Goal: Transaction & Acquisition: Purchase product/service

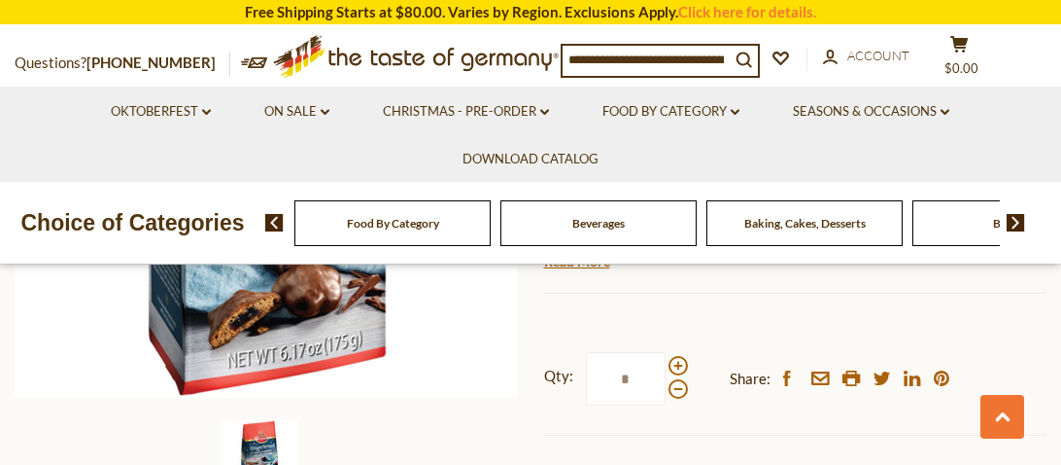
scroll to position [573, 0]
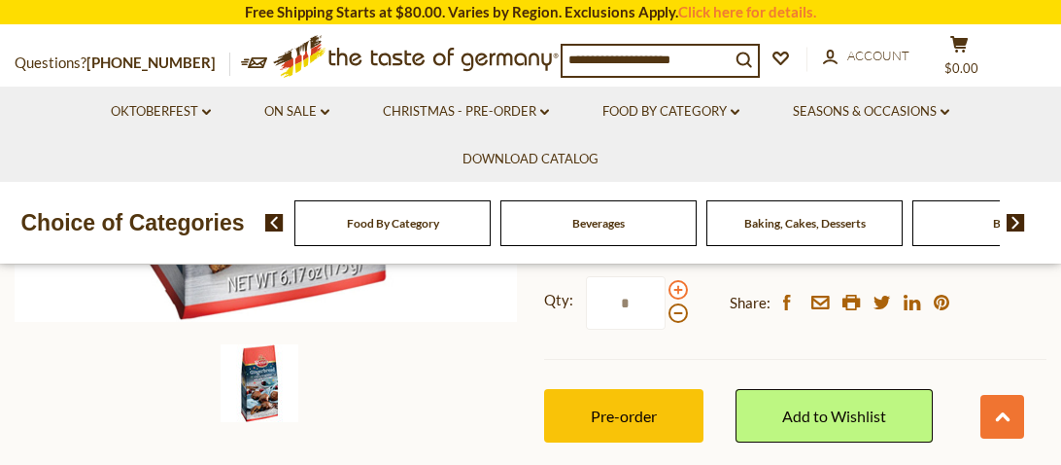
click at [672, 287] on span at bounding box center [678, 289] width 19 height 19
click at [666, 287] on input "*" at bounding box center [626, 302] width 80 height 53
type input "*"
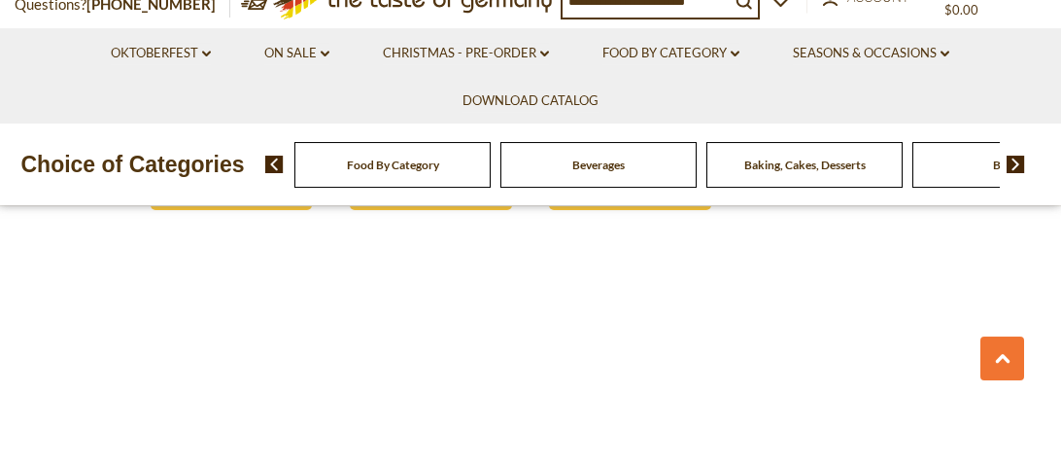
scroll to position [1801, 0]
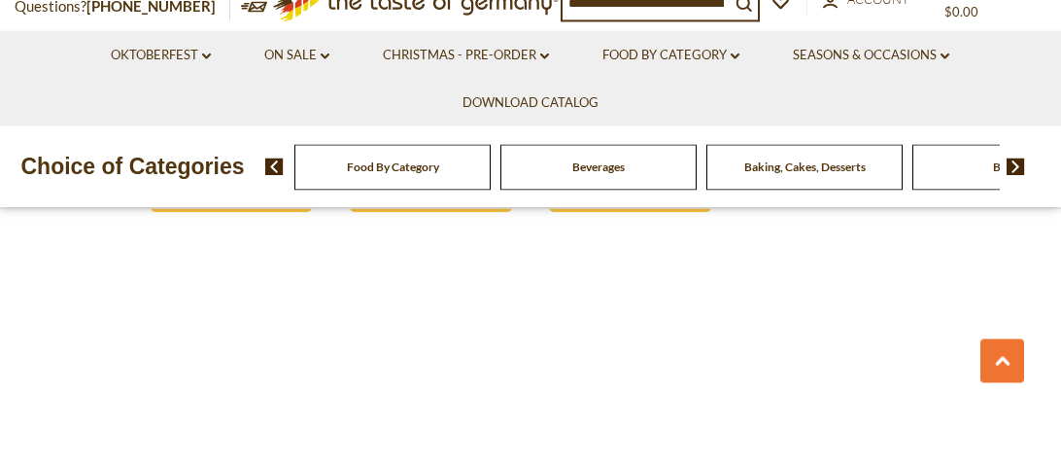
click at [491, 226] on div "Baking, Cakes, Desserts" at bounding box center [393, 223] width 196 height 46
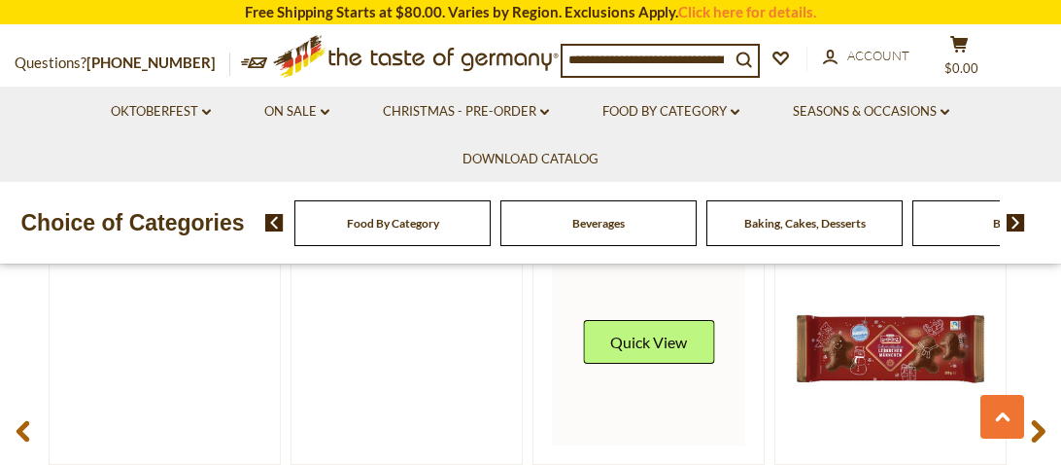
scroll to position [2641, 0]
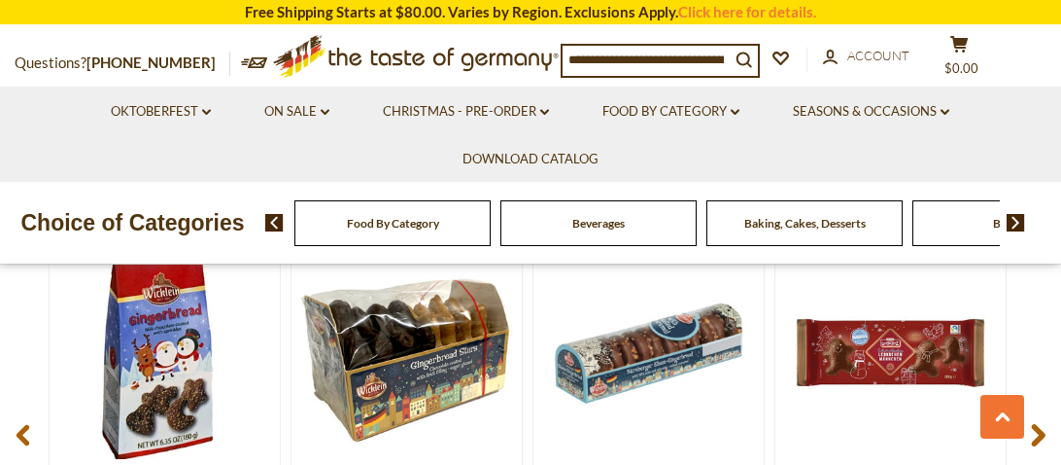
click at [1045, 424] on icon at bounding box center [1038, 435] width 15 height 23
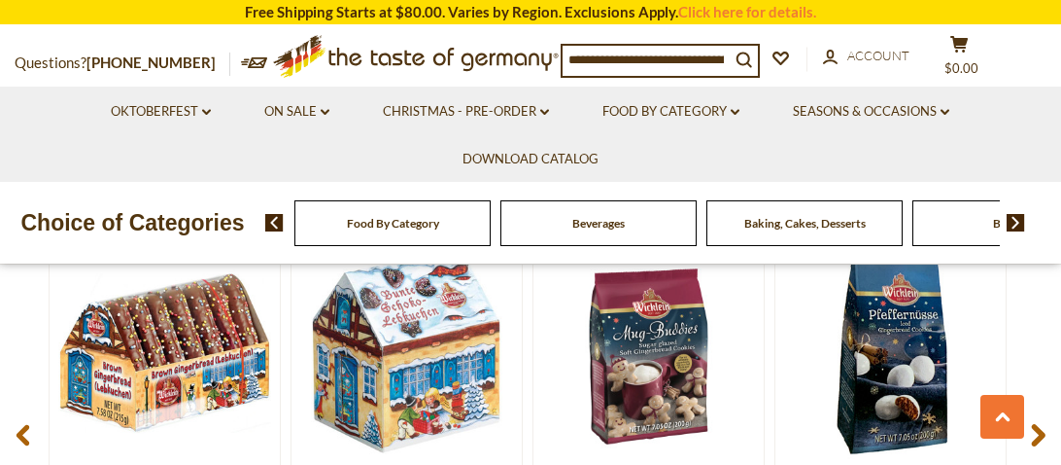
click at [1045, 424] on icon at bounding box center [1038, 435] width 15 height 23
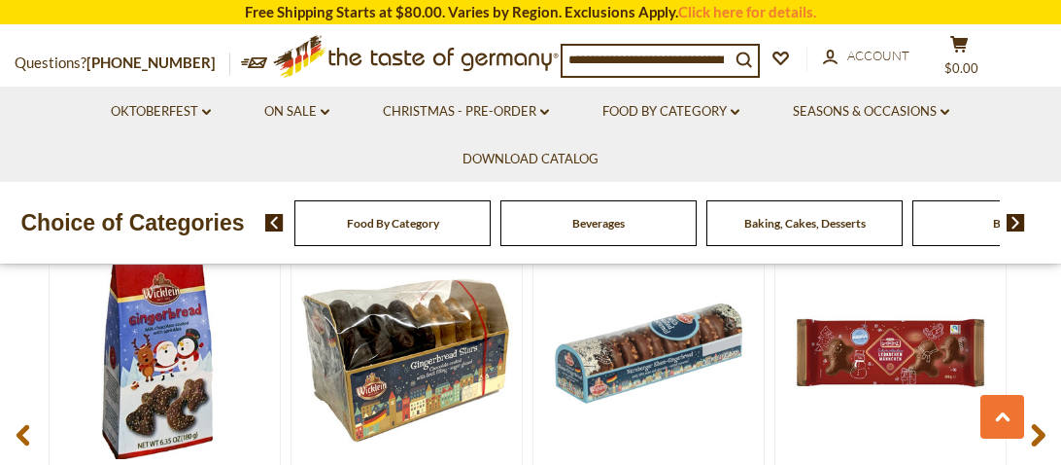
click at [1045, 424] on icon at bounding box center [1038, 435] width 15 height 23
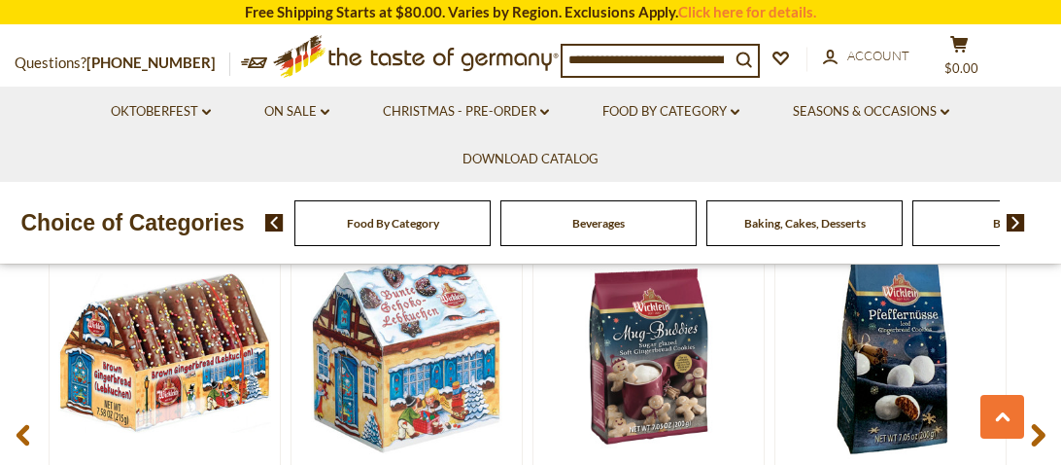
click at [1045, 424] on icon at bounding box center [1038, 435] width 15 height 23
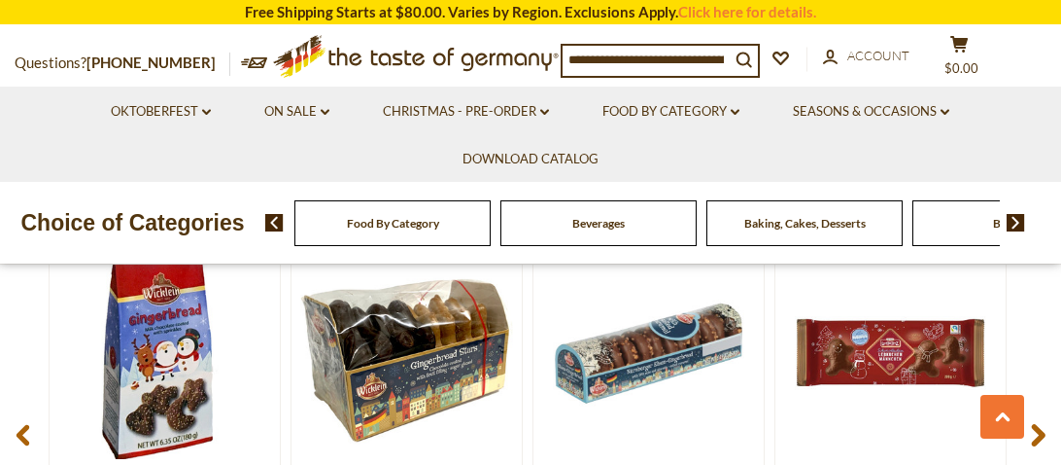
click at [1045, 424] on icon at bounding box center [1038, 435] width 15 height 23
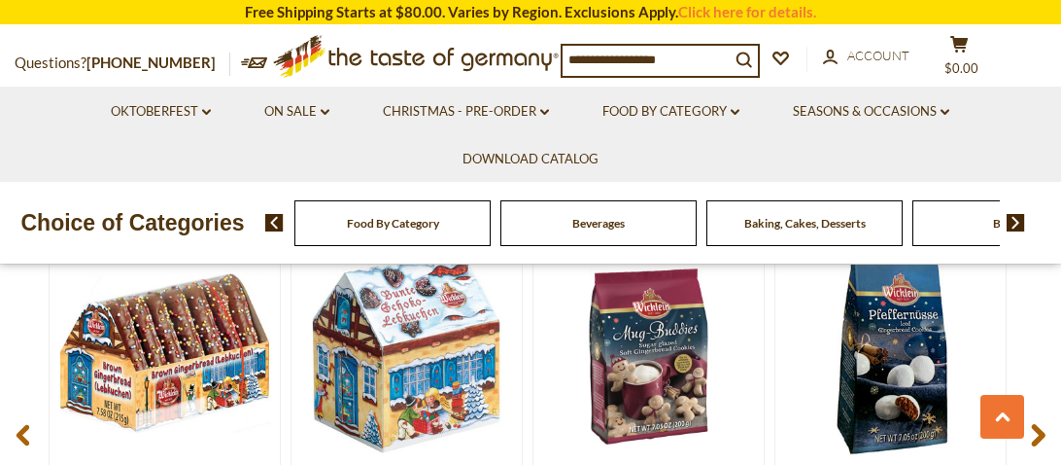
click at [1045, 424] on icon at bounding box center [1038, 435] width 15 height 23
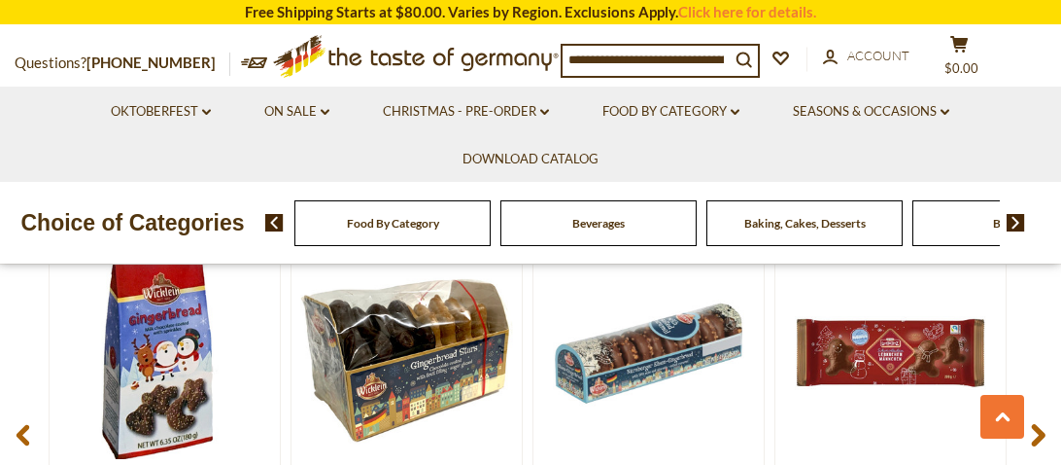
click at [1045, 424] on icon at bounding box center [1038, 435] width 15 height 23
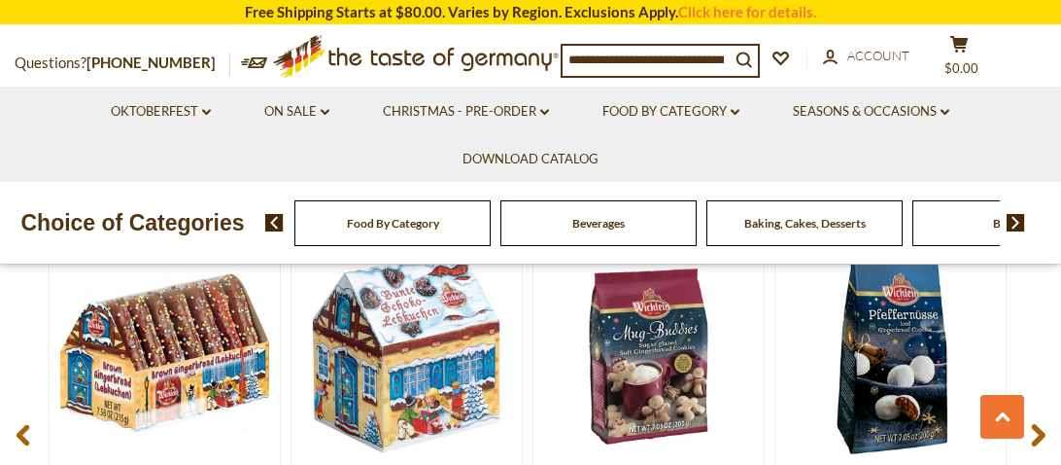
click at [1045, 424] on icon at bounding box center [1038, 435] width 15 height 23
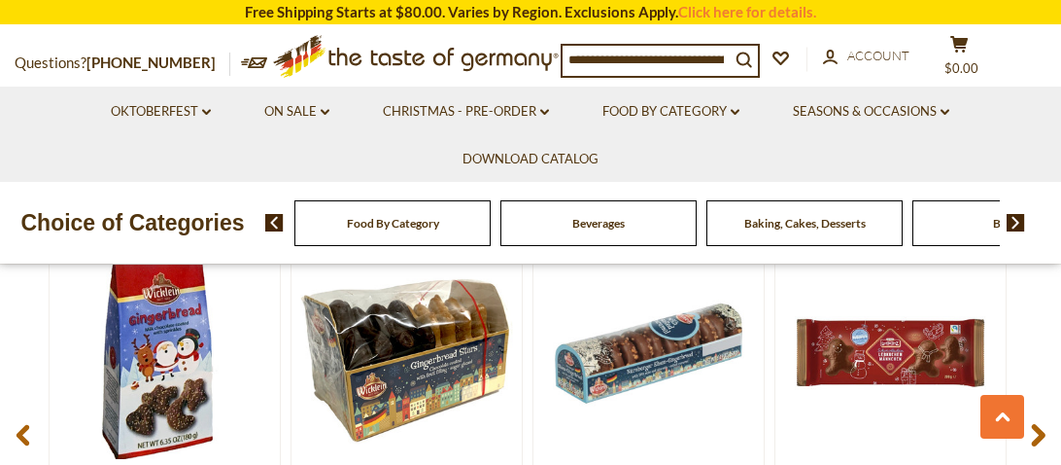
click at [1045, 424] on icon at bounding box center [1038, 435] width 15 height 23
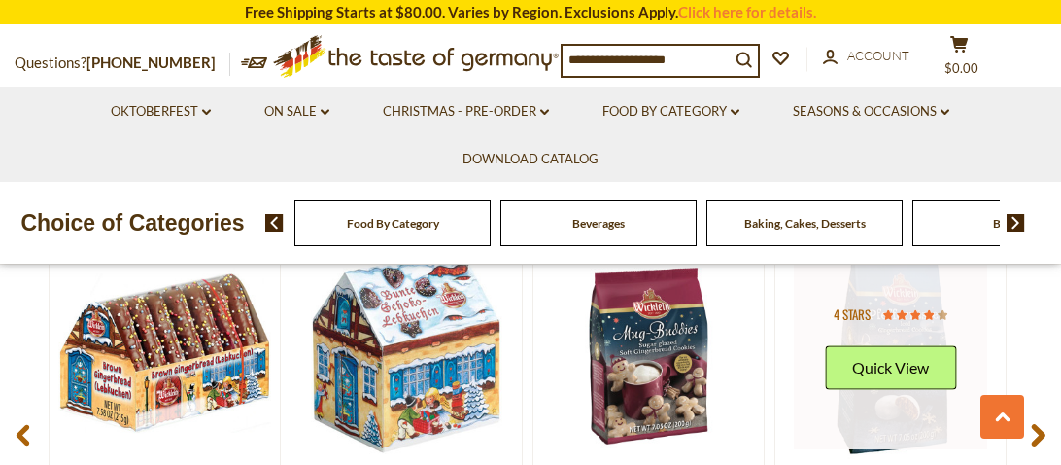
click at [875, 413] on link at bounding box center [890, 352] width 193 height 193
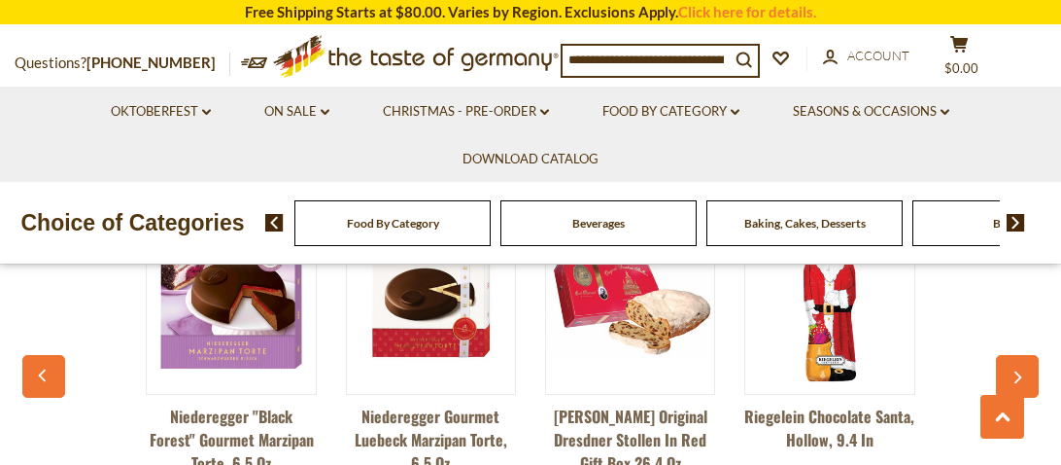
scroll to position [1475, 0]
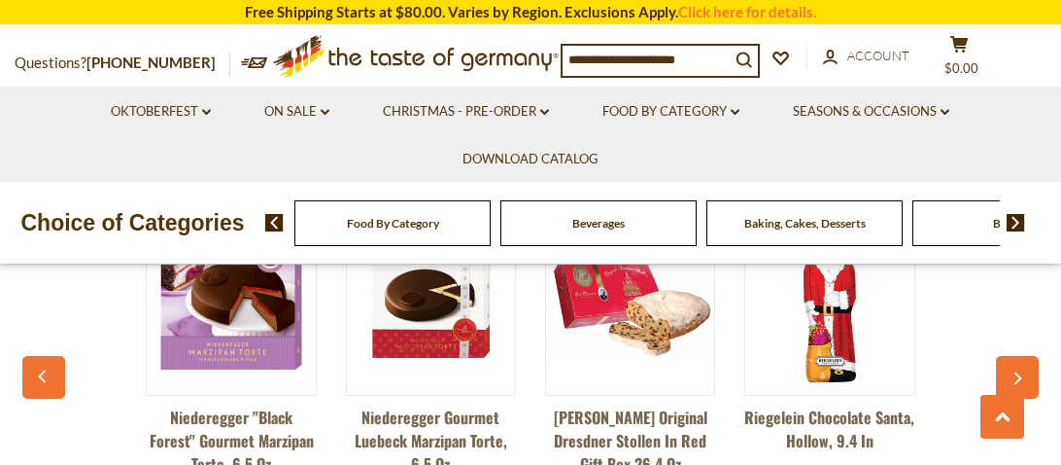
click at [1005, 359] on button "button" at bounding box center [1017, 377] width 43 height 43
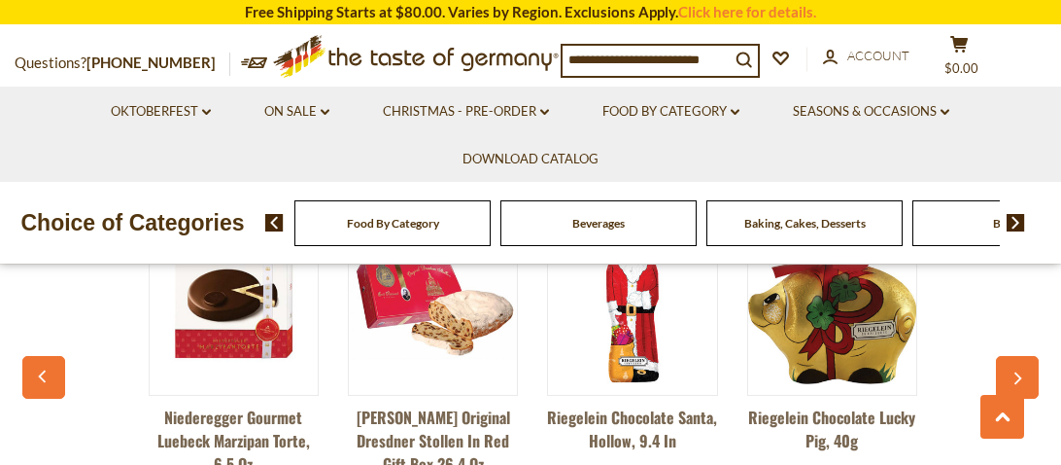
scroll to position [0, 198]
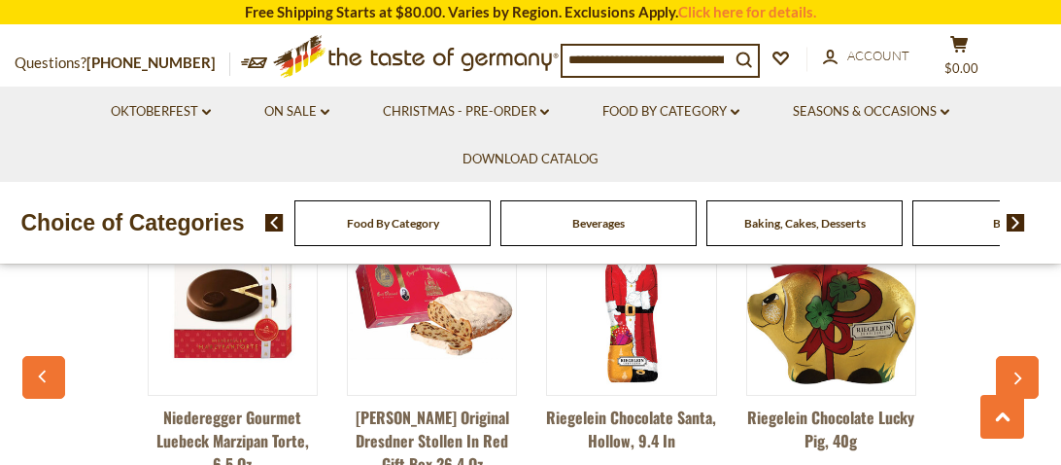
click at [1005, 359] on button "button" at bounding box center [1017, 377] width 43 height 43
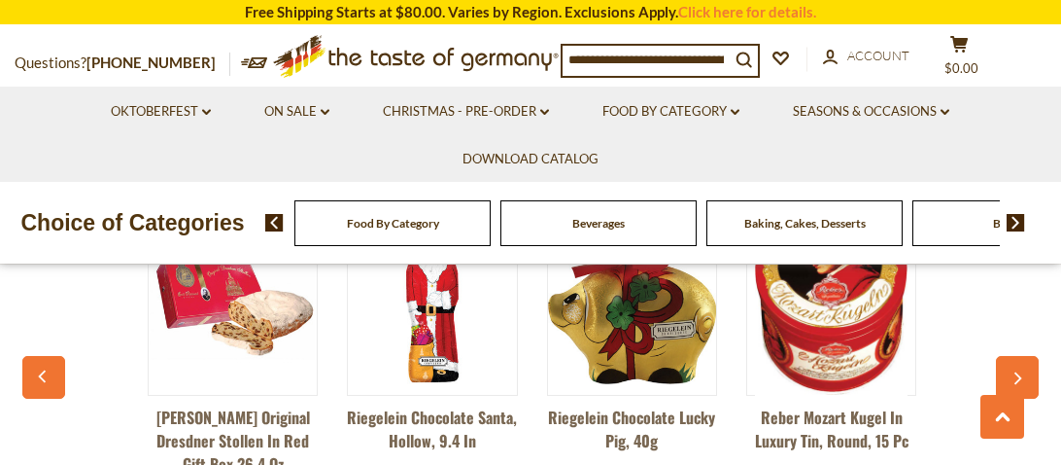
click at [1005, 359] on button "button" at bounding box center [1017, 377] width 43 height 43
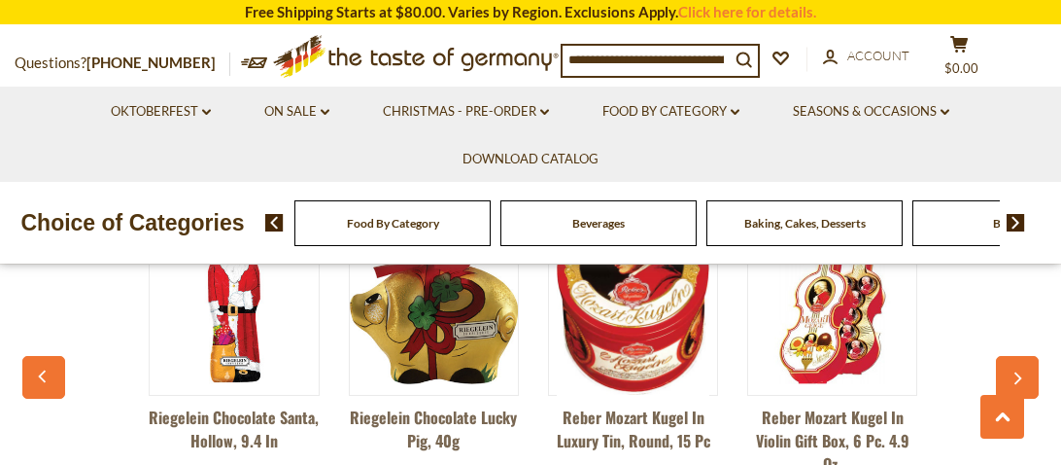
click at [1005, 359] on button "button" at bounding box center [1017, 377] width 43 height 43
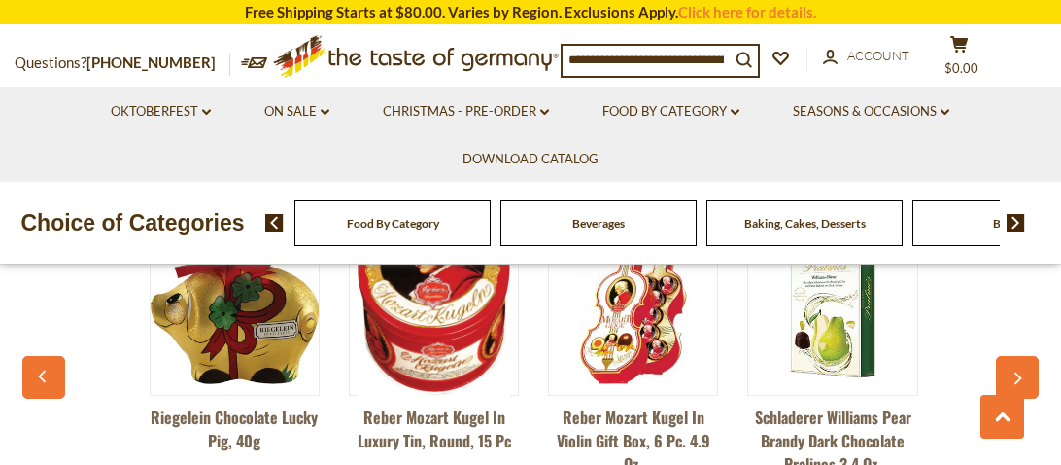
click at [1005, 359] on button "button" at bounding box center [1017, 377] width 43 height 43
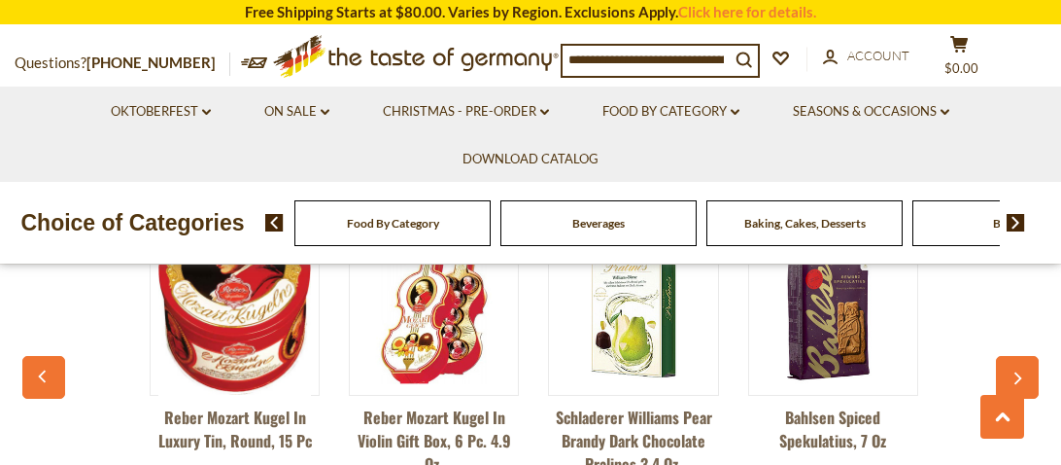
click at [1005, 359] on button "button" at bounding box center [1017, 377] width 43 height 43
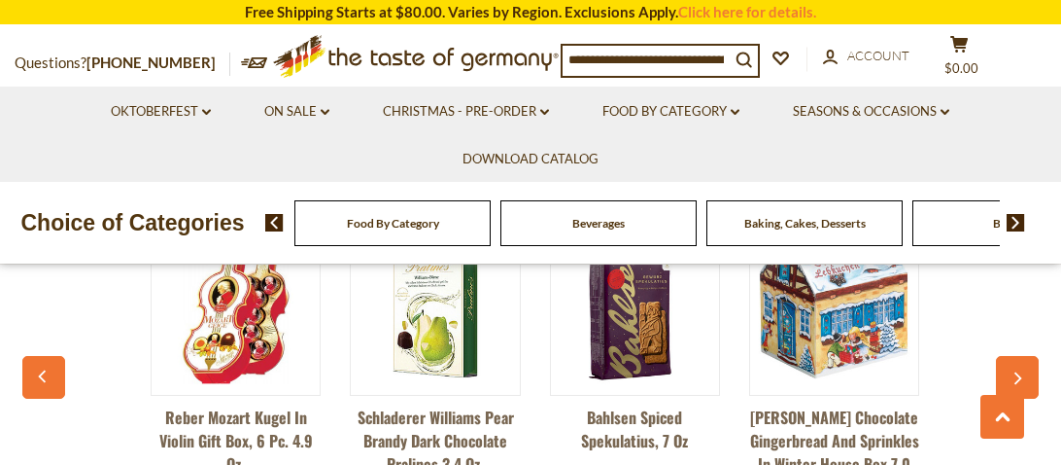
click at [1005, 359] on button "button" at bounding box center [1017, 377] width 43 height 43
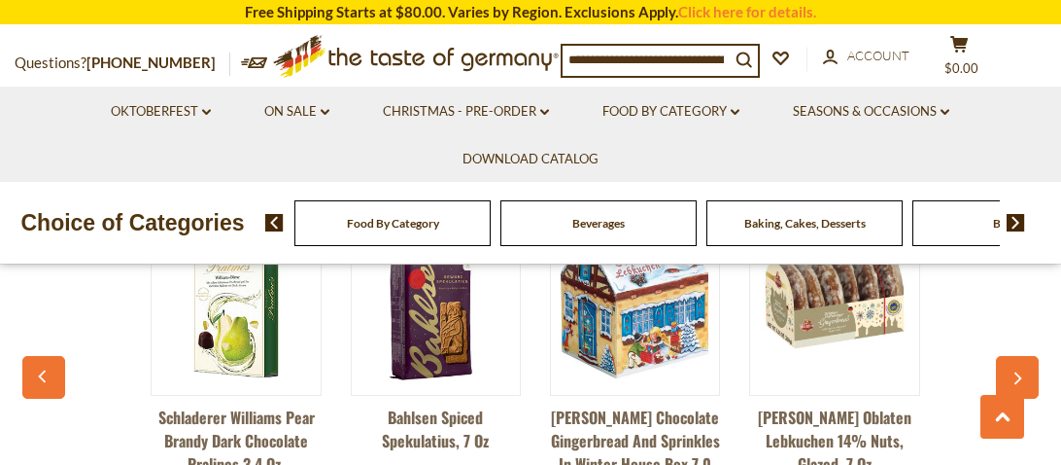
click at [1005, 359] on button "button" at bounding box center [1017, 377] width 43 height 43
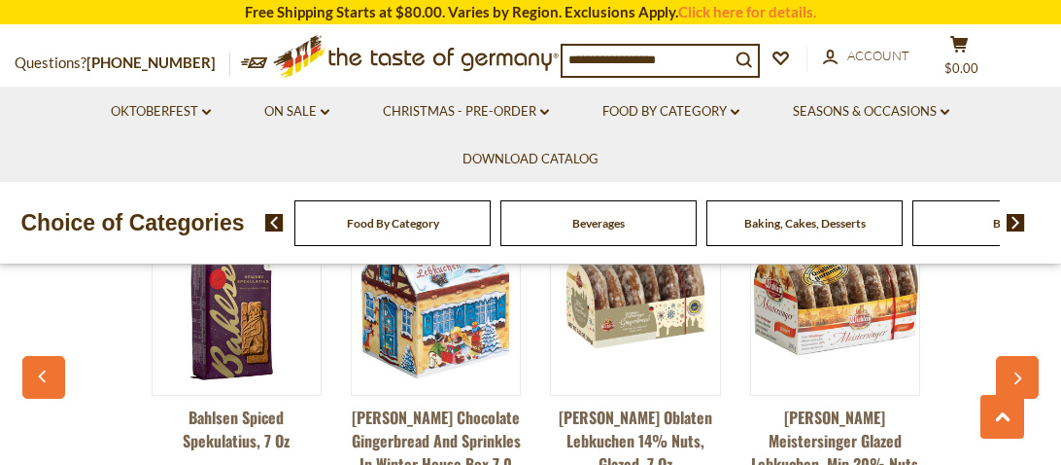
click at [1005, 359] on button "button" at bounding box center [1017, 377] width 43 height 43
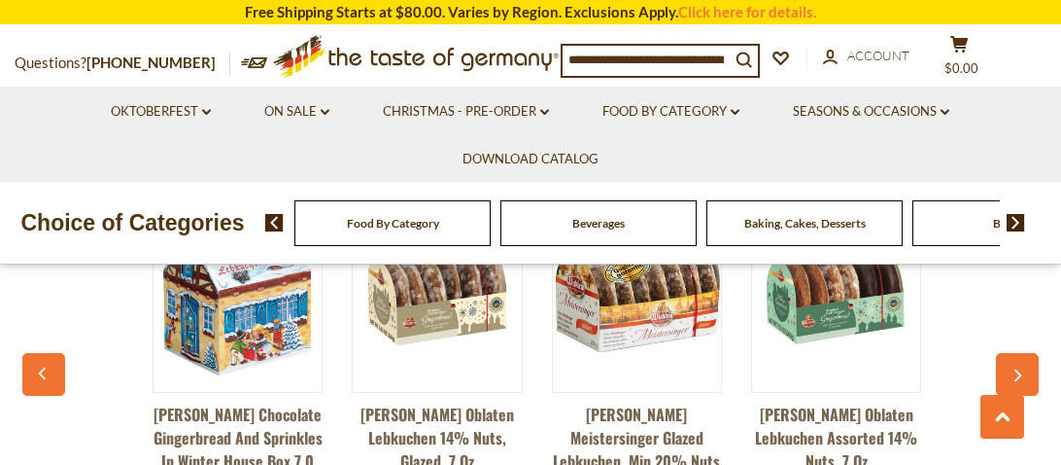
scroll to position [1482, 0]
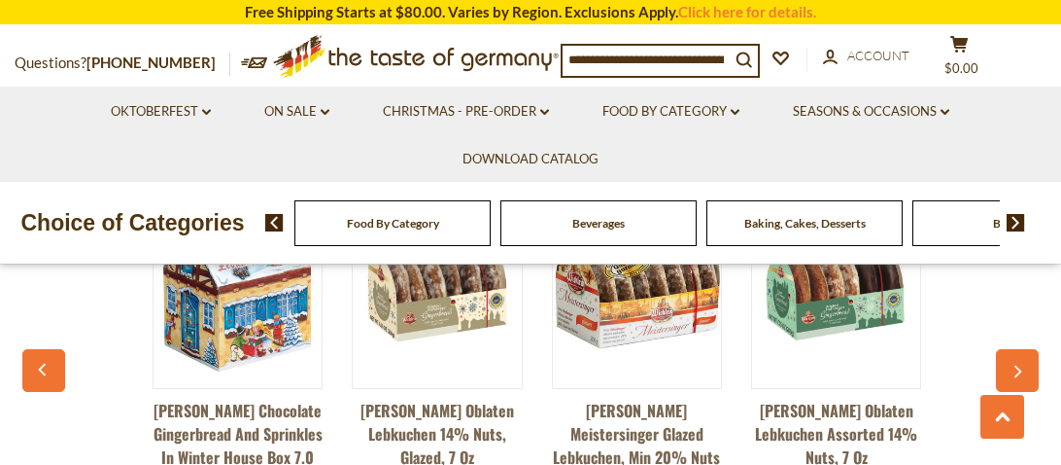
click at [1005, 359] on button "button" at bounding box center [1017, 370] width 43 height 43
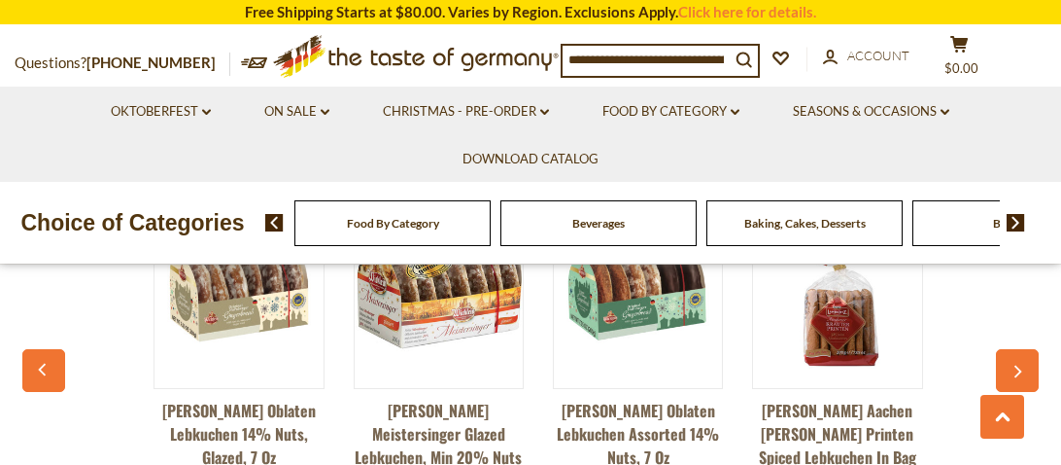
scroll to position [0, 1989]
click at [1005, 359] on button "button" at bounding box center [1017, 370] width 43 height 43
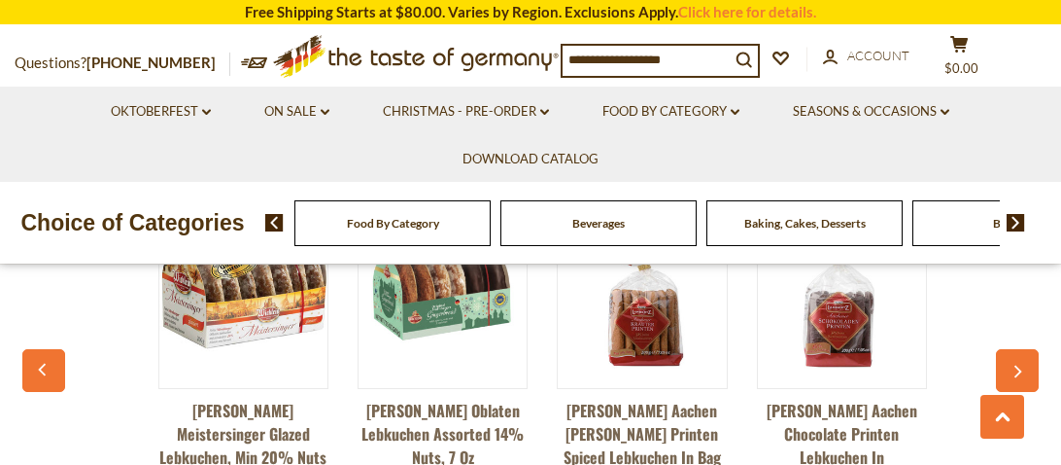
scroll to position [0, 2188]
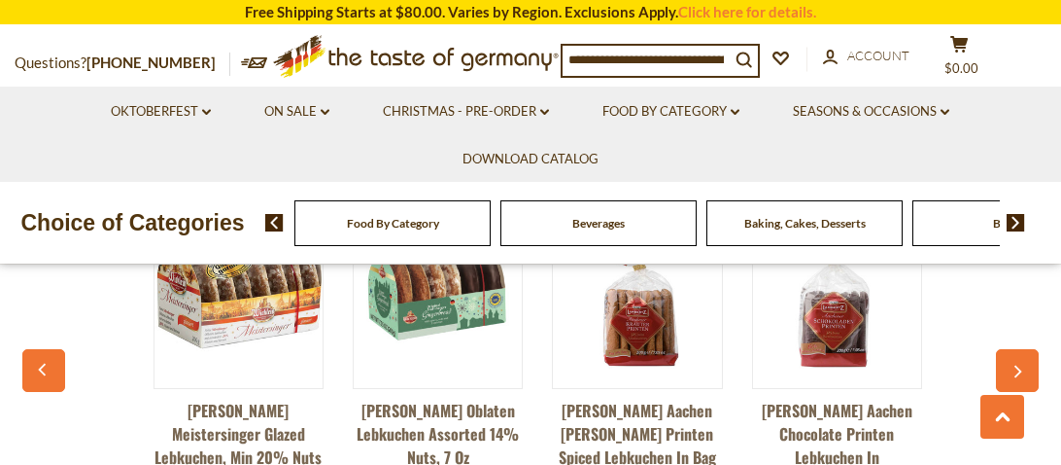
click at [1005, 359] on button "button" at bounding box center [1017, 370] width 43 height 43
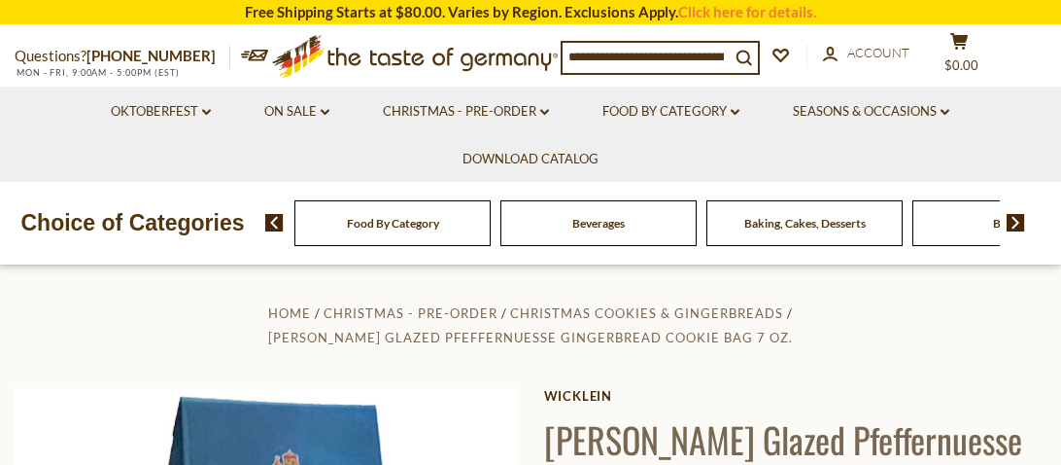
scroll to position [4, 0]
click at [491, 209] on div "Beverages" at bounding box center [393, 223] width 196 height 46
click at [491, 226] on div "Beverages" at bounding box center [393, 223] width 196 height 46
click at [491, 237] on div "Baking, Cakes, Desserts" at bounding box center [393, 223] width 196 height 46
click at [491, 234] on div "Beverages" at bounding box center [393, 223] width 196 height 46
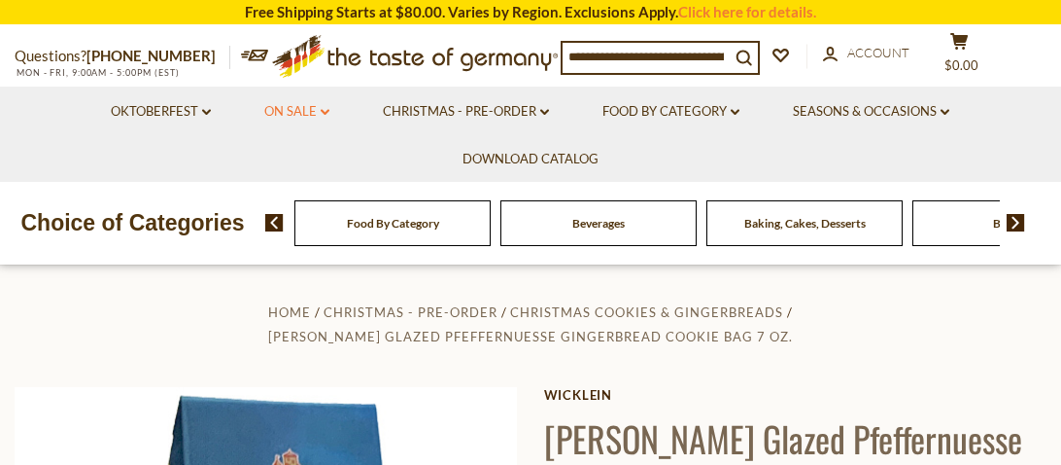
click at [294, 104] on link "On Sale dropdown_arrow" at bounding box center [296, 111] width 65 height 21
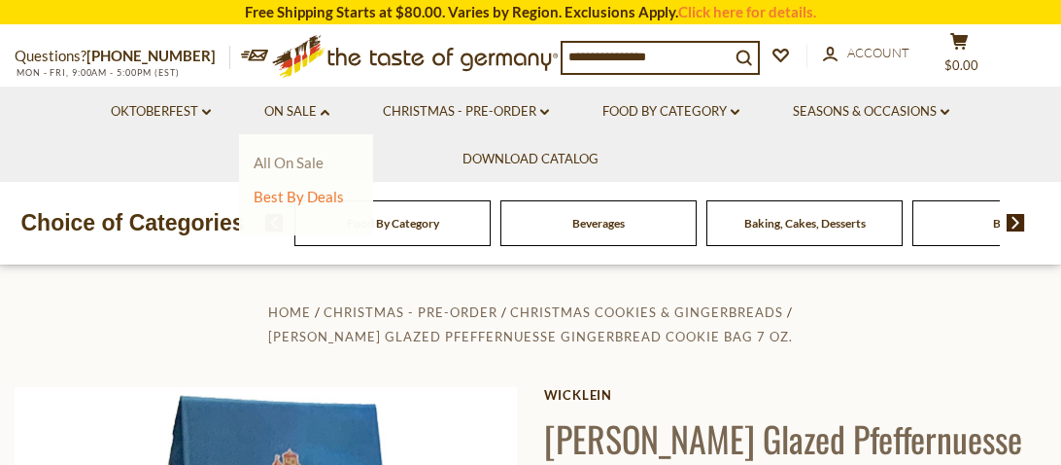
click at [295, 159] on link "All On Sale" at bounding box center [289, 162] width 70 height 17
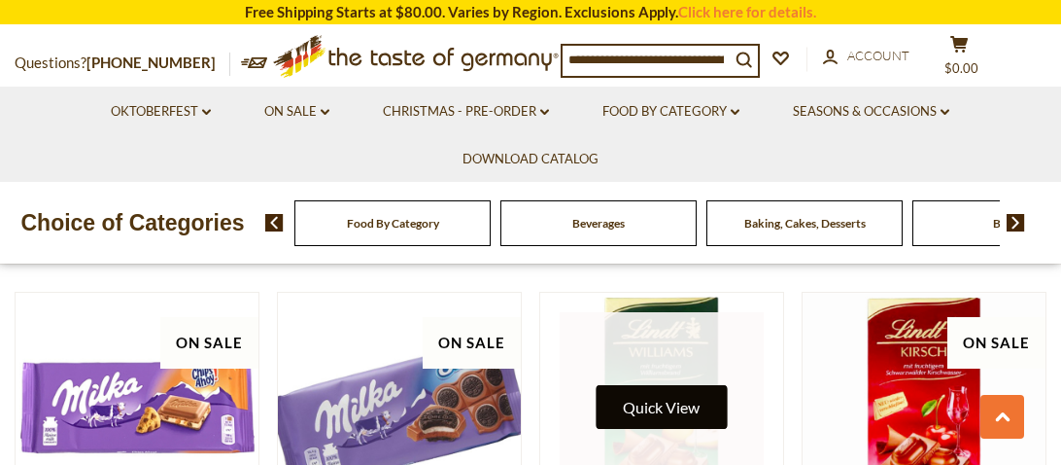
scroll to position [781, 0]
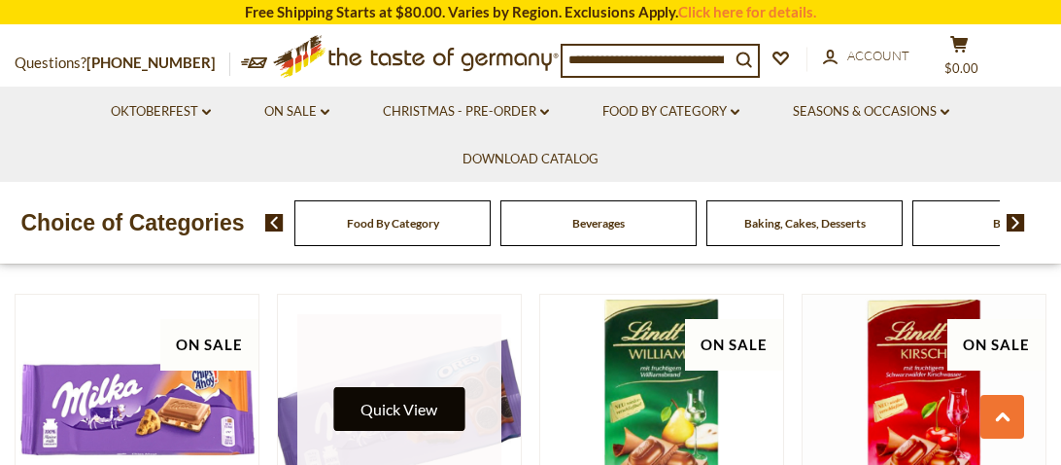
click at [426, 387] on button "Quick View" at bounding box center [398, 409] width 131 height 44
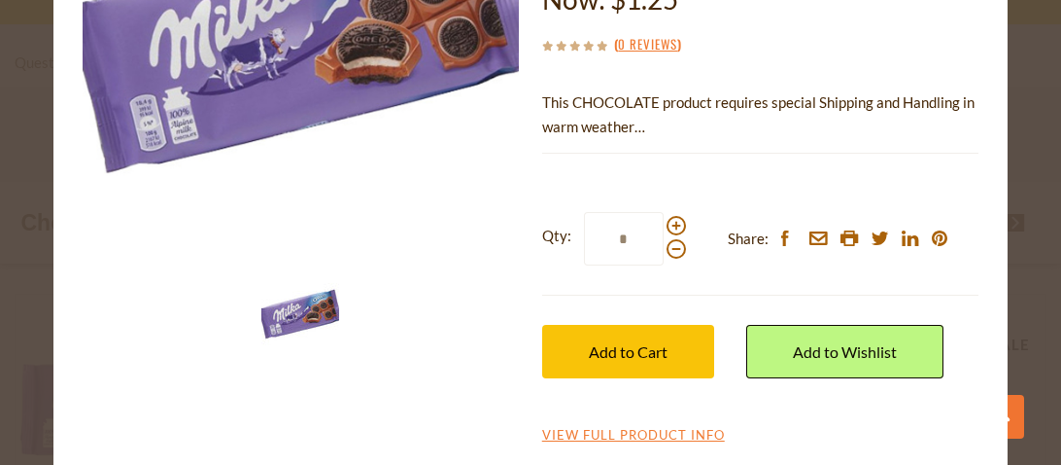
scroll to position [264, 0]
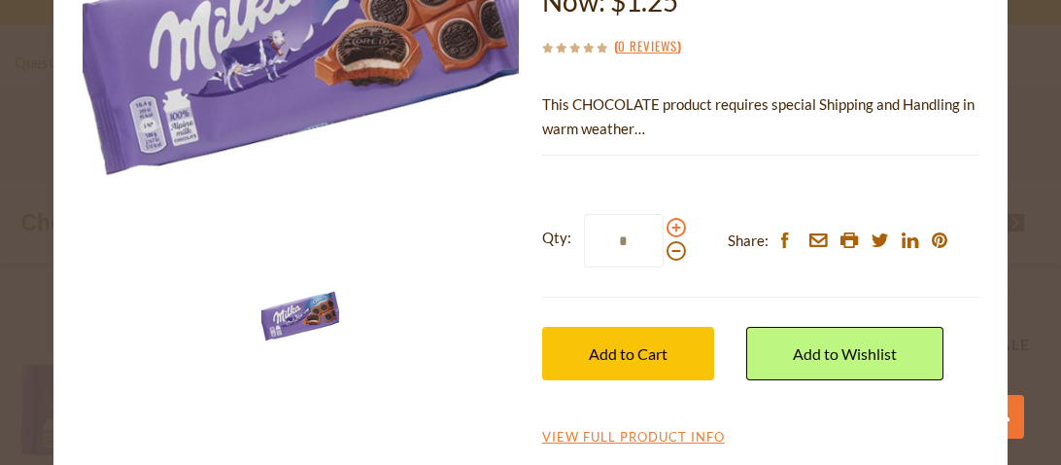
click at [677, 231] on span at bounding box center [676, 227] width 19 height 19
click at [664, 231] on input "*" at bounding box center [624, 240] width 80 height 53
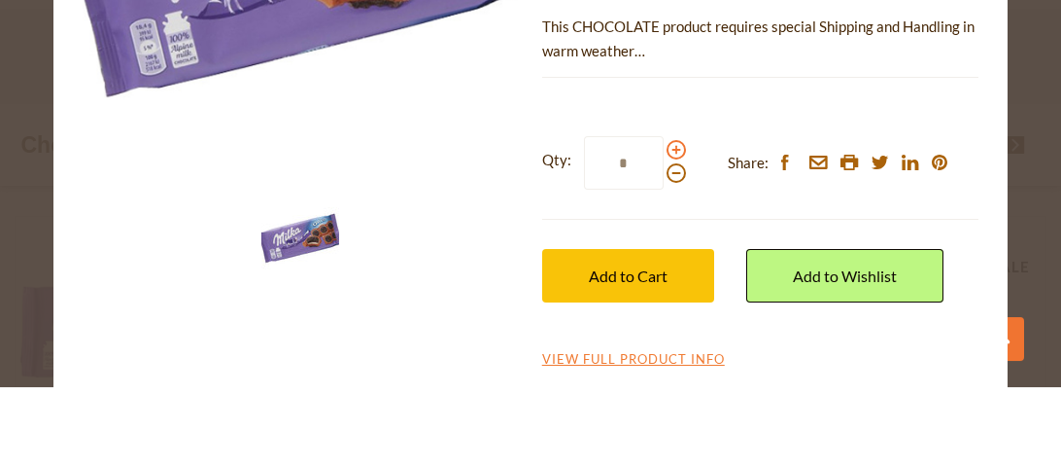
scroll to position [781, 0]
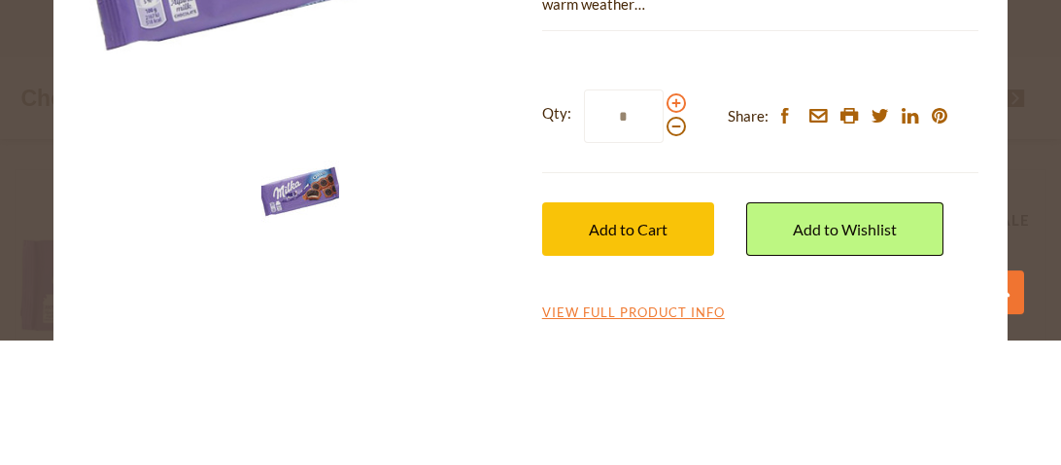
click at [677, 229] on span at bounding box center [676, 227] width 19 height 19
click at [664, 229] on input "*" at bounding box center [624, 240] width 80 height 53
click at [677, 229] on span at bounding box center [676, 227] width 19 height 19
click at [664, 229] on input "*" at bounding box center [624, 240] width 80 height 53
click at [677, 229] on span at bounding box center [676, 227] width 19 height 19
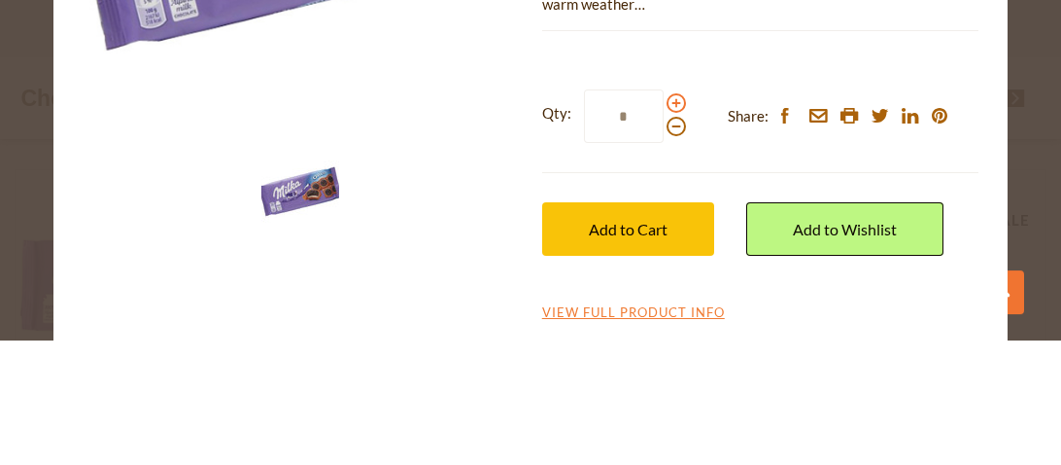
click at [664, 229] on input "*" at bounding box center [624, 240] width 80 height 53
type input "*"
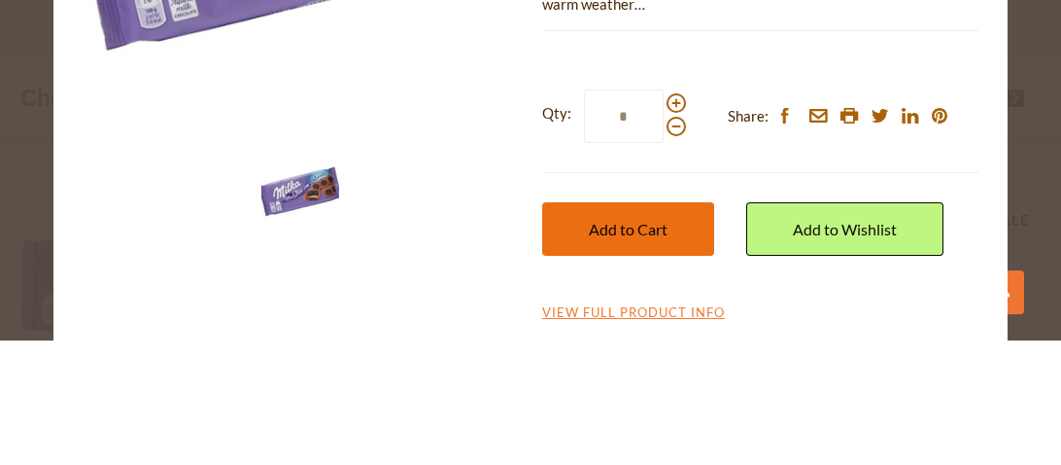
click at [646, 345] on span "Add to Cart" at bounding box center [628, 353] width 79 height 18
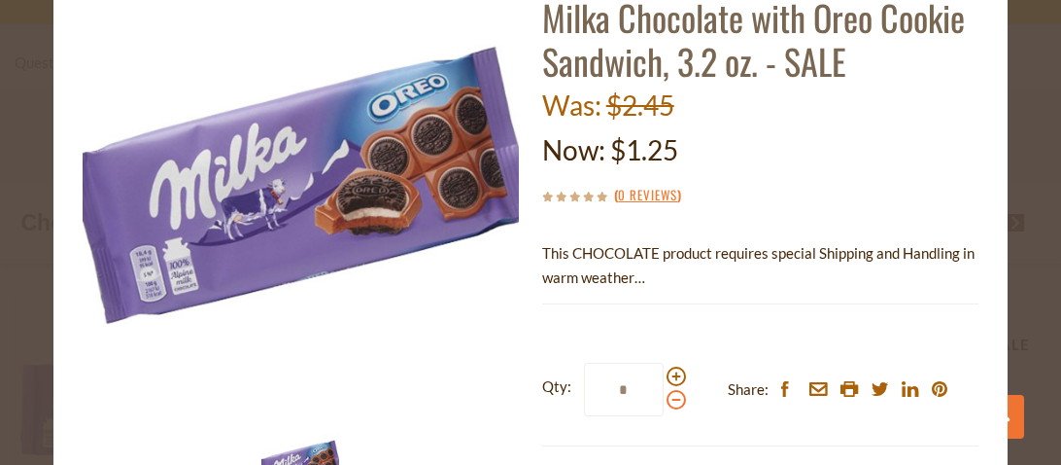
scroll to position [112, 0]
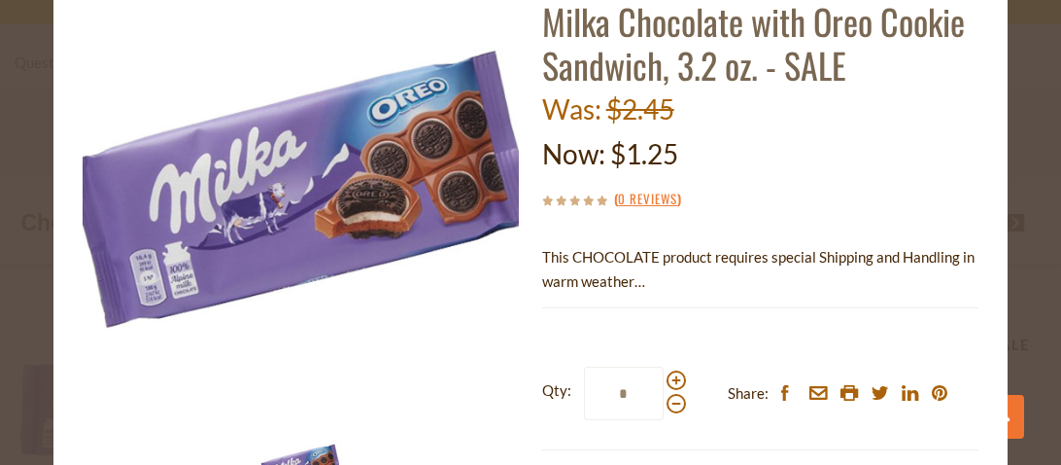
click at [1030, 86] on div "close Milka Milka Chocolate with Oreo Cookie Sandwich, 3.2 oz. - SALE Was: $2.4…" at bounding box center [530, 232] width 1061 height 465
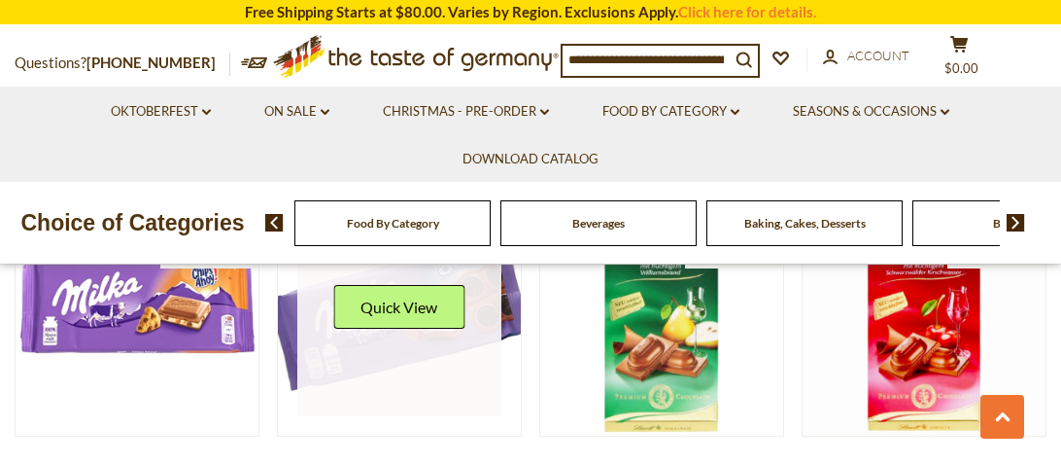
scroll to position [885, 0]
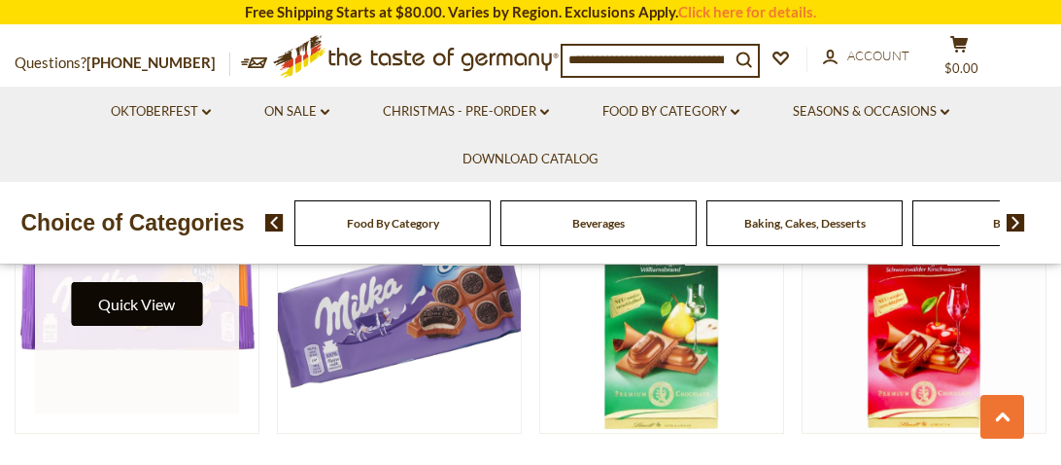
click at [191, 295] on button "Quick View" at bounding box center [136, 304] width 131 height 44
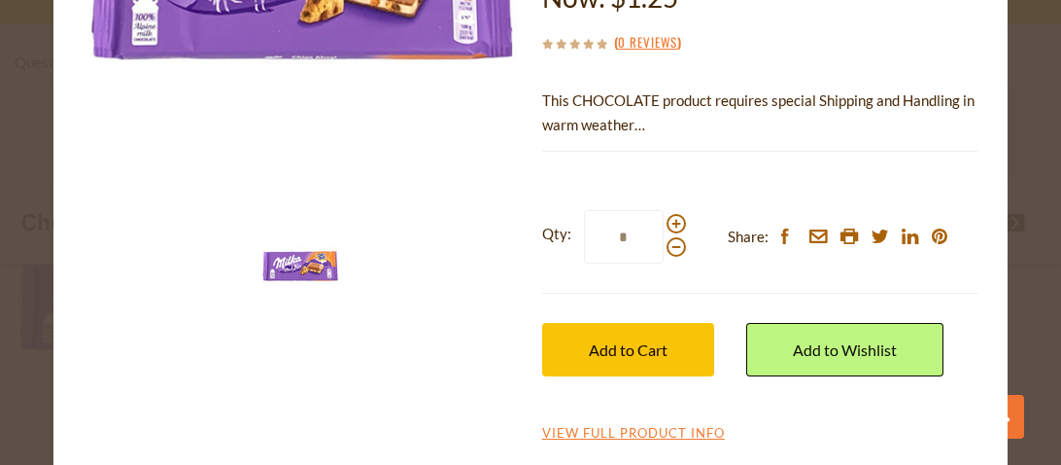
scroll to position [0, 0]
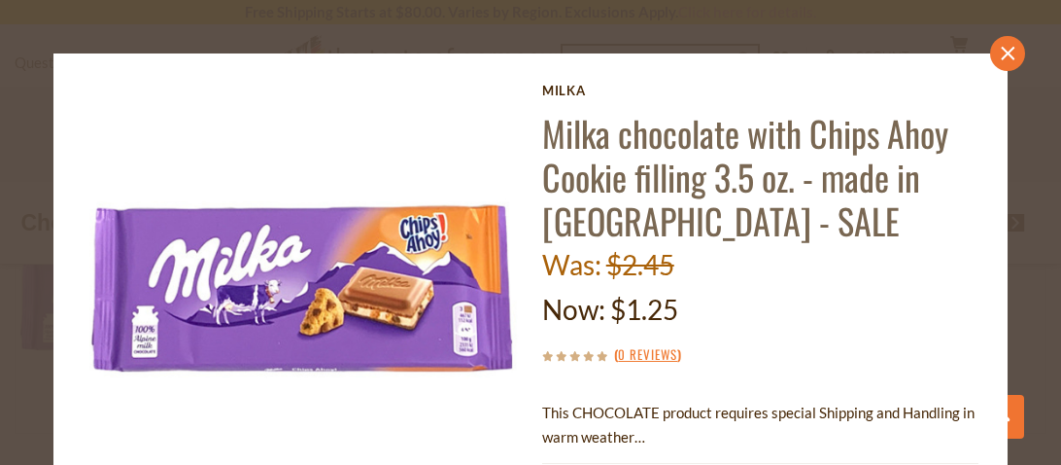
click at [1012, 52] on icon "close" at bounding box center [1008, 53] width 15 height 15
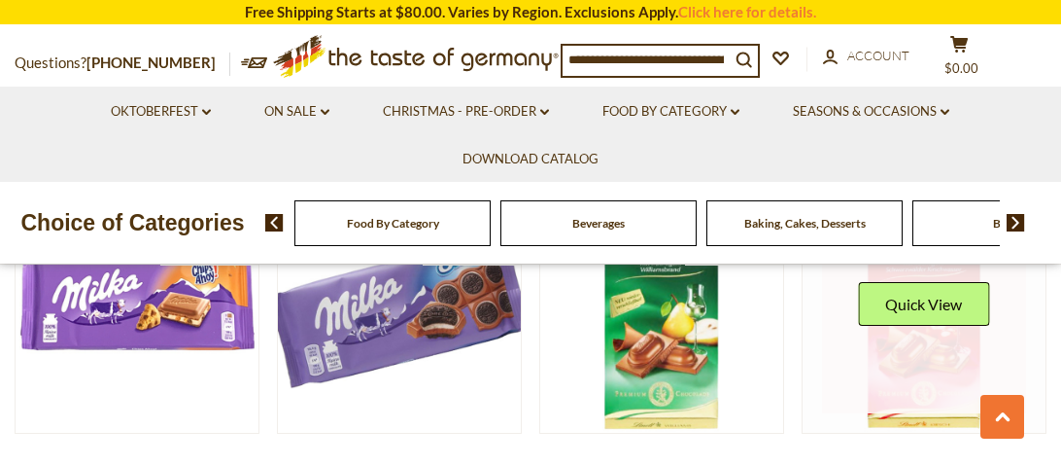
click at [927, 348] on link at bounding box center [924, 311] width 204 height 204
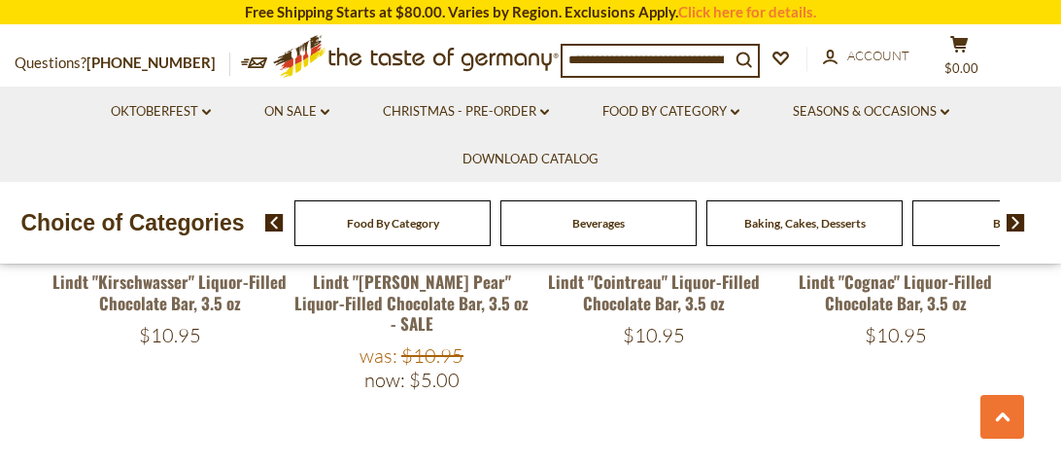
scroll to position [2876, 0]
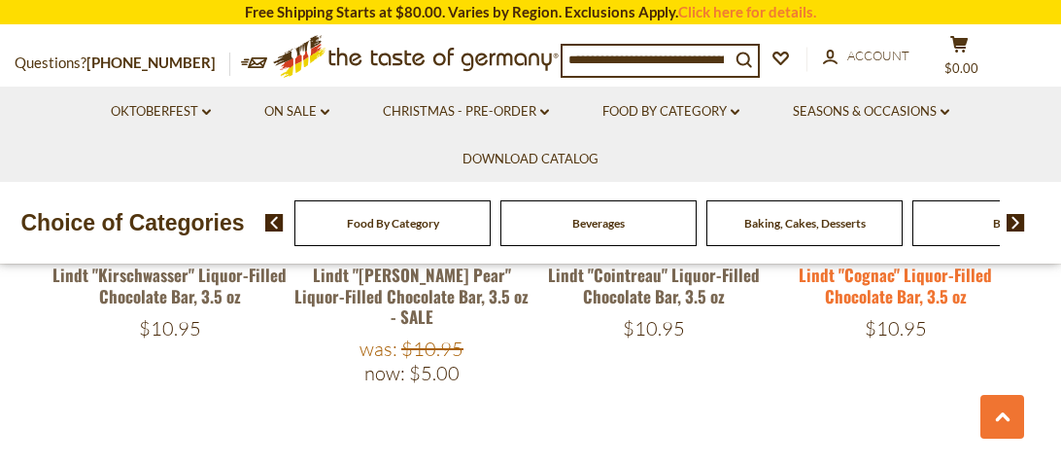
click at [864, 293] on link "Lindt "Cognac" Liquor-Filled Chocolate Bar, 3.5 oz" at bounding box center [895, 284] width 193 height 45
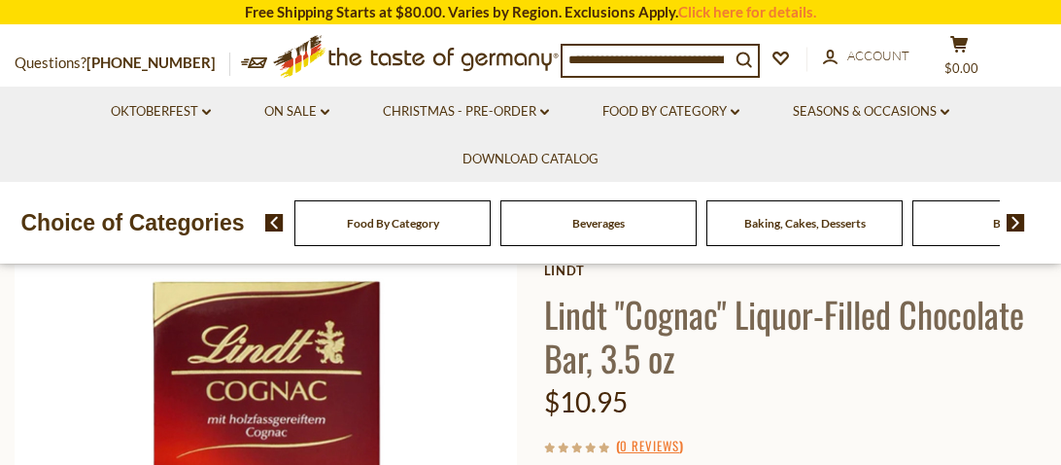
scroll to position [106, 0]
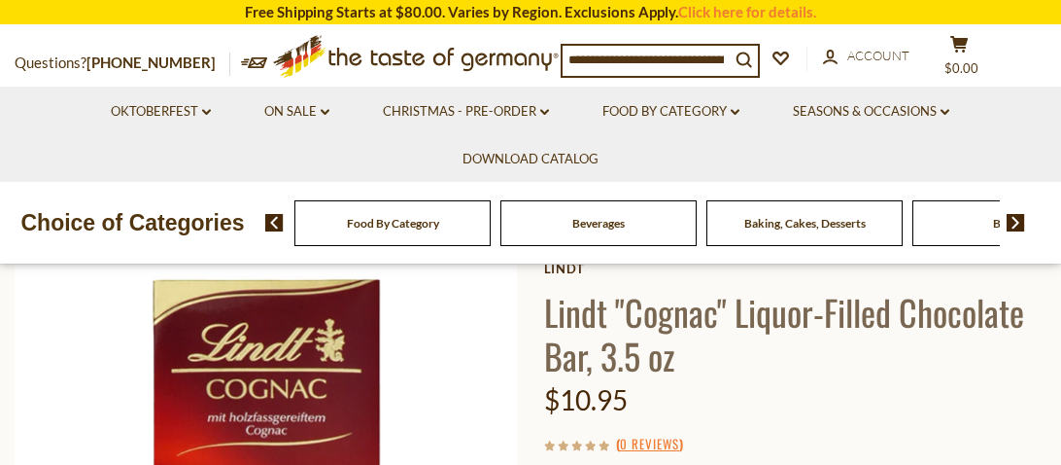
click at [642, 348] on h1 "Lindt "Cognac" Liquor-Filled Chocolate Bar, 3.5 oz" at bounding box center [795, 333] width 503 height 87
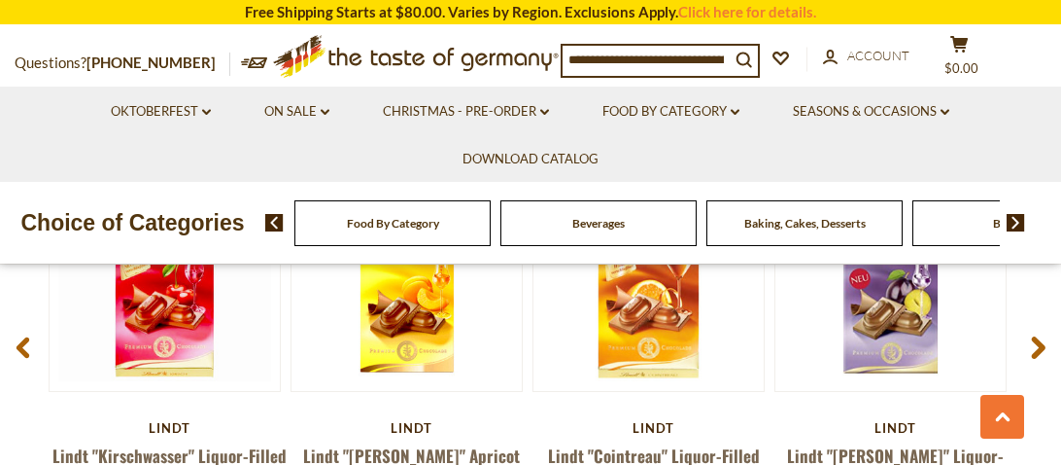
scroll to position [2559, 0]
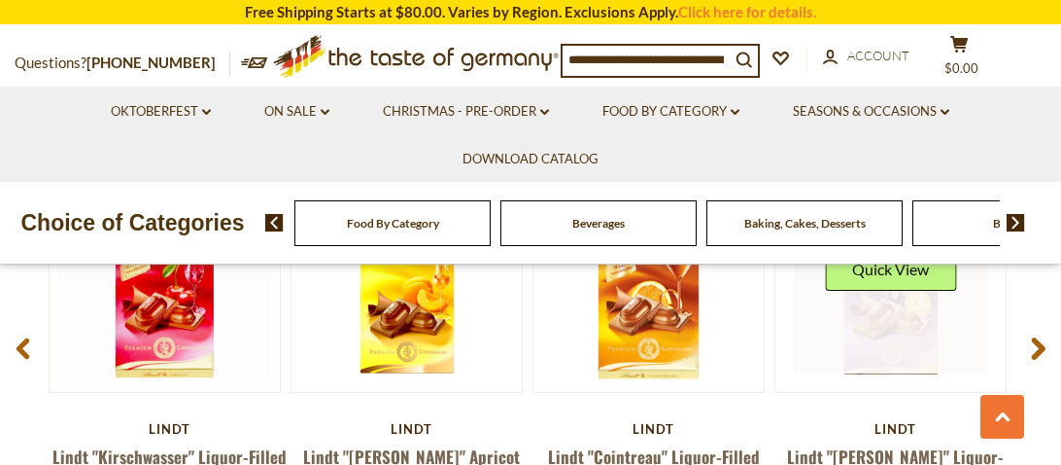
click at [869, 338] on link at bounding box center [890, 276] width 193 height 193
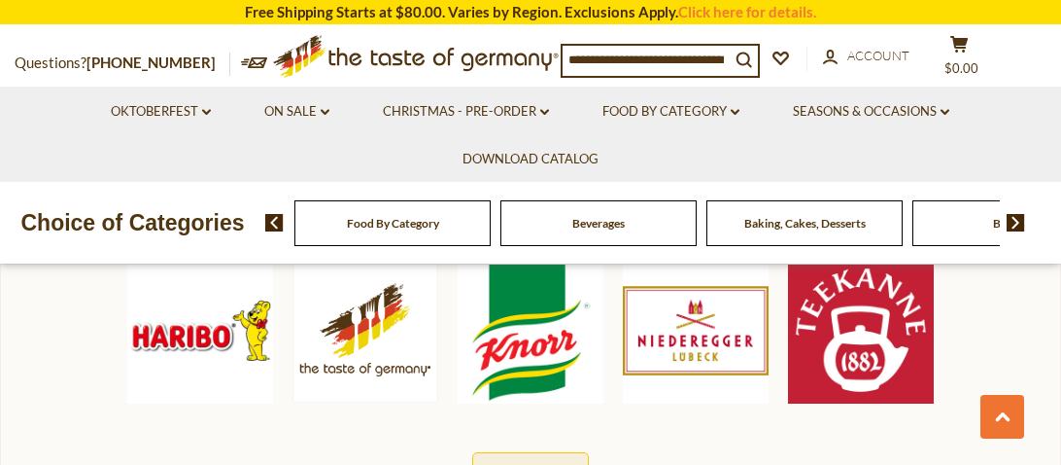
scroll to position [911, 0]
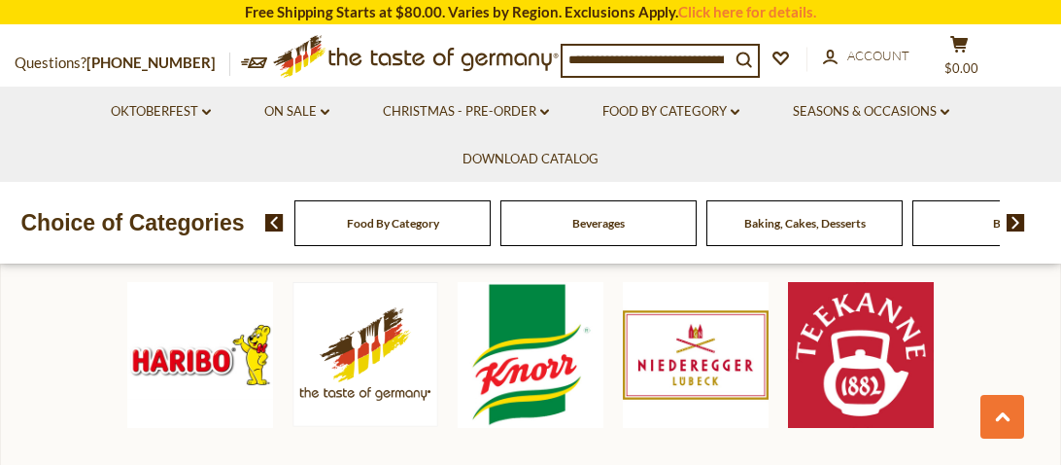
click at [619, 228] on span "Beverages" at bounding box center [599, 223] width 52 height 15
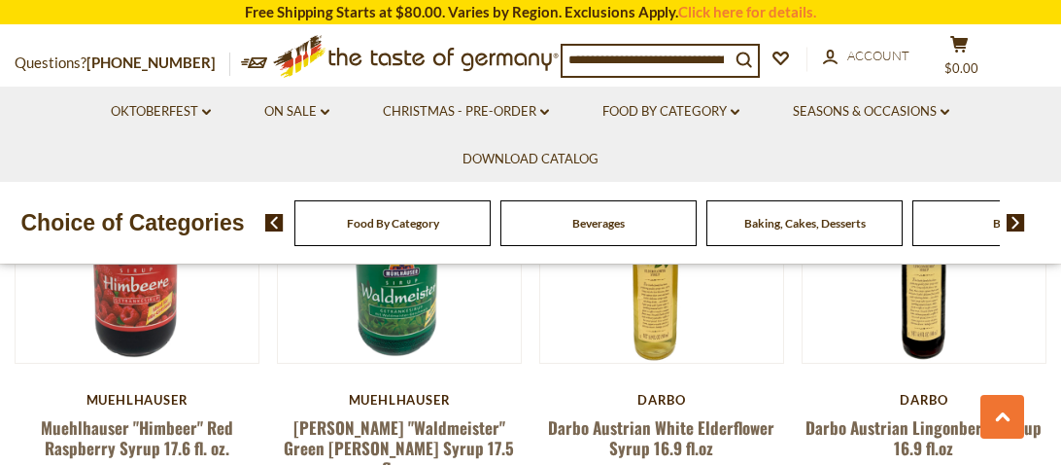
scroll to position [1921, 0]
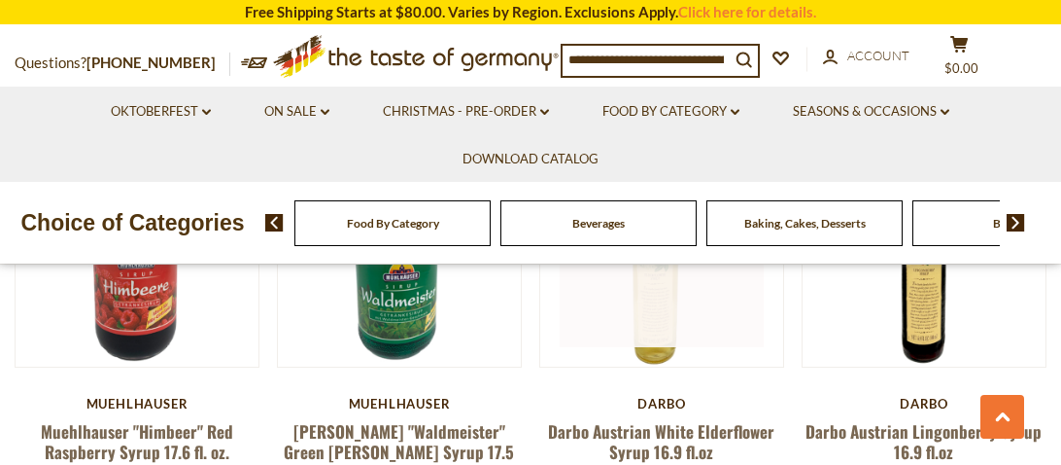
click at [731, 307] on link at bounding box center [662, 245] width 204 height 204
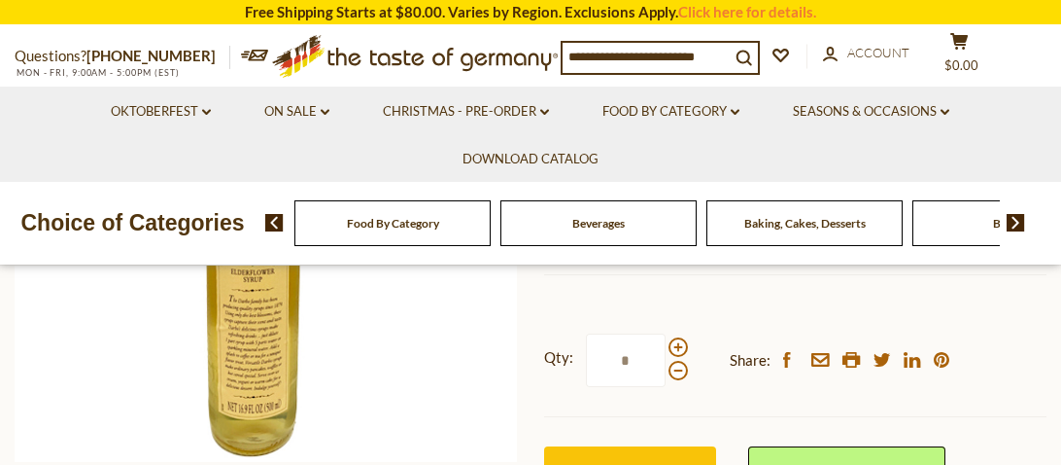
scroll to position [409, 0]
click at [678, 341] on span at bounding box center [678, 345] width 19 height 19
click at [666, 341] on input "*" at bounding box center [626, 358] width 80 height 53
type input "*"
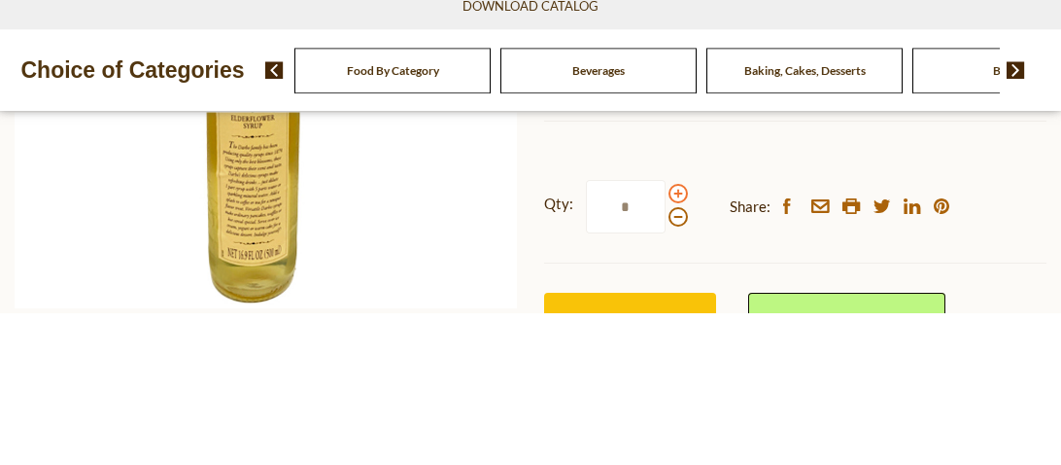
scroll to position [418, 0]
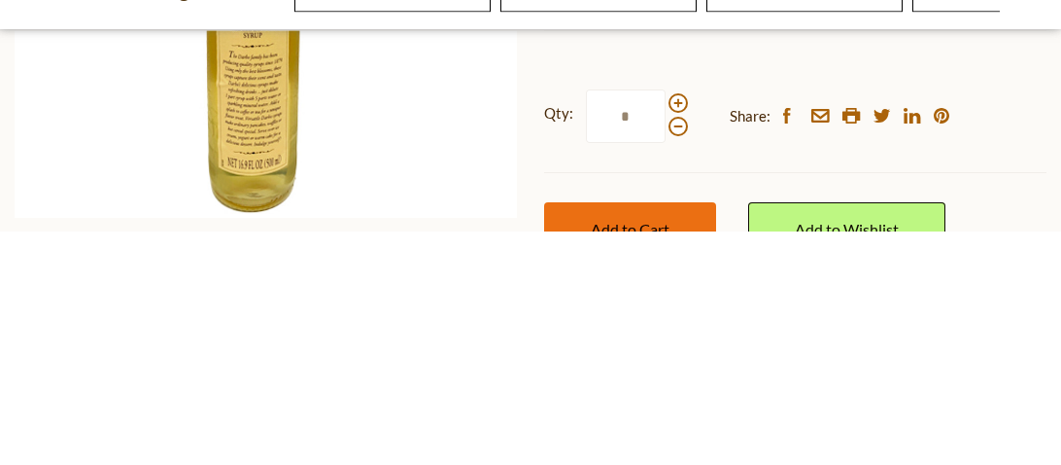
click at [689, 444] on button "Add to Cart" at bounding box center [630, 462] width 172 height 53
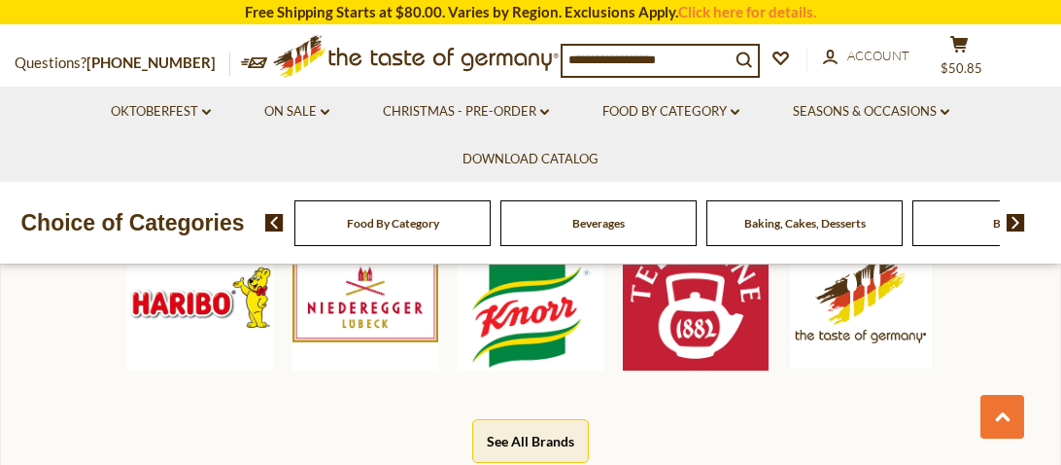
scroll to position [966, 0]
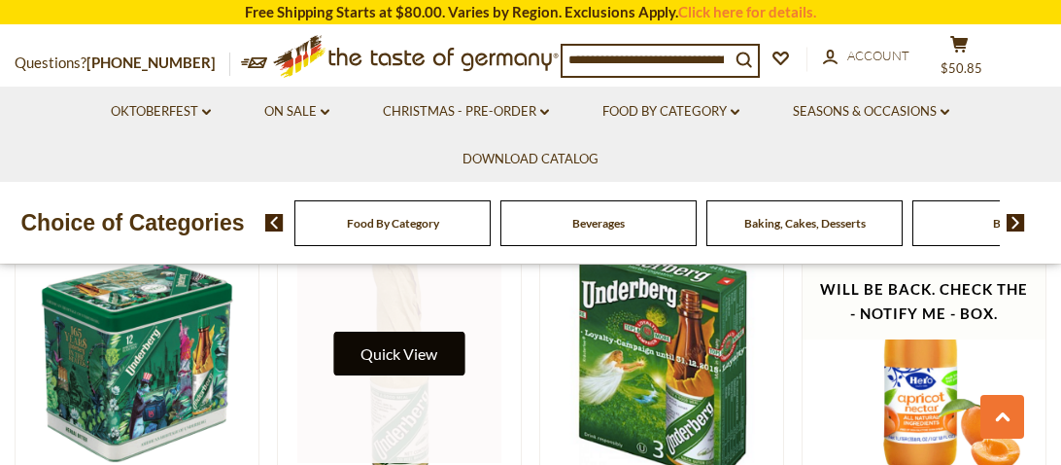
scroll to position [2258, 0]
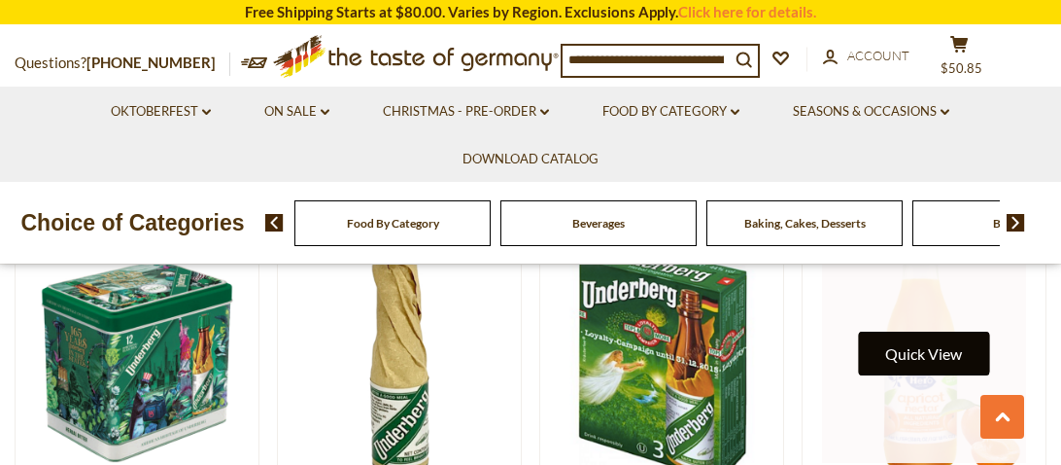
click at [910, 338] on button "Quick View" at bounding box center [923, 353] width 131 height 44
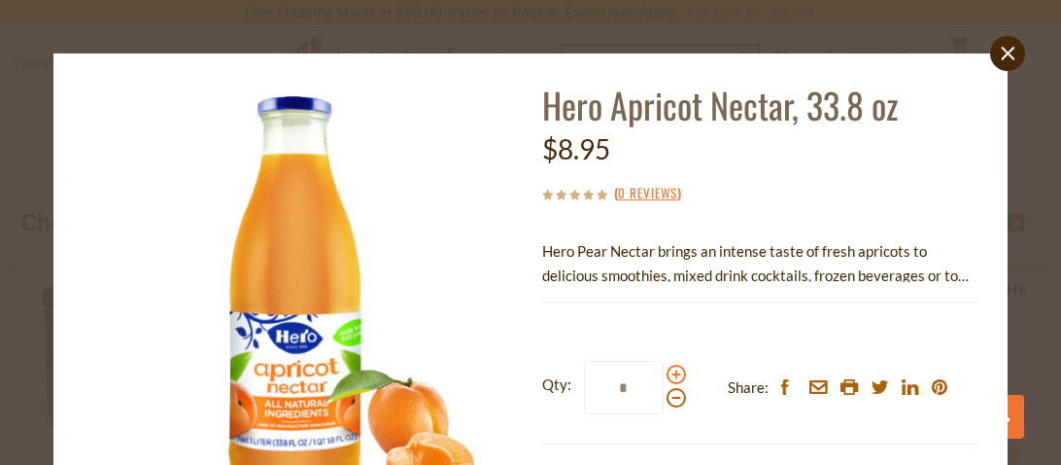
click at [677, 379] on span at bounding box center [676, 373] width 19 height 19
click at [664, 379] on input "*" at bounding box center [624, 387] width 80 height 53
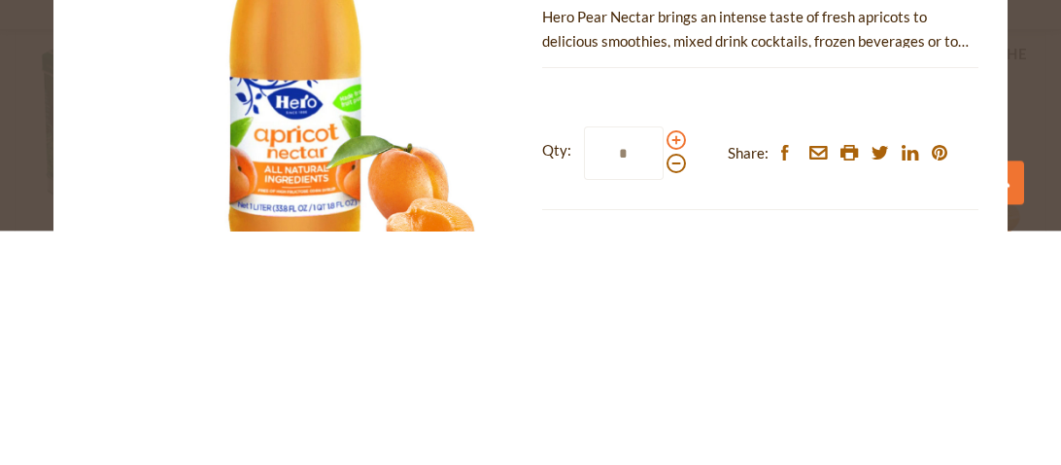
click at [677, 373] on span at bounding box center [676, 373] width 19 height 19
click at [664, 373] on input "*" at bounding box center [624, 387] width 80 height 53
type input "*"
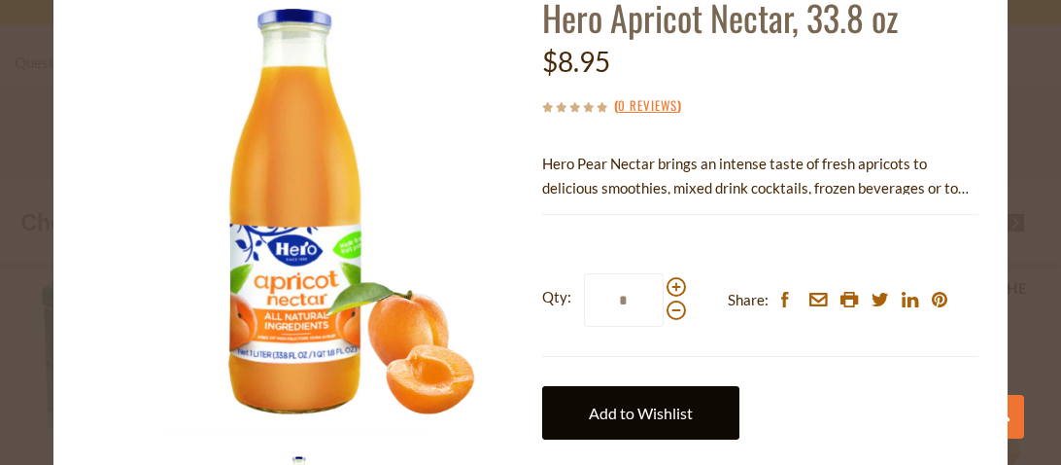
scroll to position [79, 0]
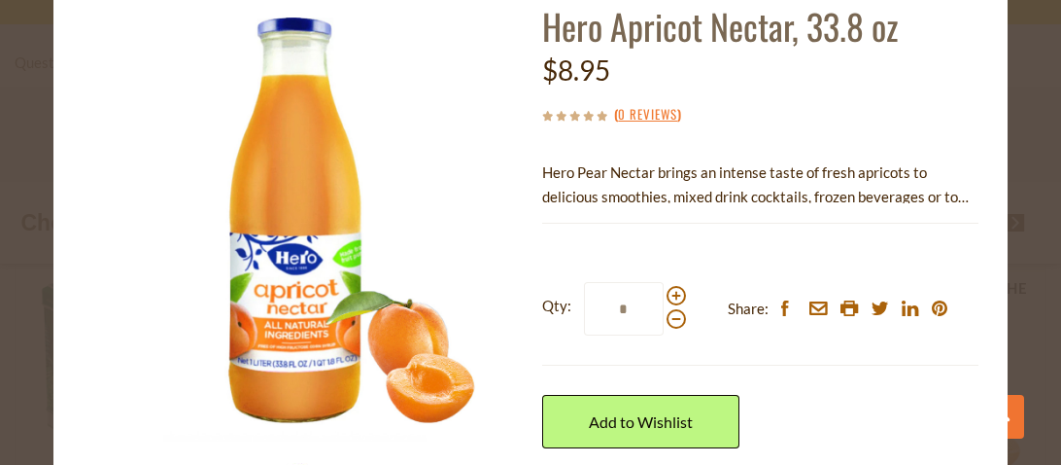
click at [1028, 68] on div "close Hero Apricot Nectar, 33.8 oz $8.95 ( 0 Reviews ) Hero Pear Nectar brings …" at bounding box center [530, 232] width 1061 height 465
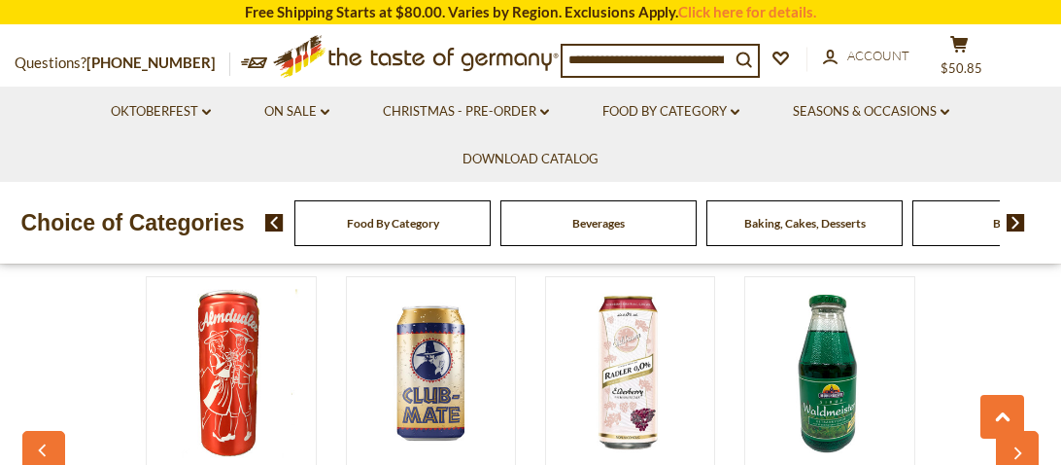
scroll to position [4169, 0]
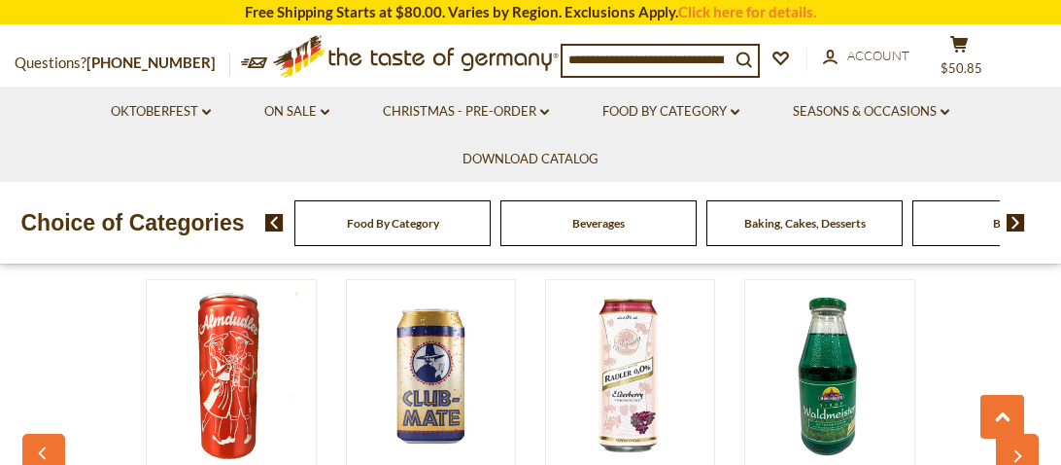
click at [590, 391] on img at bounding box center [630, 376] width 168 height 168
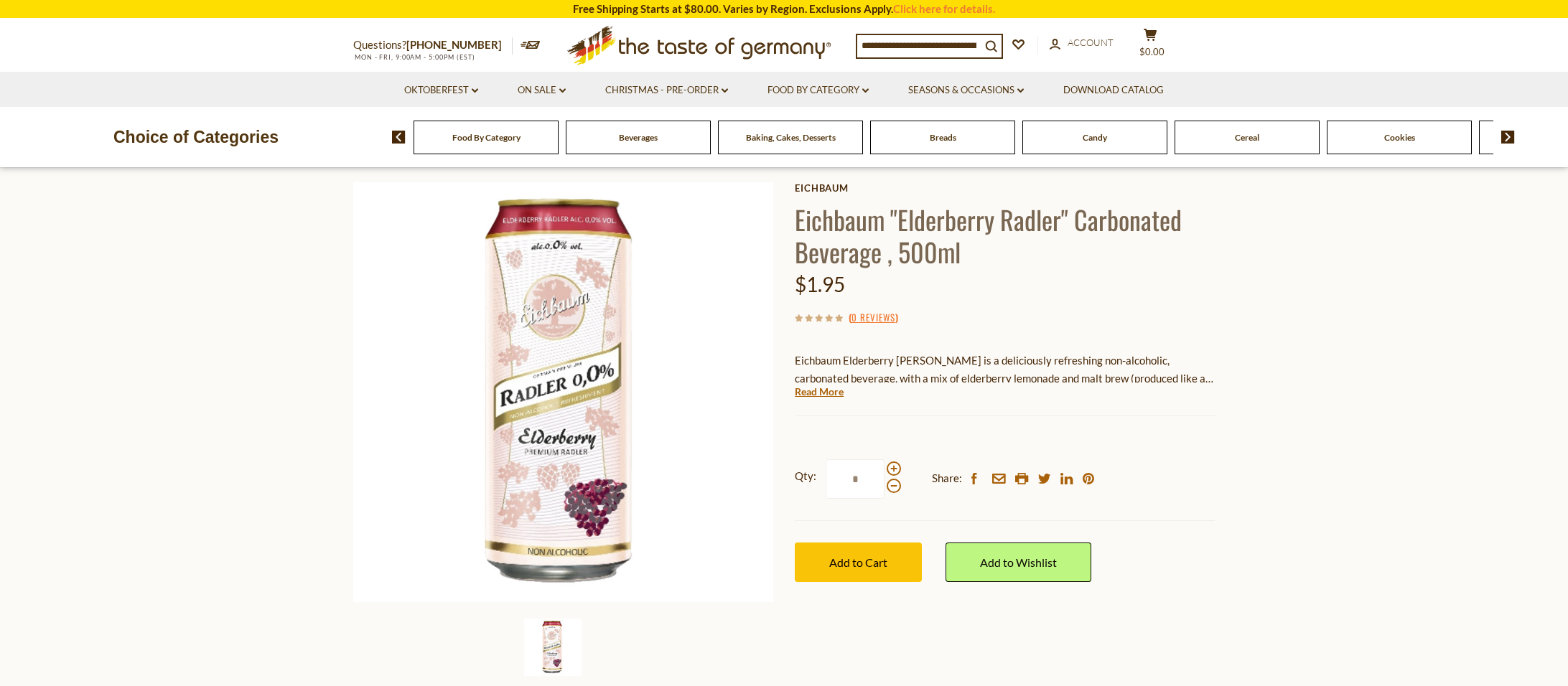
scroll to position [50, 0]
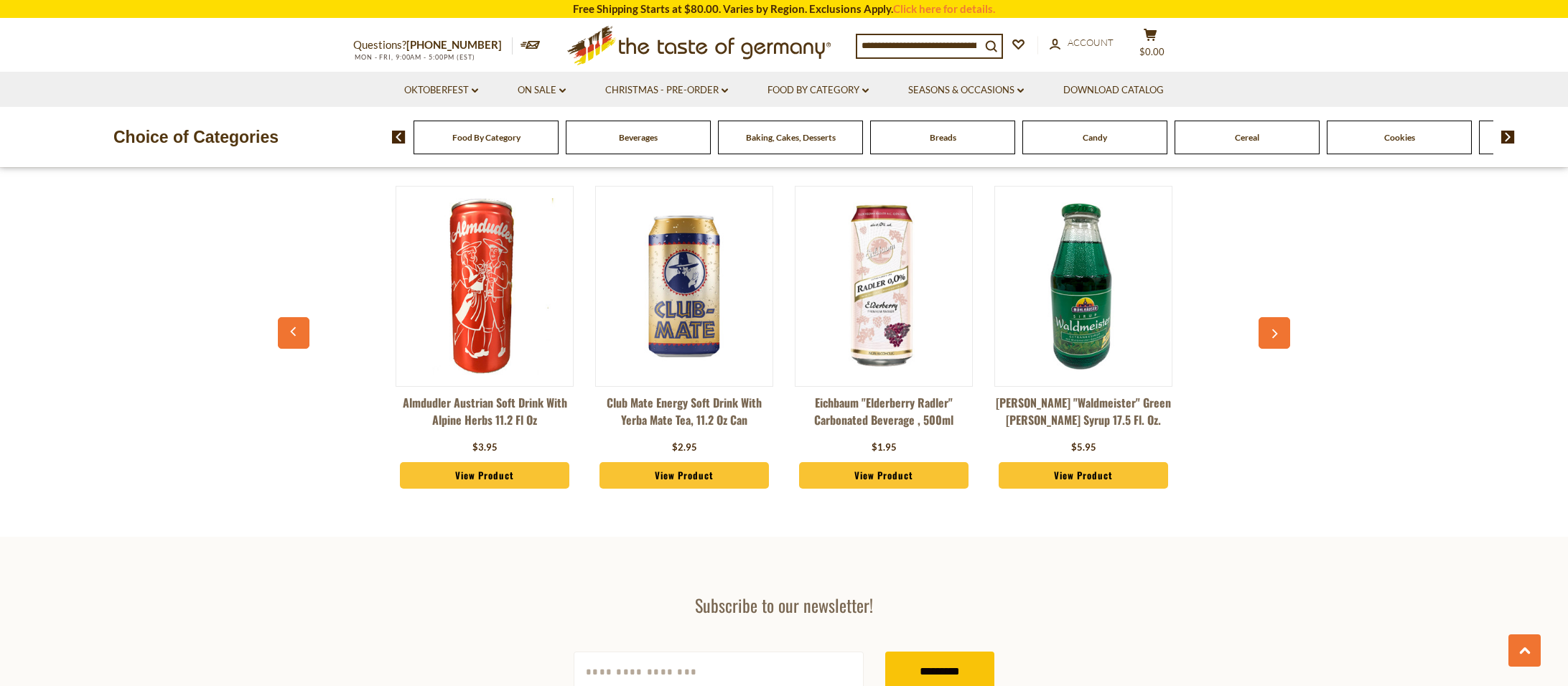
click at [1278, 332] on icon "button" at bounding box center [1274, 334] width 10 height 10
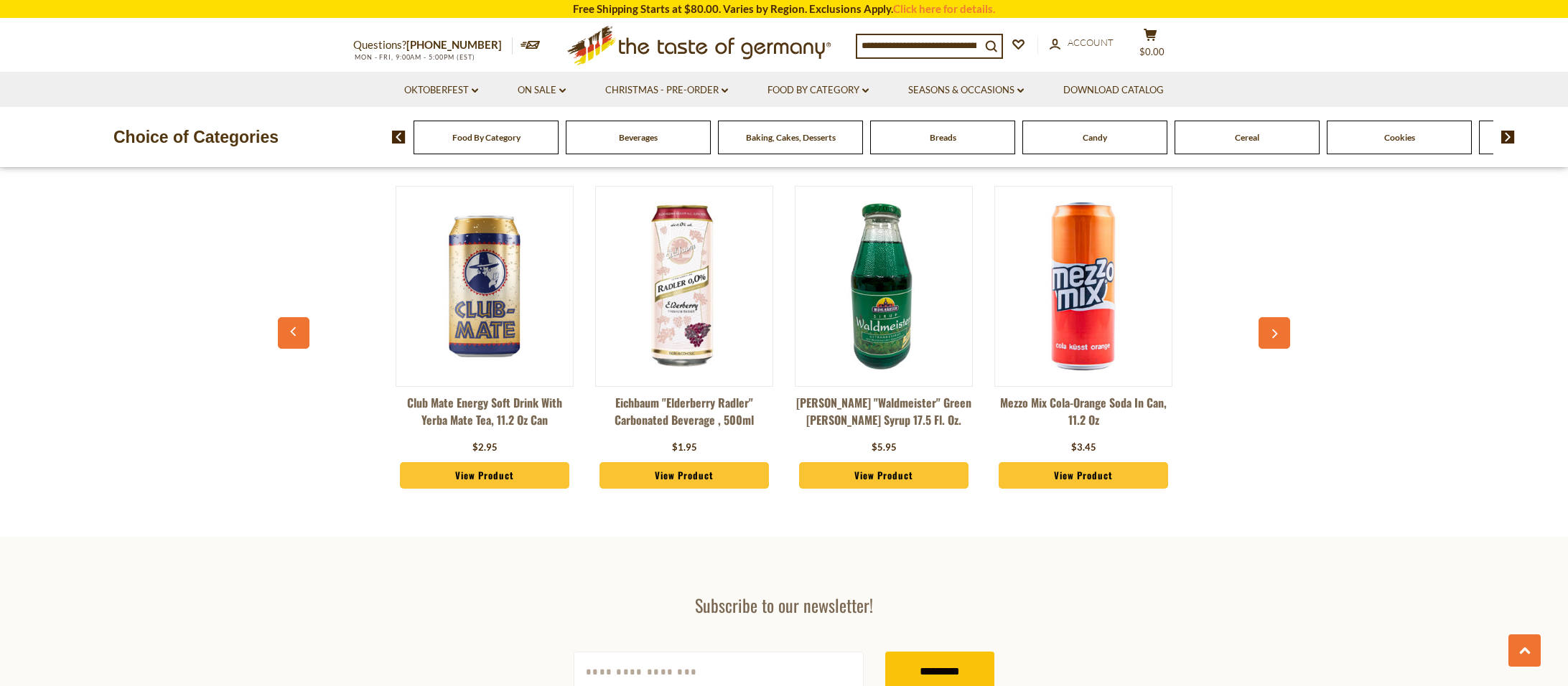
click at [1278, 332] on icon "button" at bounding box center [1274, 334] width 10 height 10
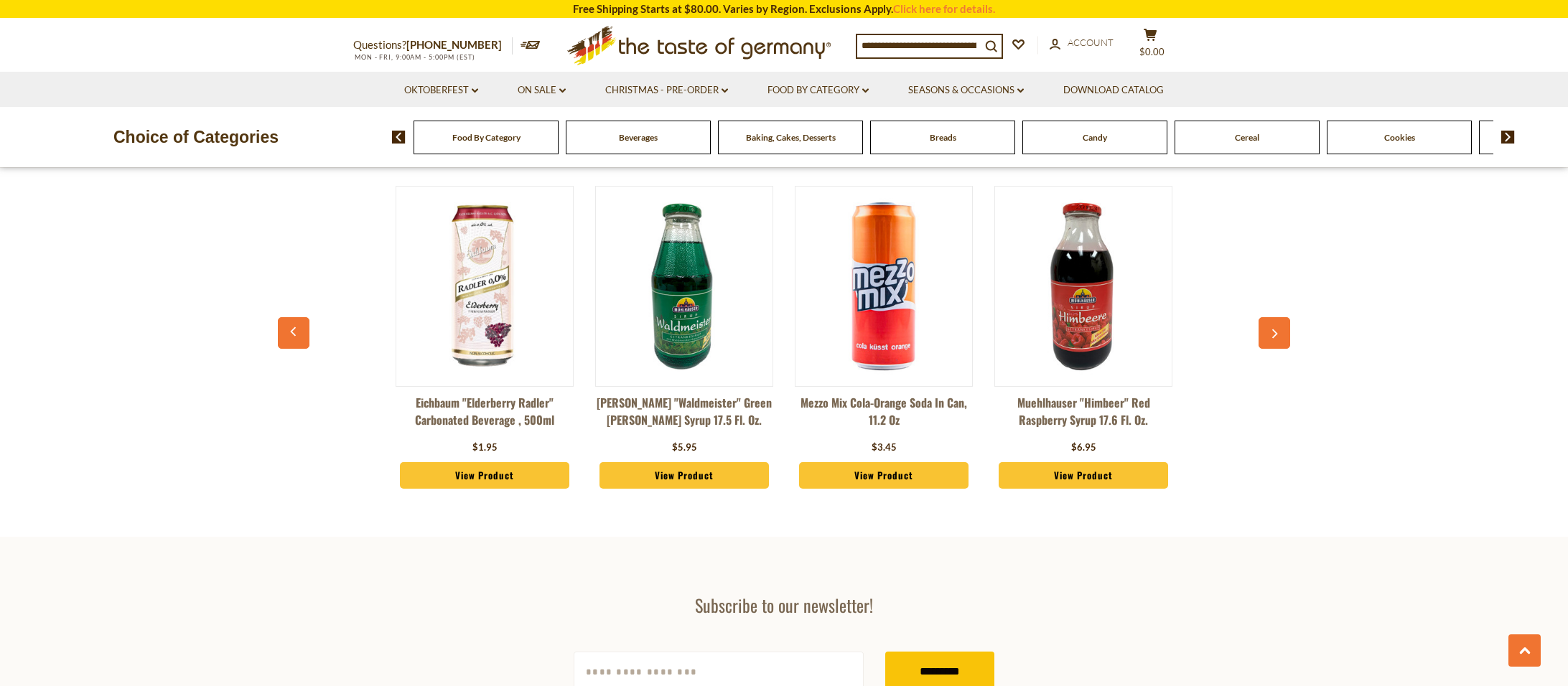
click at [1278, 332] on icon "button" at bounding box center [1274, 334] width 10 height 10
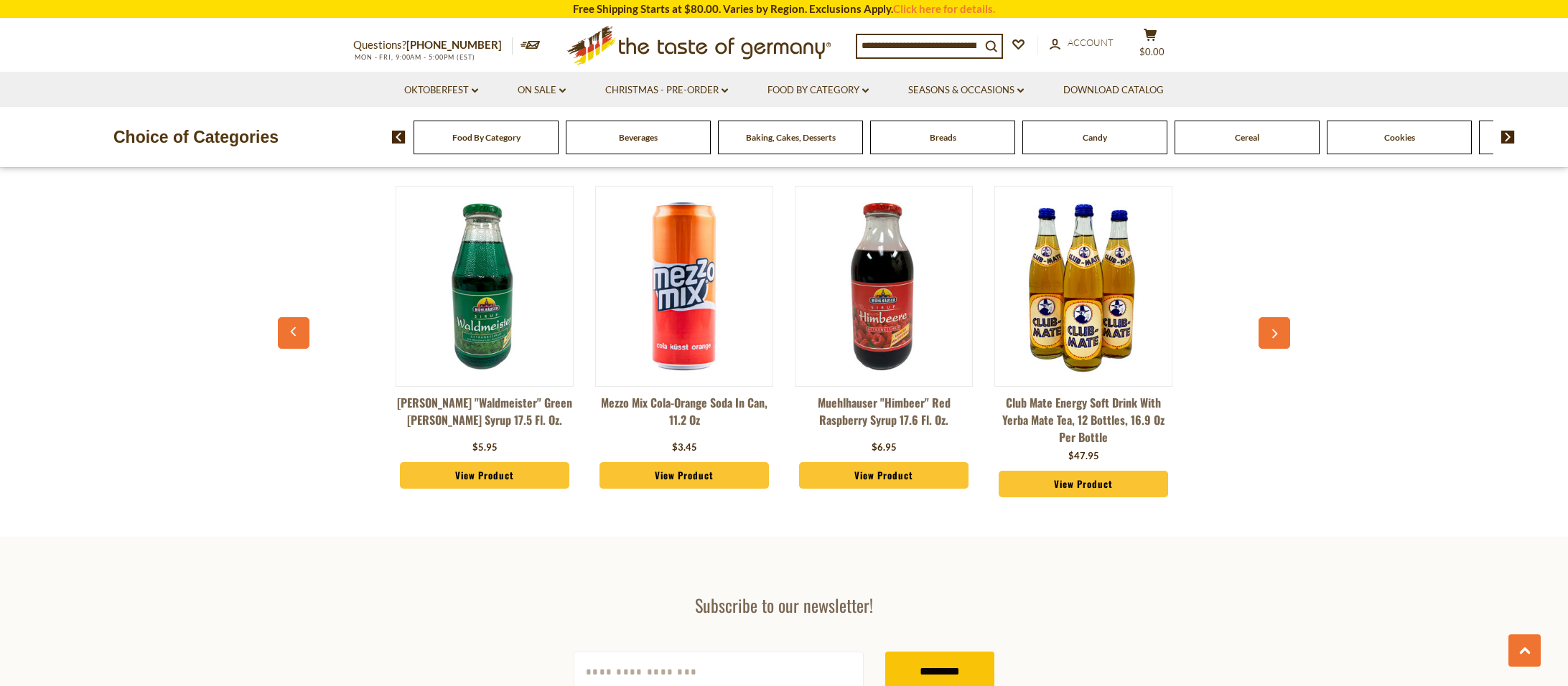
click at [1278, 332] on icon "button" at bounding box center [1274, 334] width 10 height 10
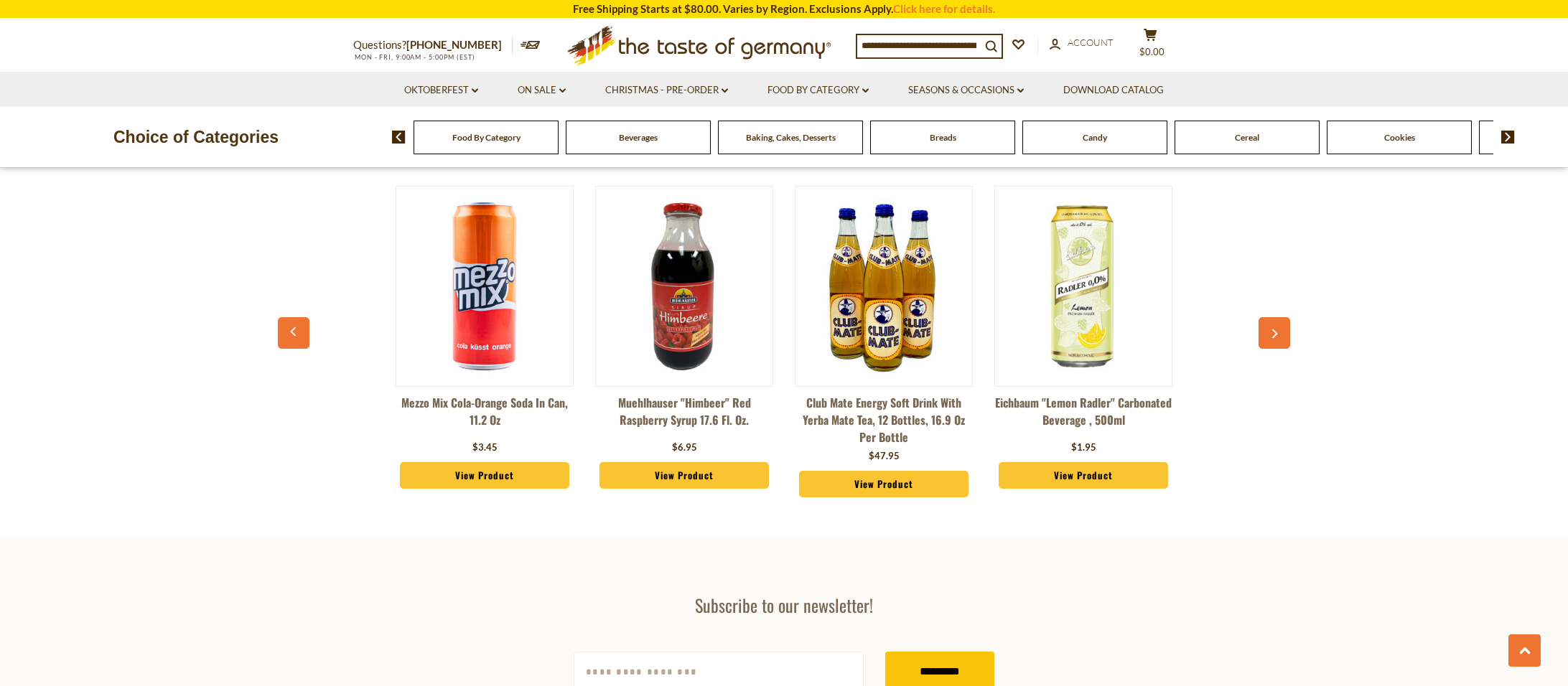
click at [1278, 332] on icon "button" at bounding box center [1274, 334] width 10 height 10
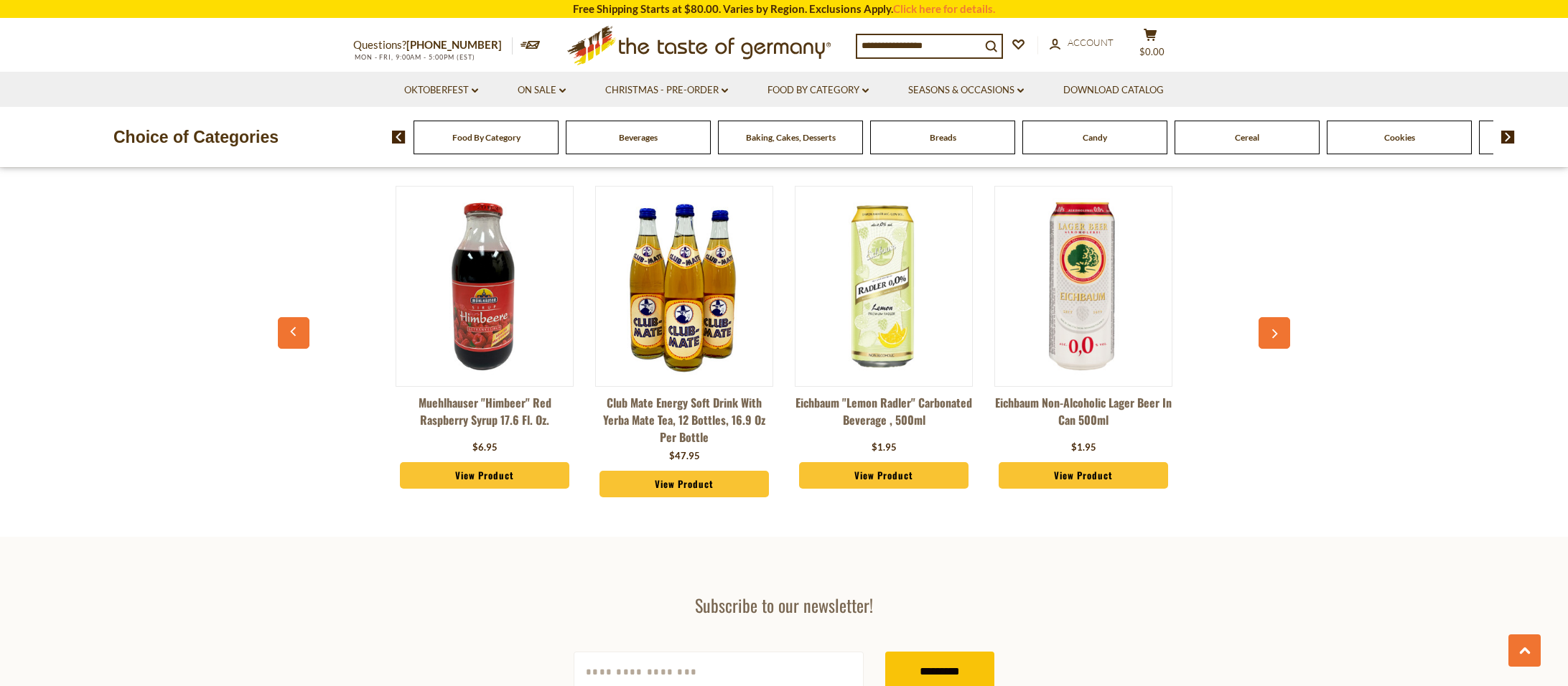
click at [1278, 332] on icon "button" at bounding box center [1274, 334] width 10 height 10
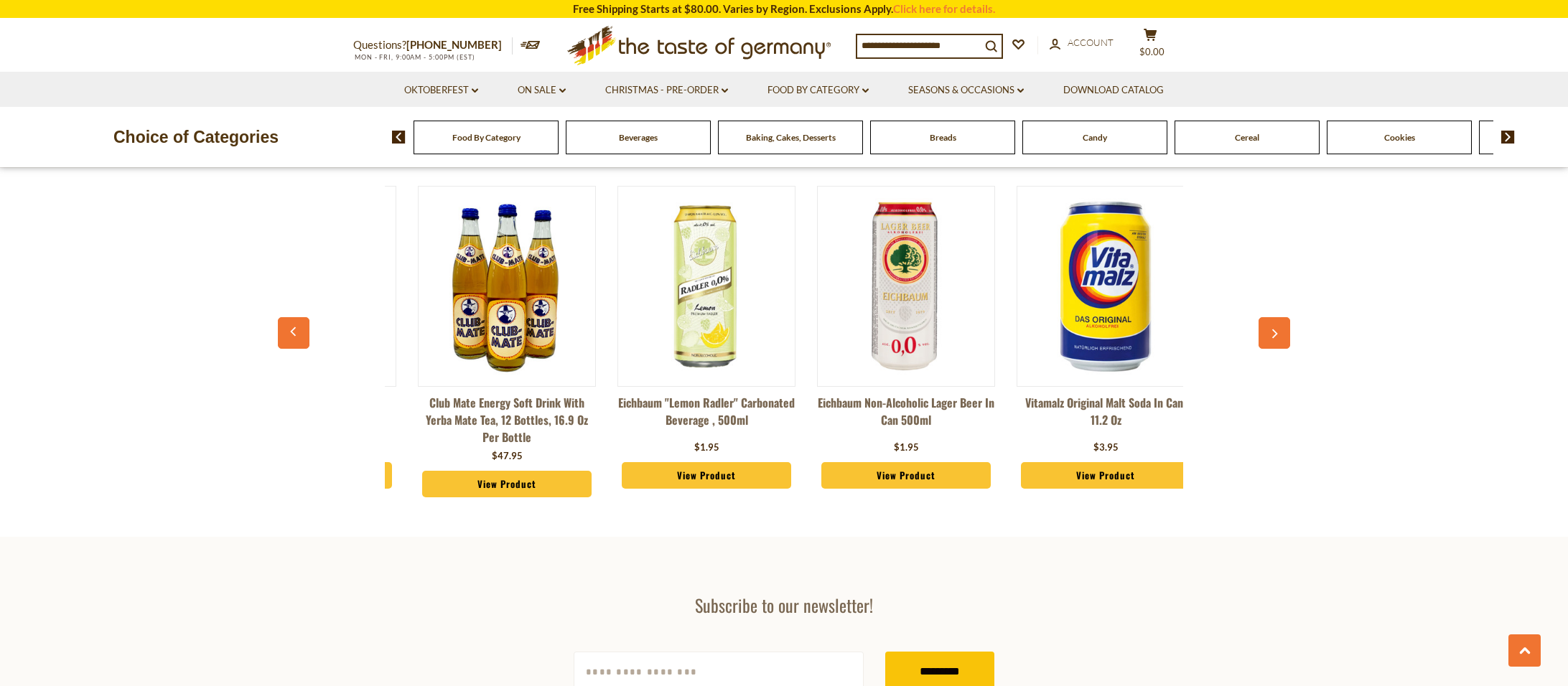
scroll to position [0, 1198]
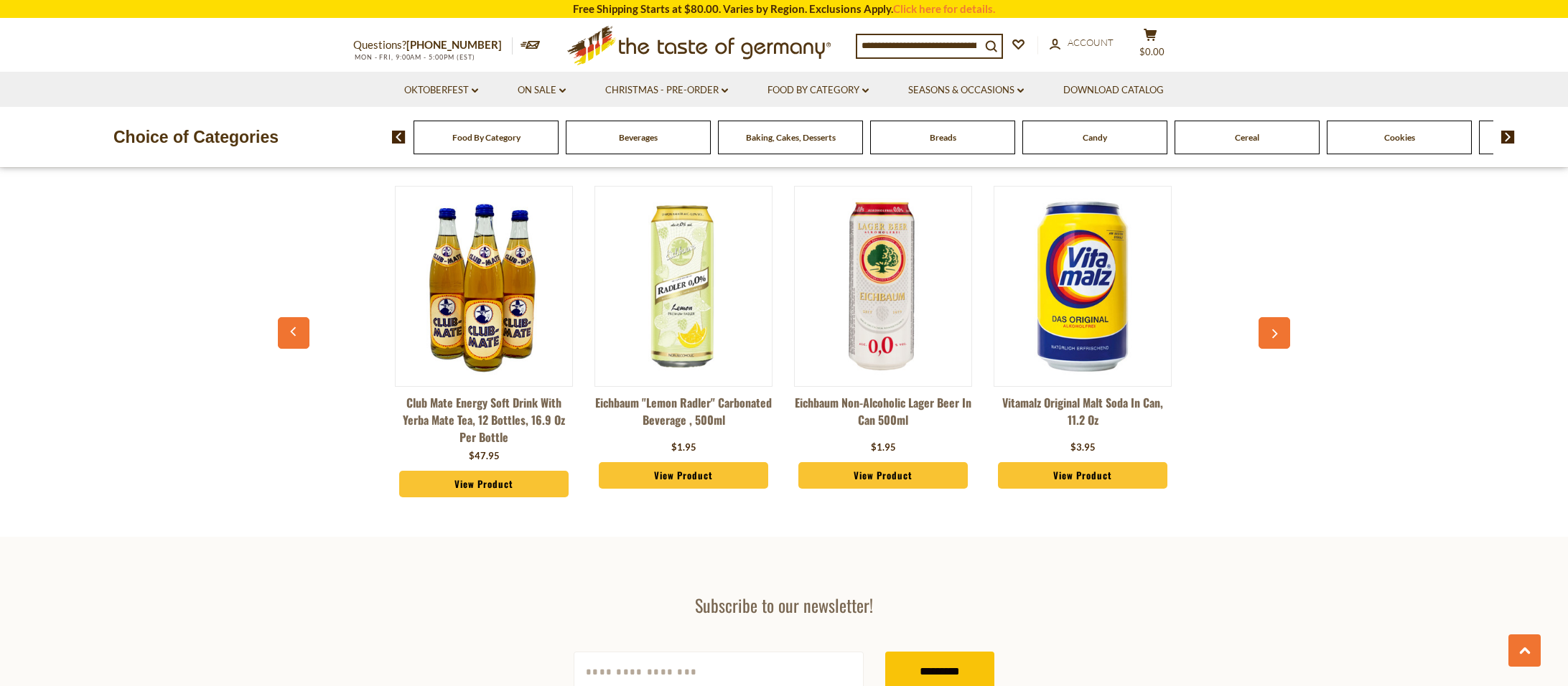
click at [1278, 332] on icon "button" at bounding box center [1274, 334] width 10 height 10
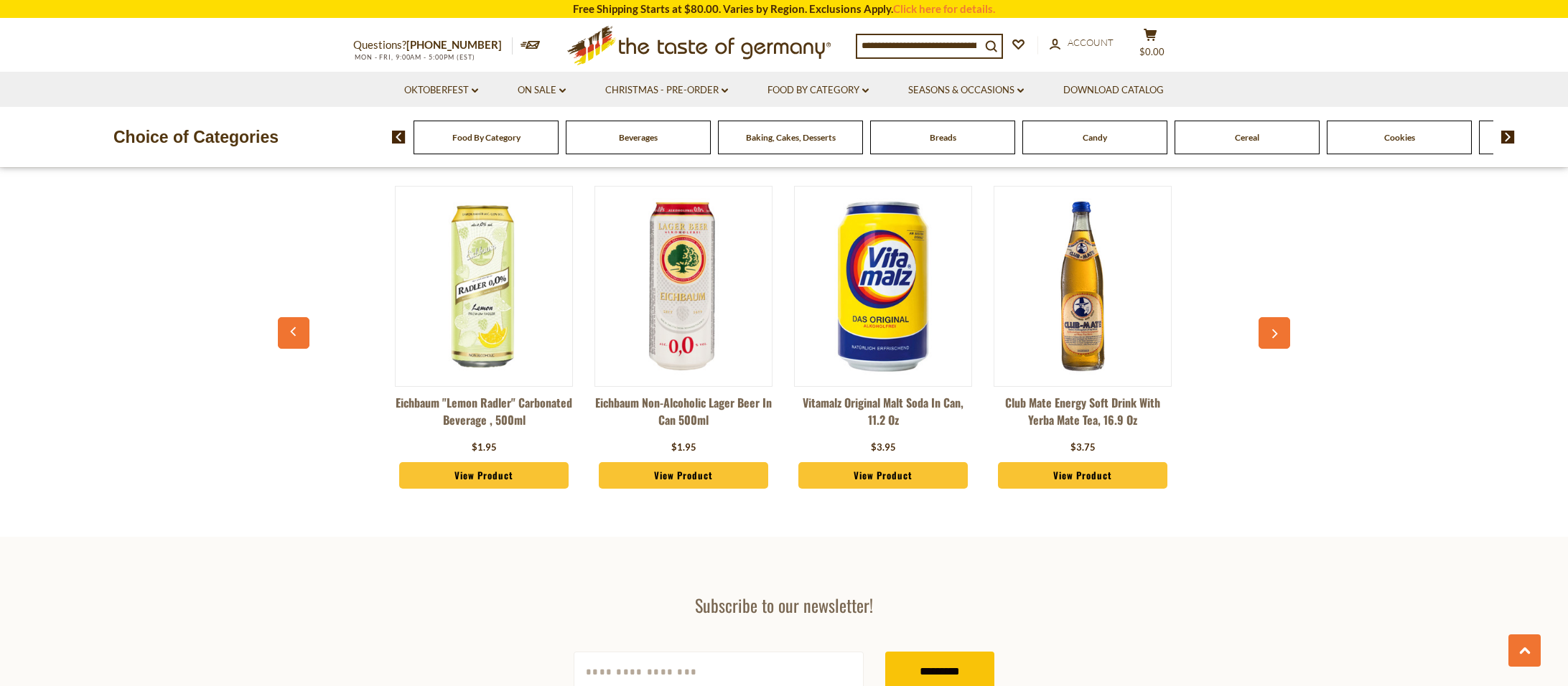
click at [1278, 332] on icon "button" at bounding box center [1274, 334] width 10 height 10
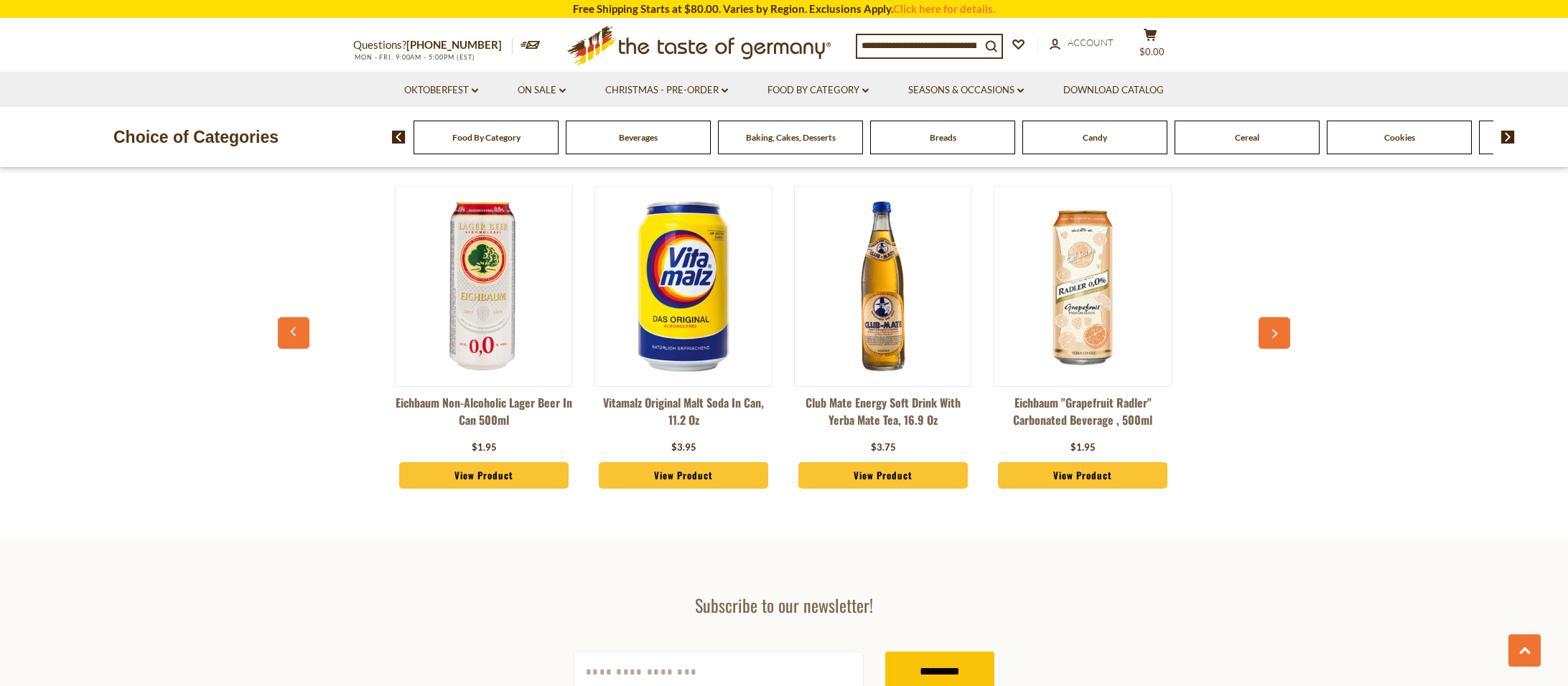
click at [1278, 332] on icon "button" at bounding box center [1274, 334] width 10 height 10
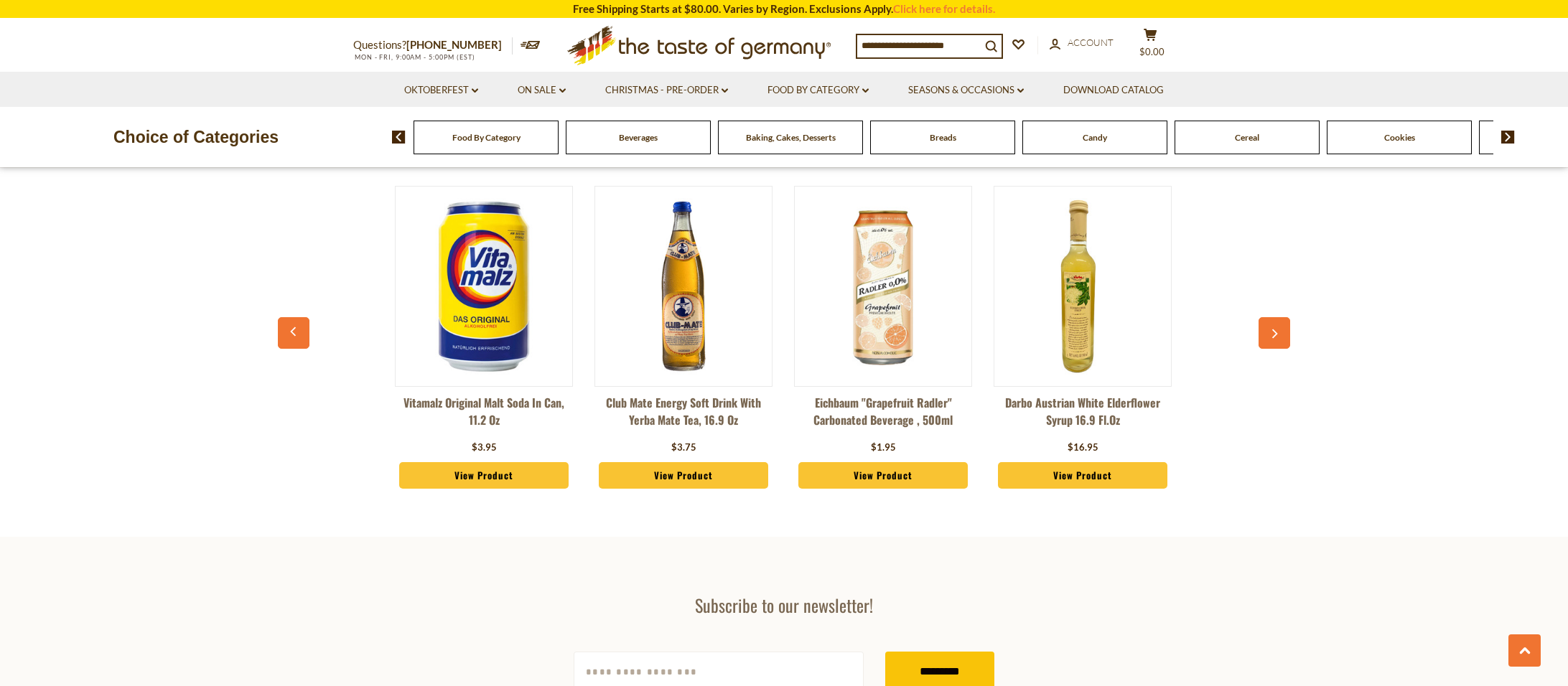
click at [1278, 332] on icon "button" at bounding box center [1274, 334] width 10 height 10
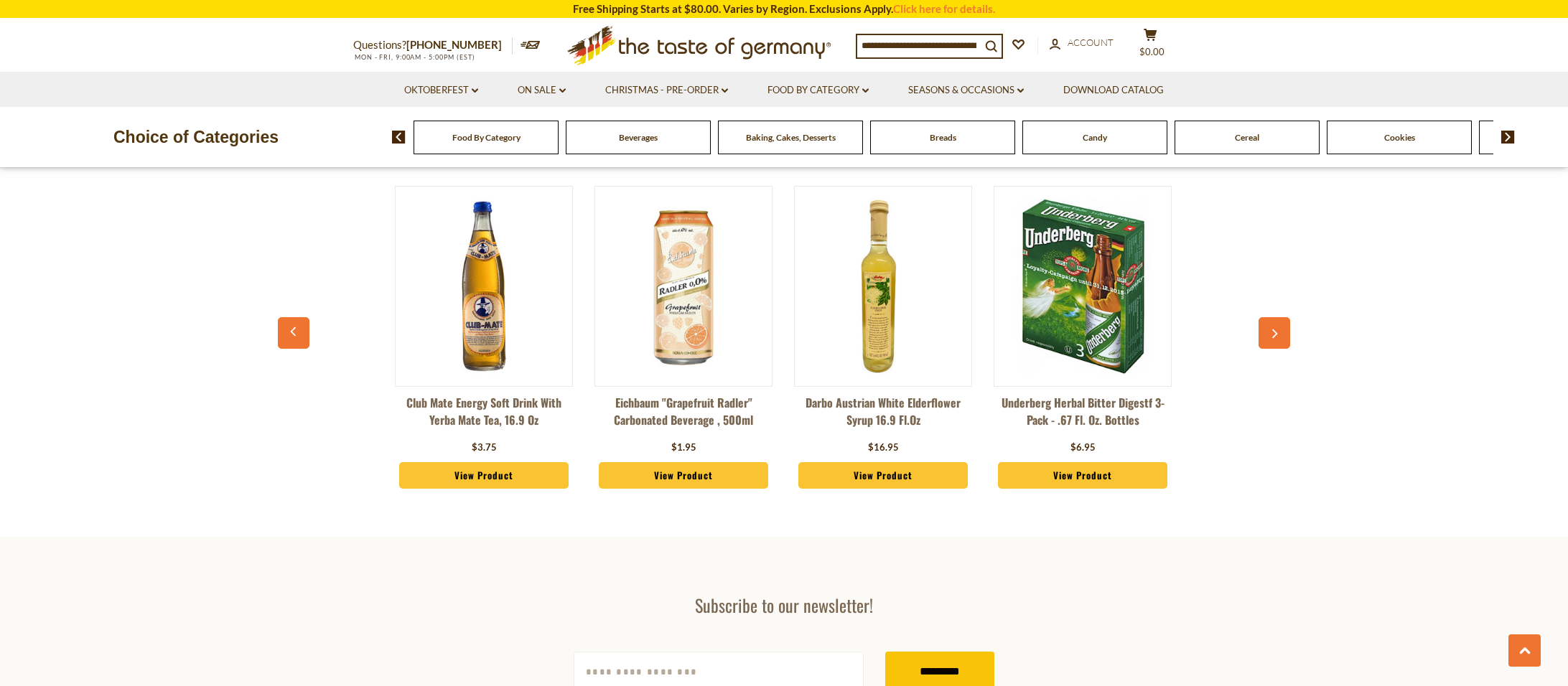
click at [1278, 332] on icon "button" at bounding box center [1274, 334] width 10 height 10
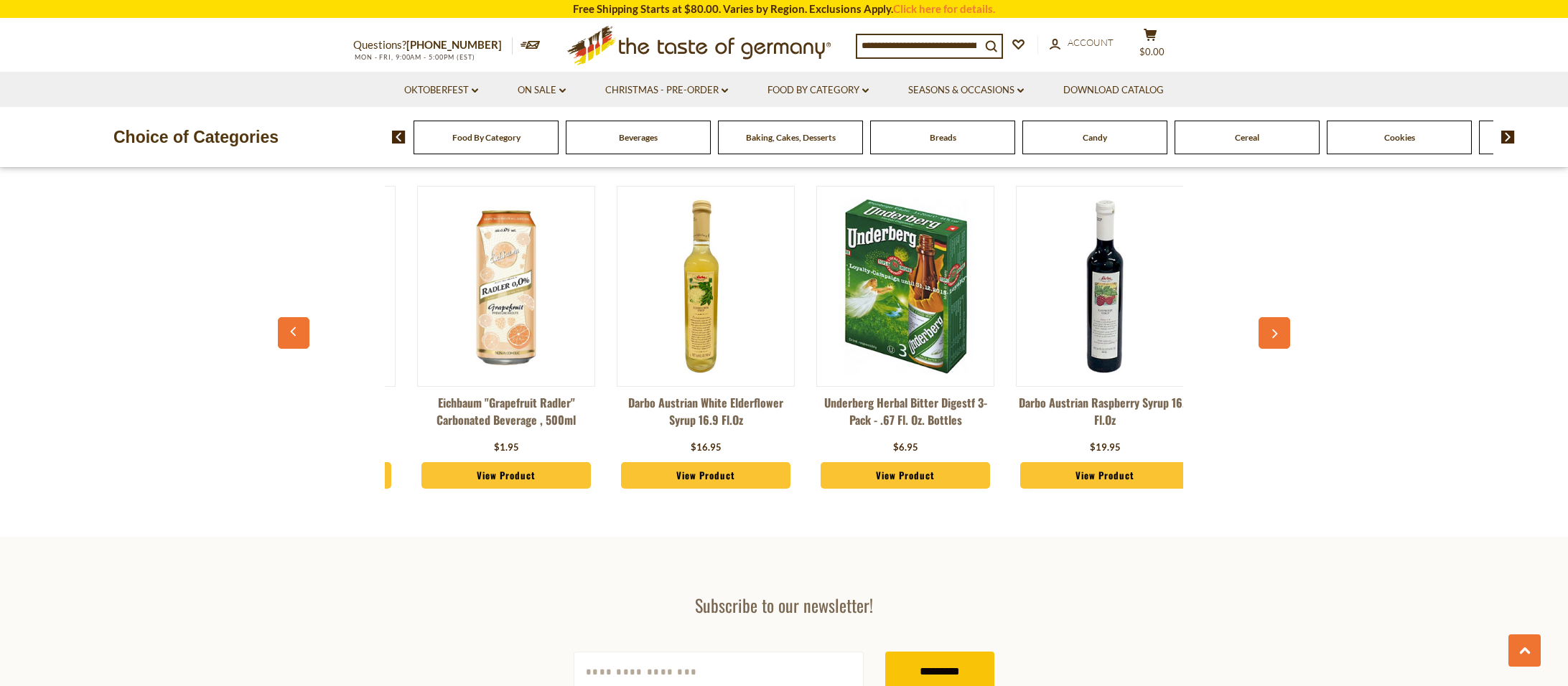
scroll to position [0, 2197]
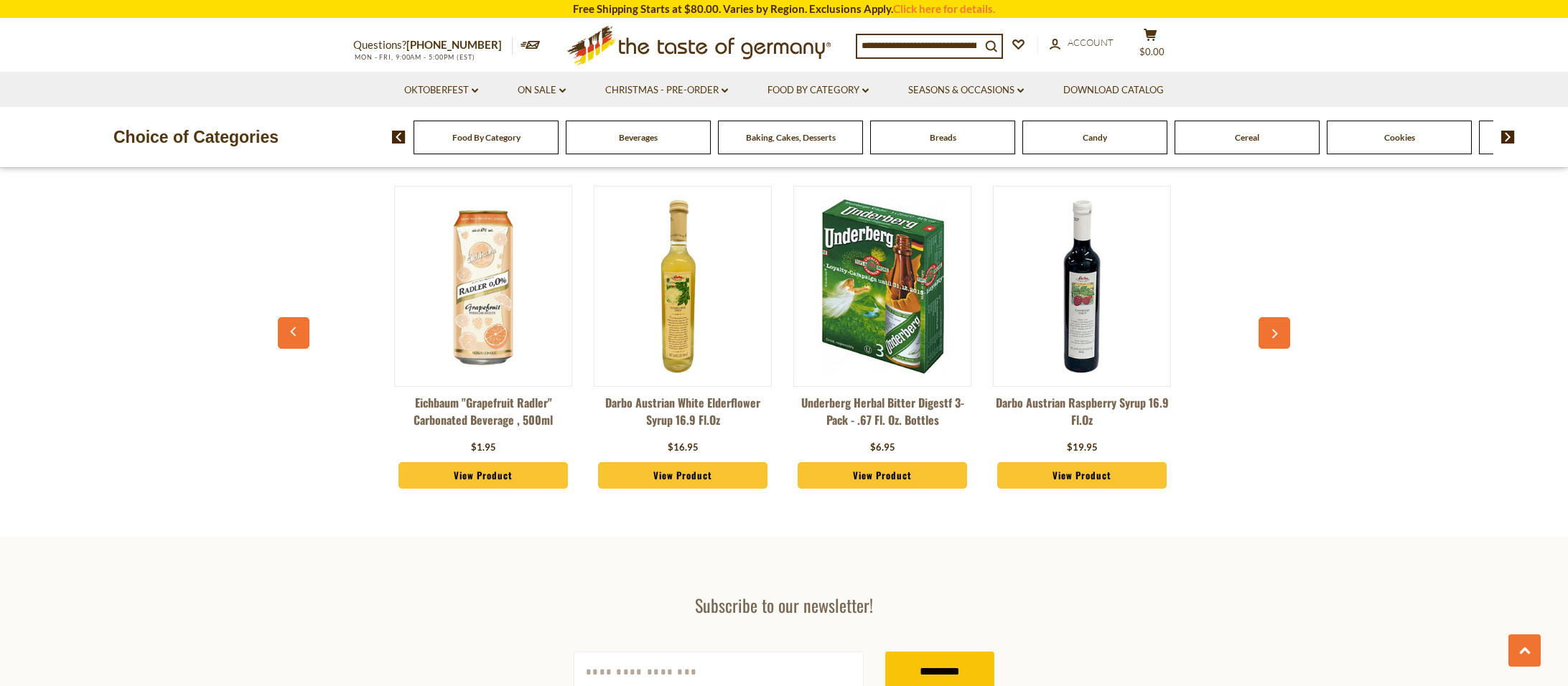
click at [1278, 332] on icon "button" at bounding box center [1274, 334] width 10 height 10
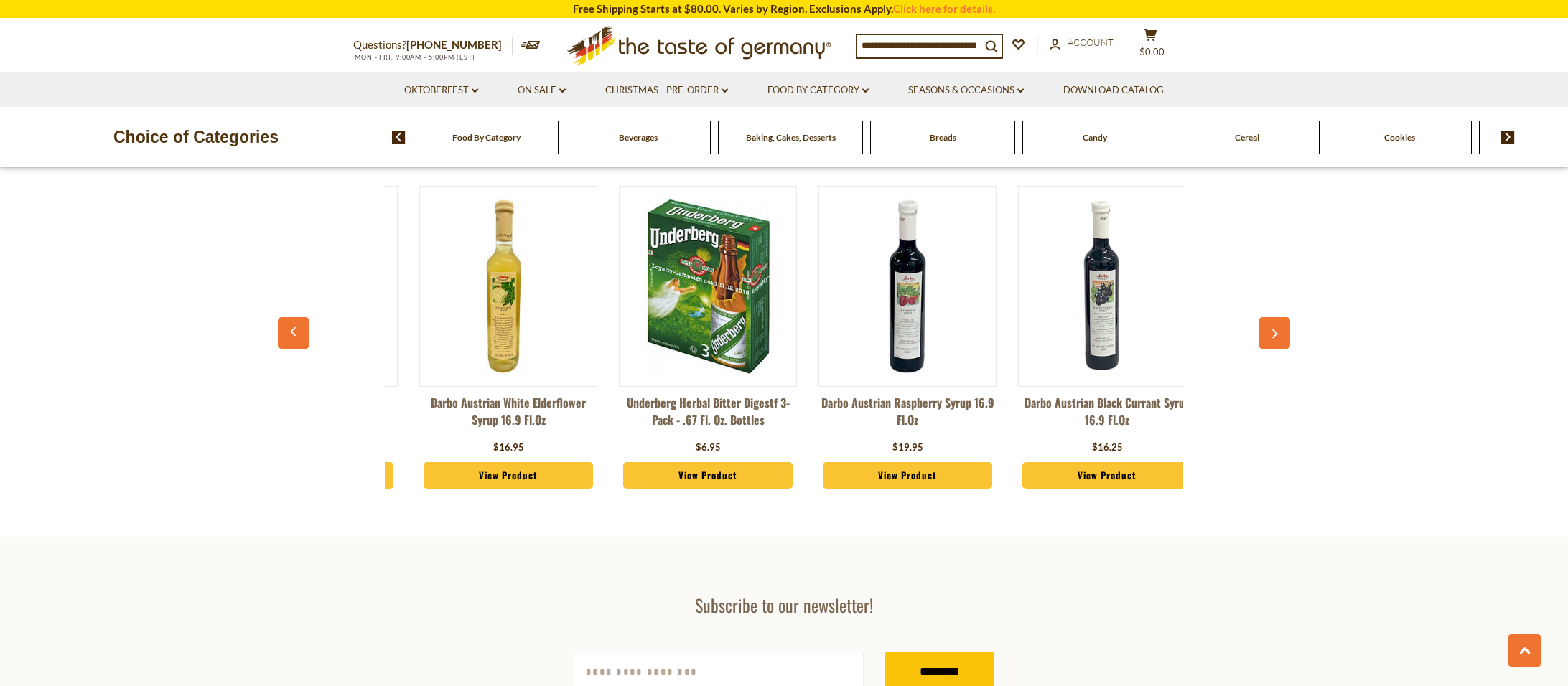
scroll to position [0, 2394]
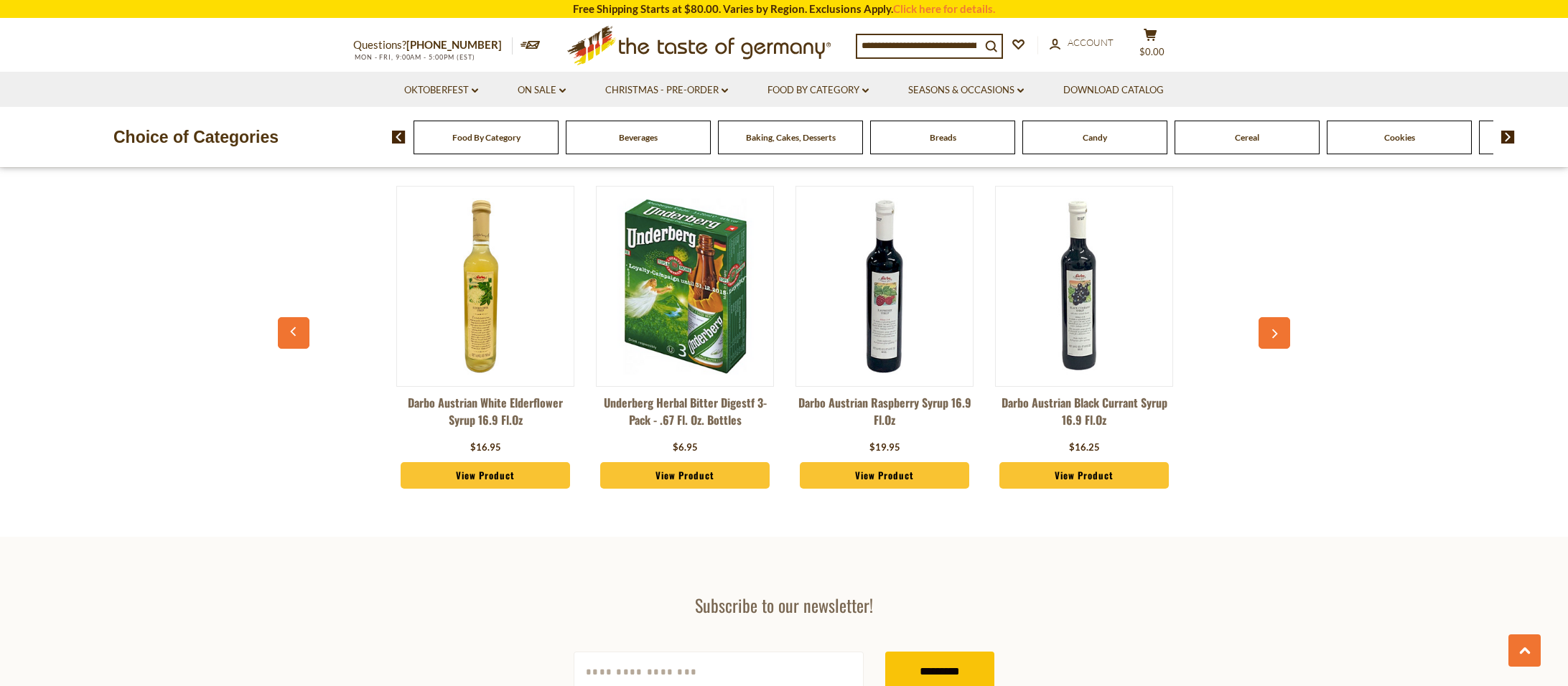
click at [1278, 332] on icon "button" at bounding box center [1274, 334] width 10 height 10
click at [1044, 354] on img at bounding box center [1083, 286] width 177 height 176
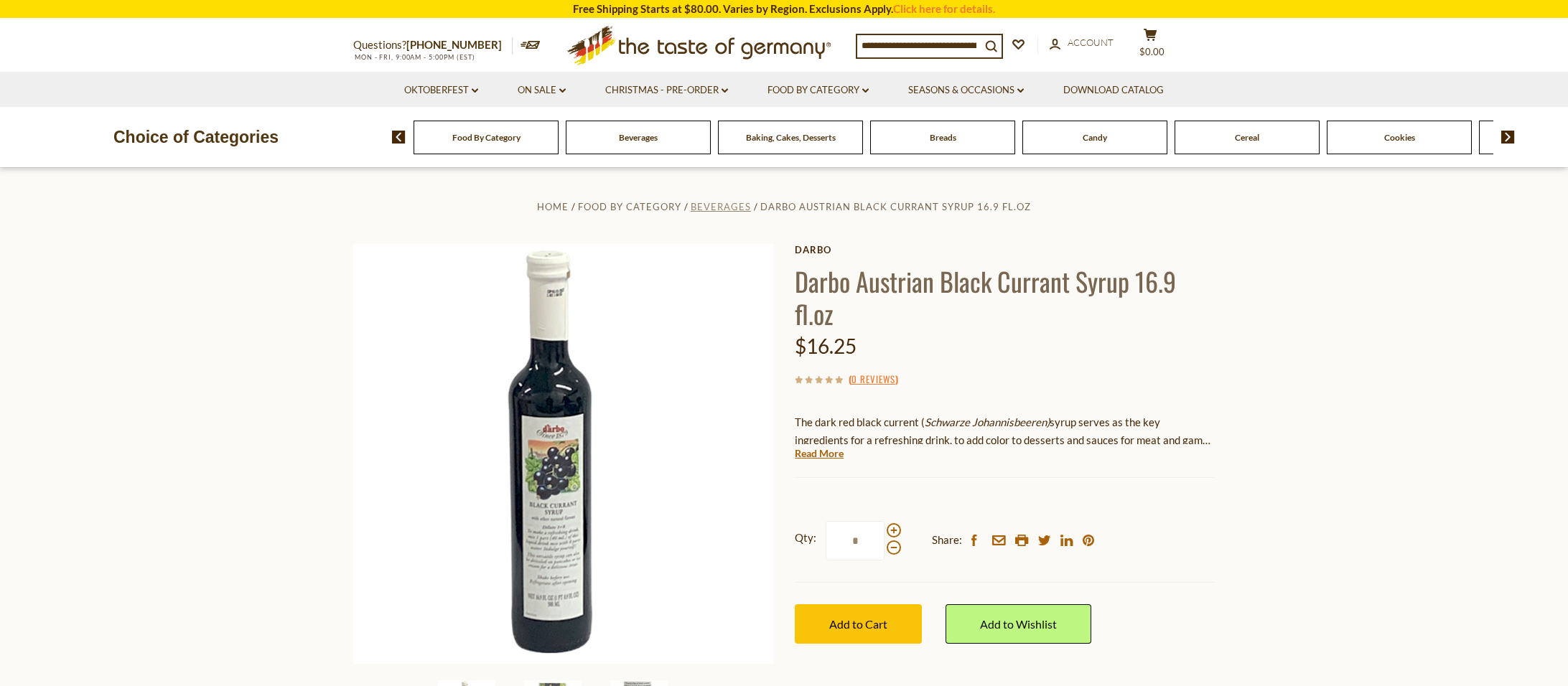
click at [709, 205] on span "Beverages" at bounding box center [721, 207] width 61 height 12
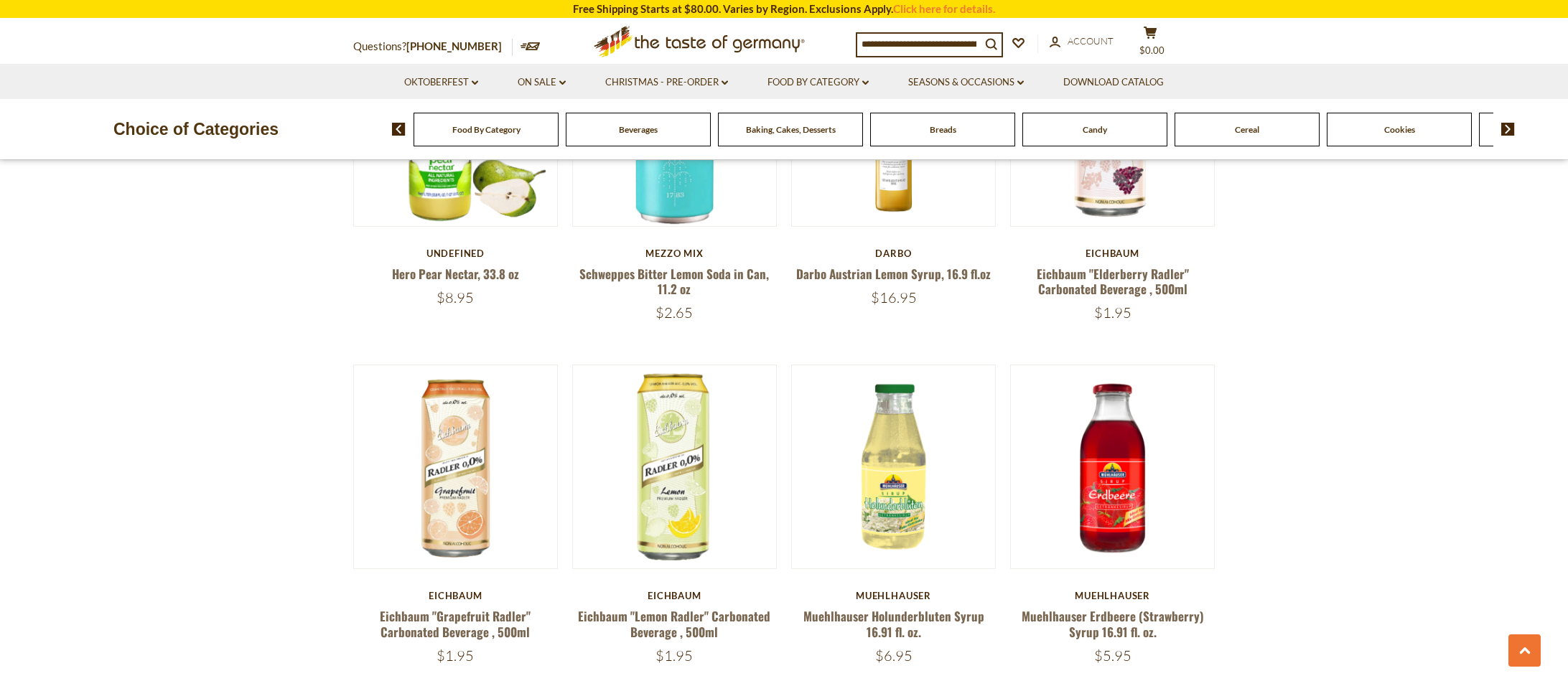
scroll to position [700, 0]
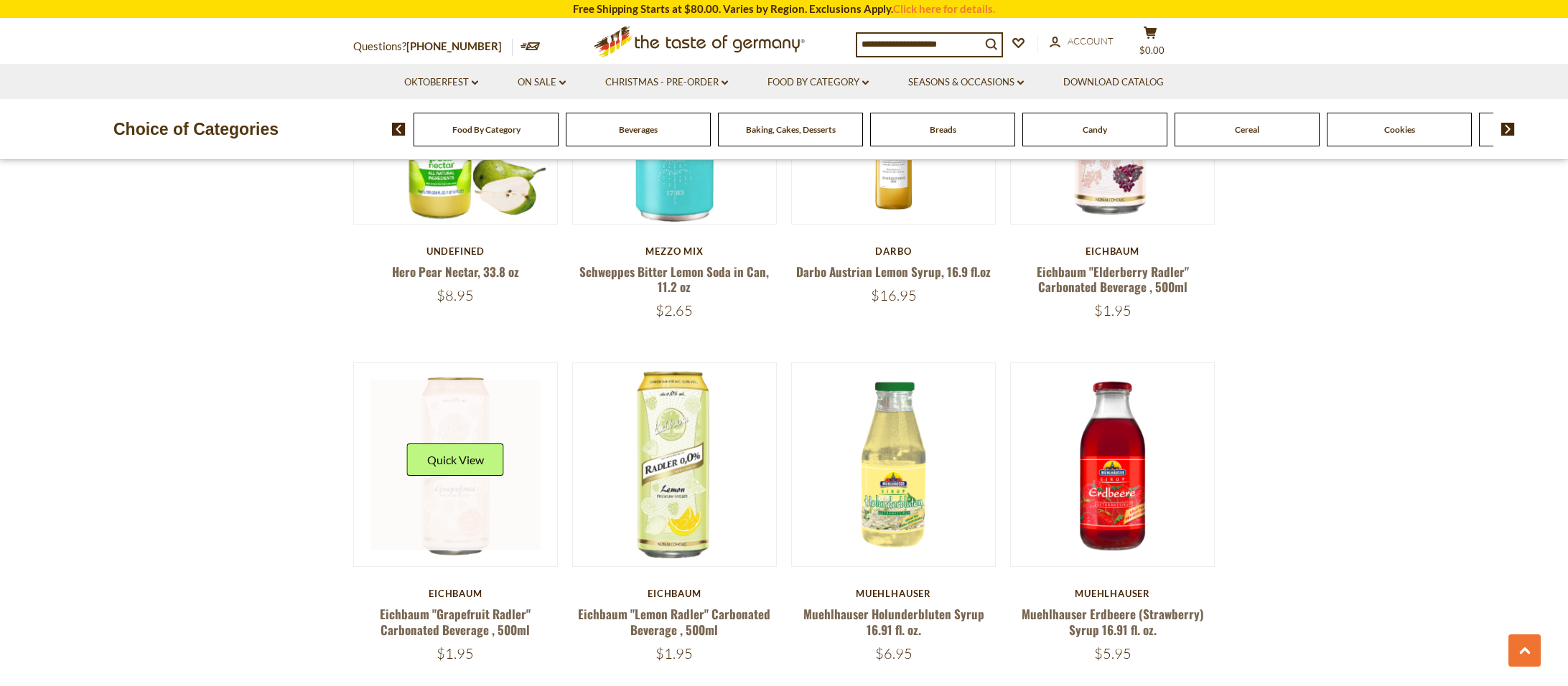
click at [502, 488] on link at bounding box center [456, 464] width 171 height 171
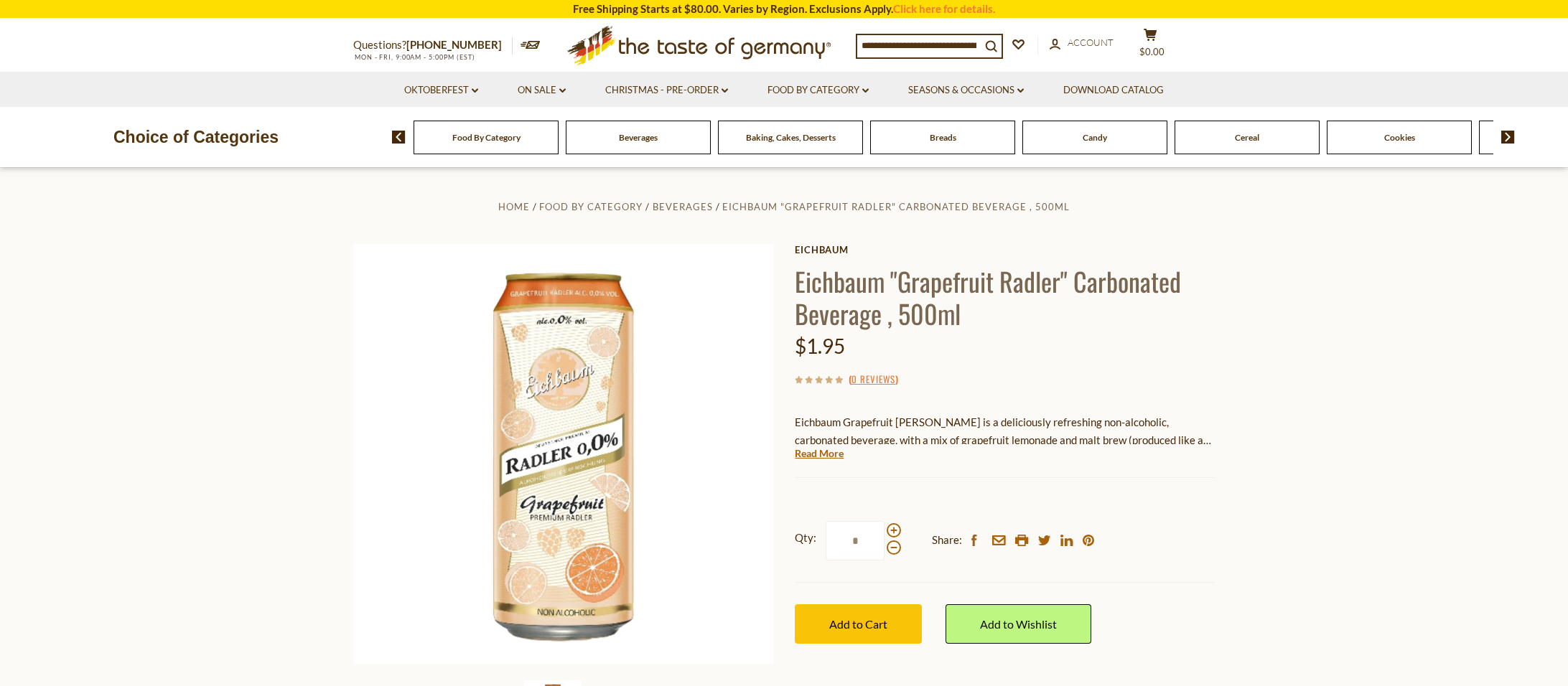
click at [924, 496] on div "Eichbaum Eichbaum "Grapefruit Radler" Carbonated Beverage , 500ml $1.95 ( 0 Rev…" at bounding box center [1004, 459] width 420 height 432
click at [889, 528] on span at bounding box center [893, 530] width 14 height 14
click at [884, 528] on input "*" at bounding box center [855, 541] width 59 height 39
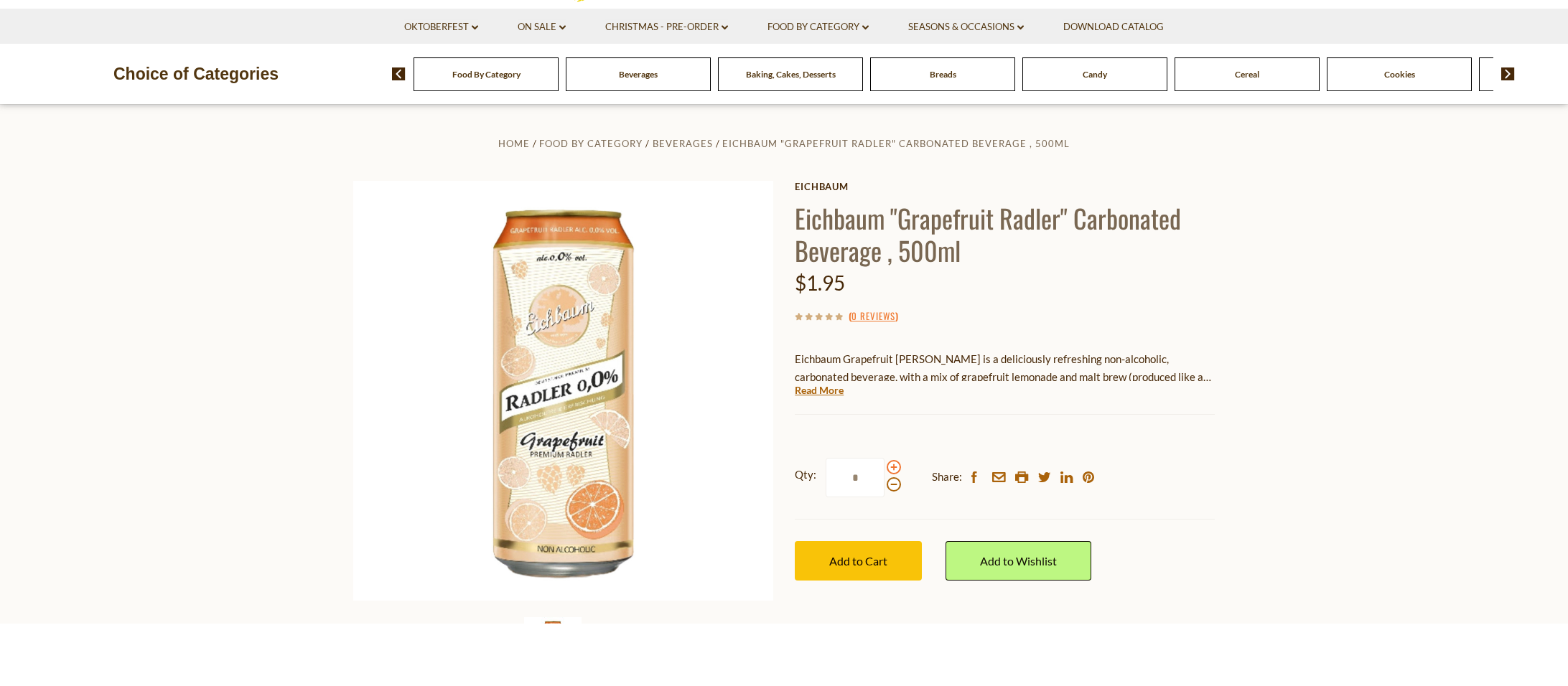
scroll to position [24, 0]
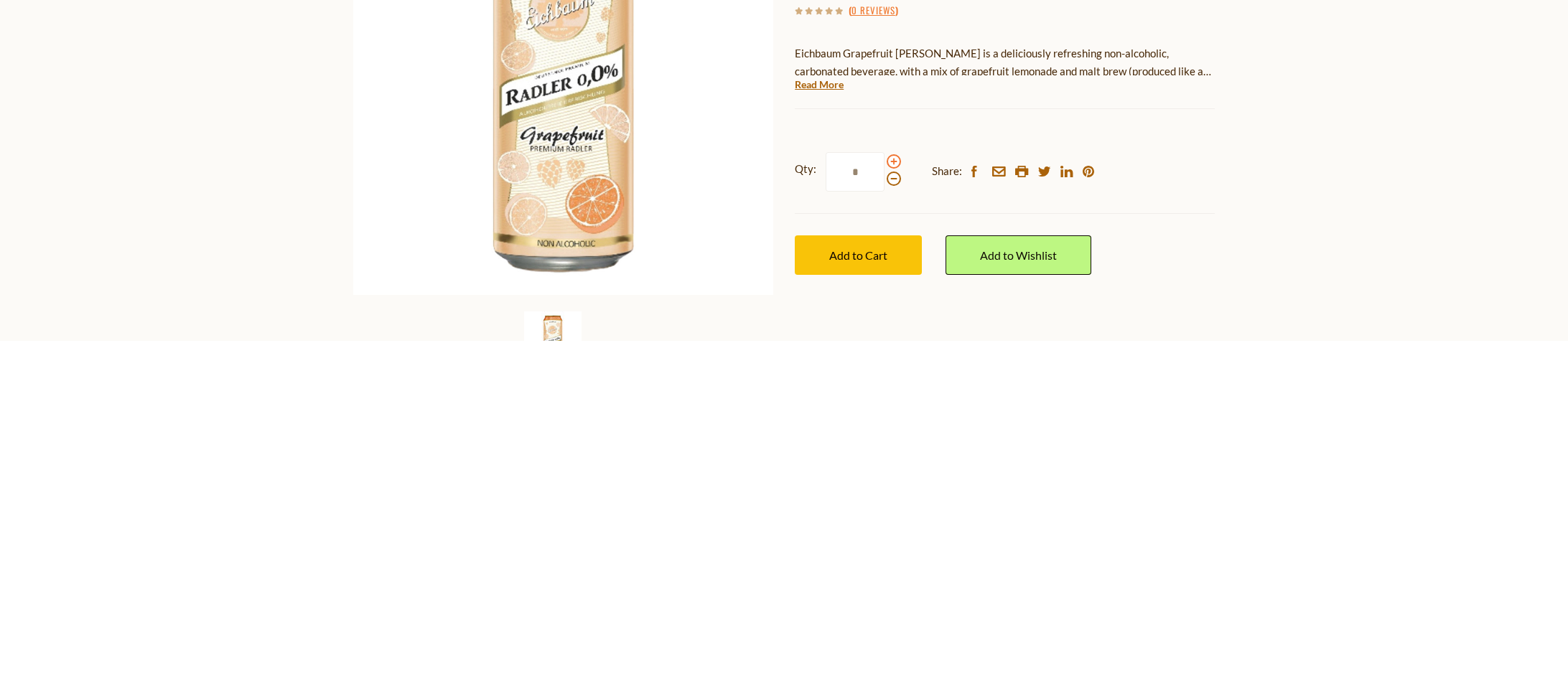
click at [891, 510] on span at bounding box center [893, 507] width 14 height 14
click at [884, 510] on input "*" at bounding box center [855, 517] width 59 height 39
click at [891, 510] on span at bounding box center [893, 507] width 14 height 14
click at [884, 510] on input "*" at bounding box center [855, 517] width 59 height 39
type input "*"
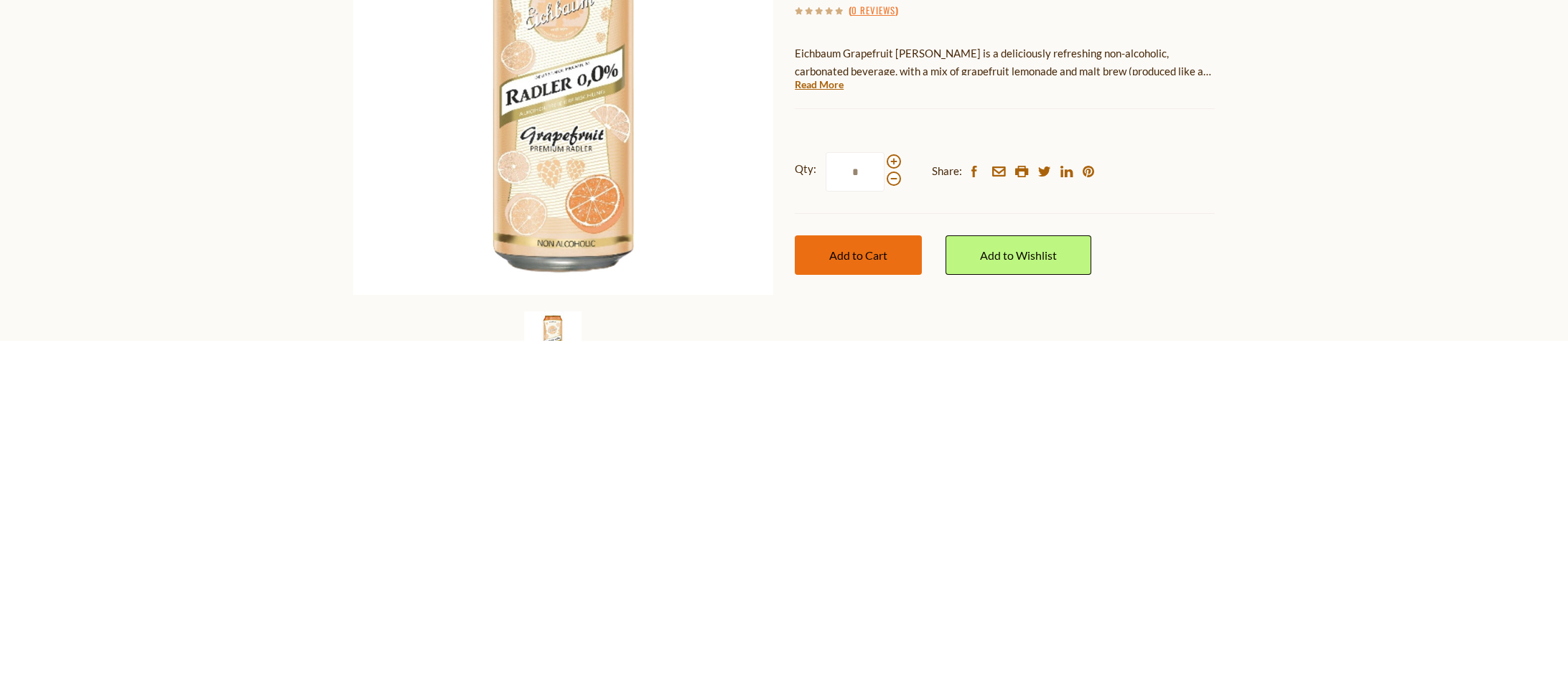
click at [889, 590] on button "Add to Cart" at bounding box center [858, 600] width 127 height 39
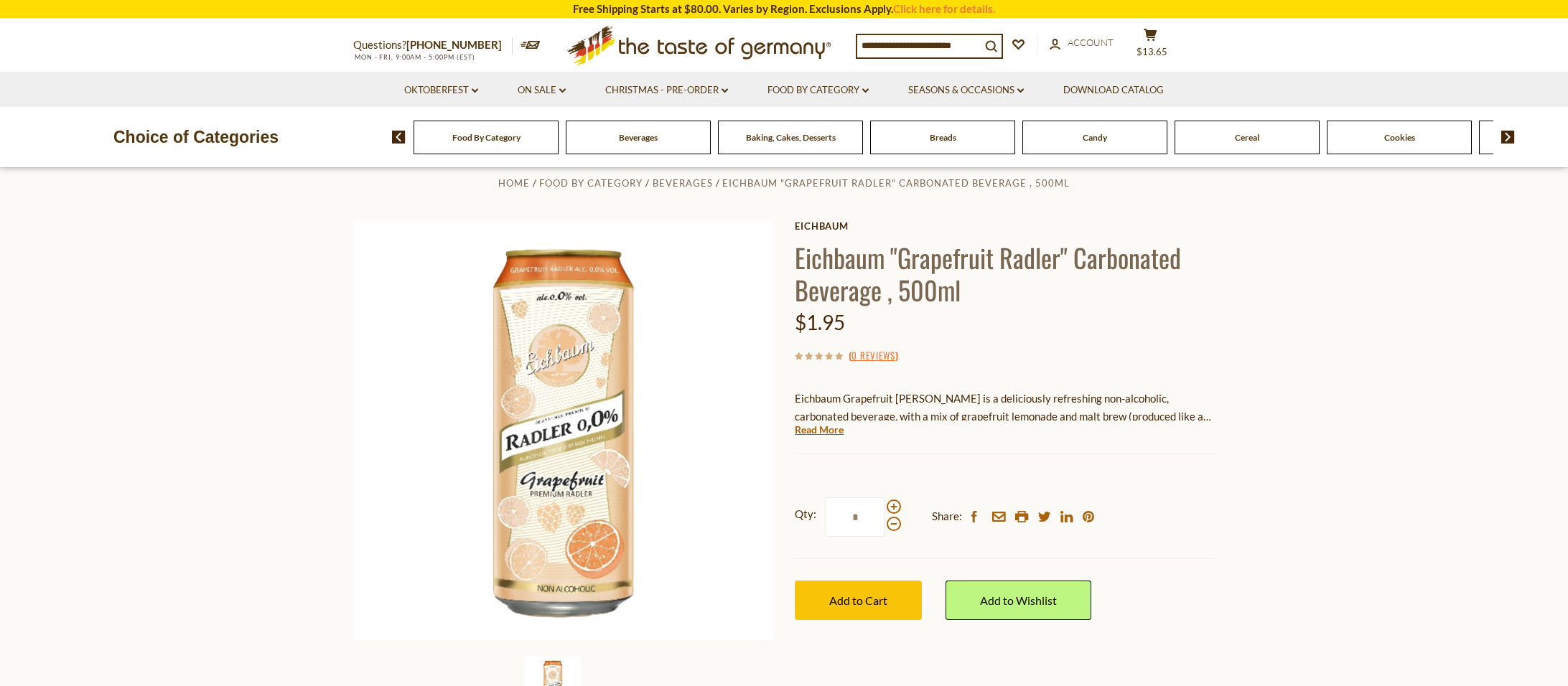
click at [558, 134] on div "Cookies" at bounding box center [486, 137] width 145 height 34
click at [1391, 132] on span "Cookies" at bounding box center [1400, 137] width 31 height 11
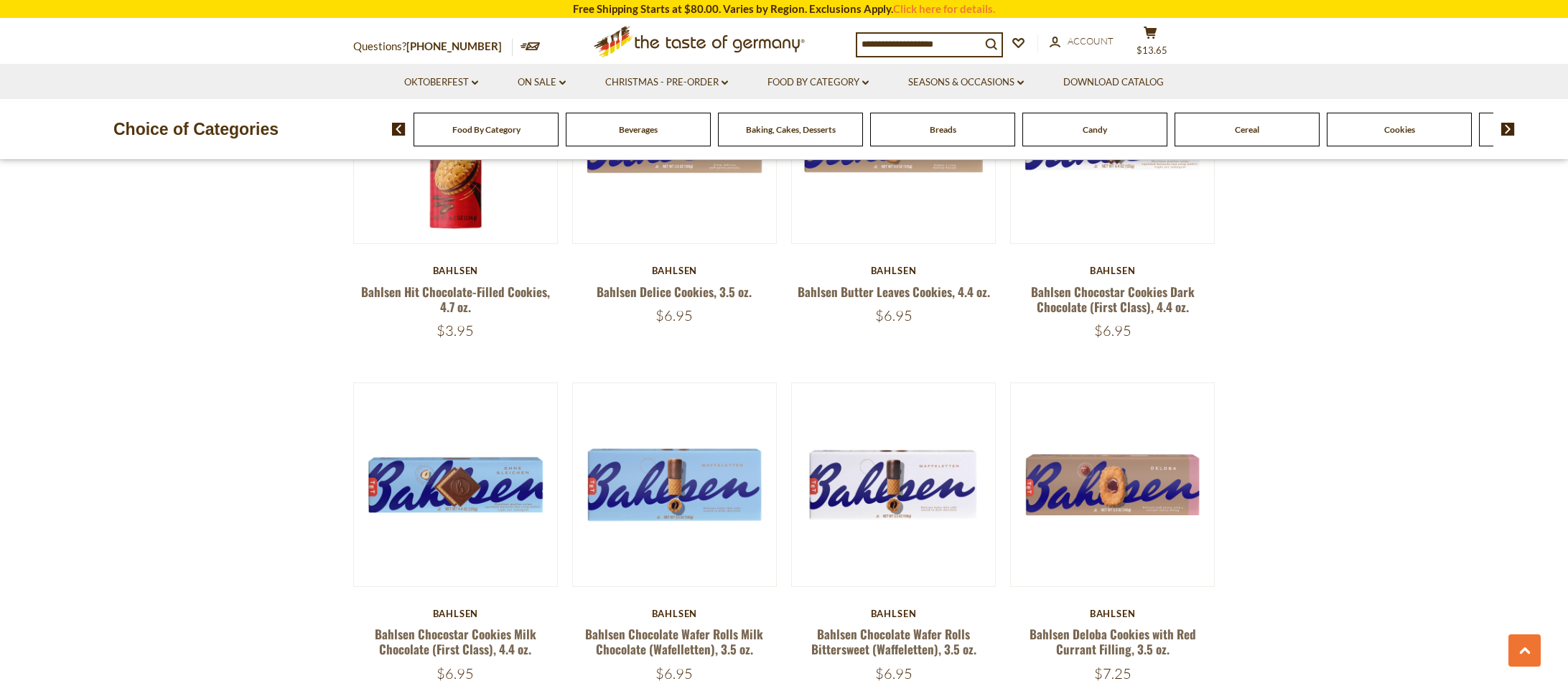
scroll to position [3109, 0]
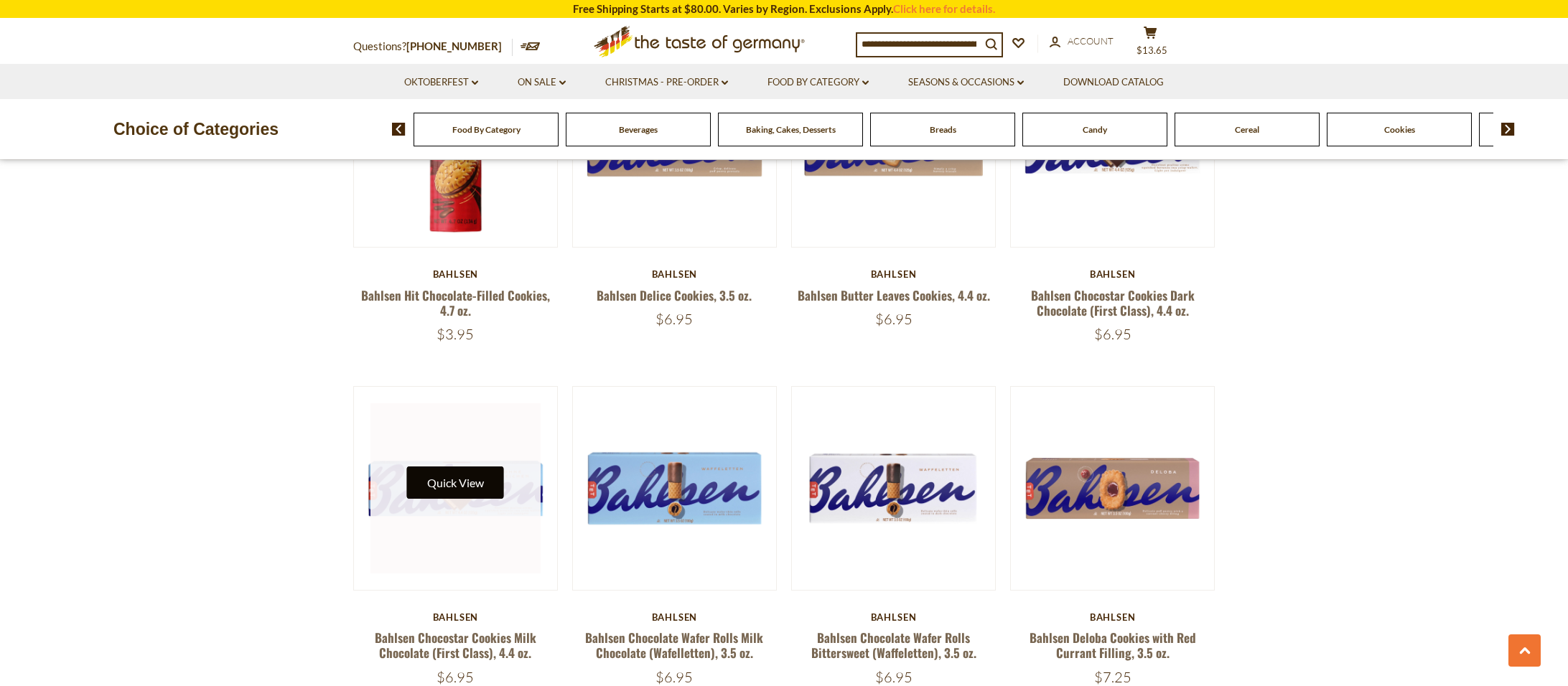
click at [442, 475] on button "Quick View" at bounding box center [455, 483] width 97 height 32
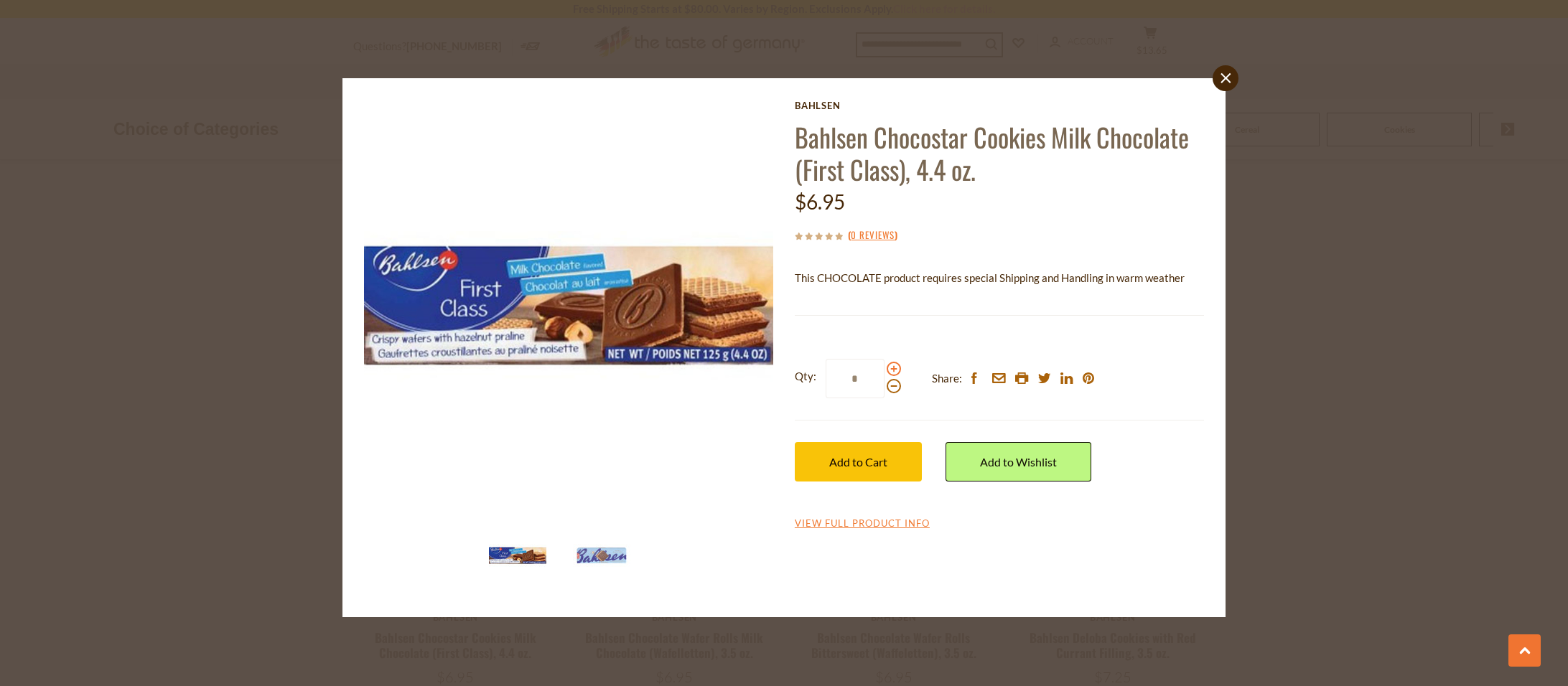
click at [896, 371] on span at bounding box center [893, 368] width 14 height 14
click at [884, 371] on input "*" at bounding box center [855, 378] width 59 height 39
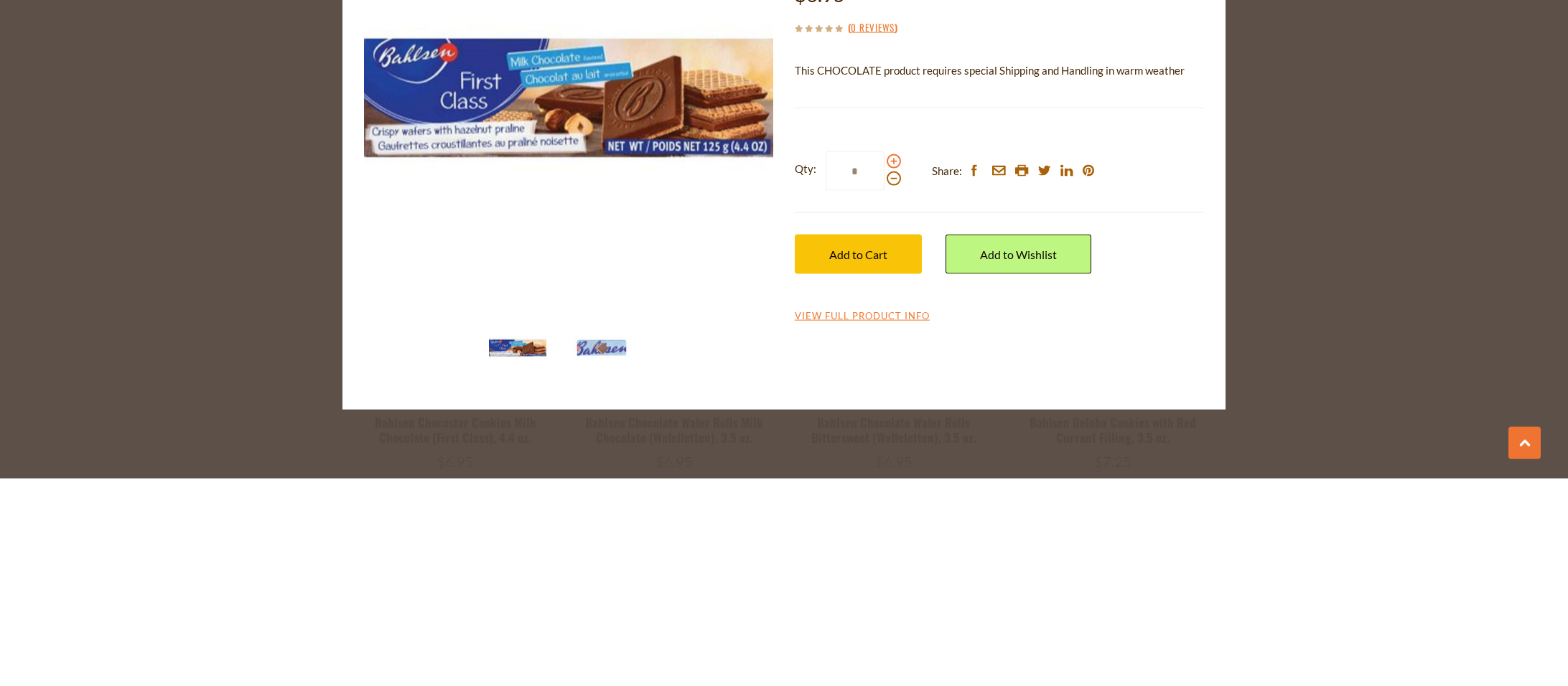
click at [891, 365] on span at bounding box center [893, 368] width 14 height 14
click at [884, 365] on input "*" at bounding box center [855, 378] width 59 height 39
click at [891, 365] on span at bounding box center [893, 368] width 14 height 14
click at [884, 365] on input "*" at bounding box center [855, 378] width 59 height 39
click at [891, 365] on span at bounding box center [893, 368] width 14 height 14
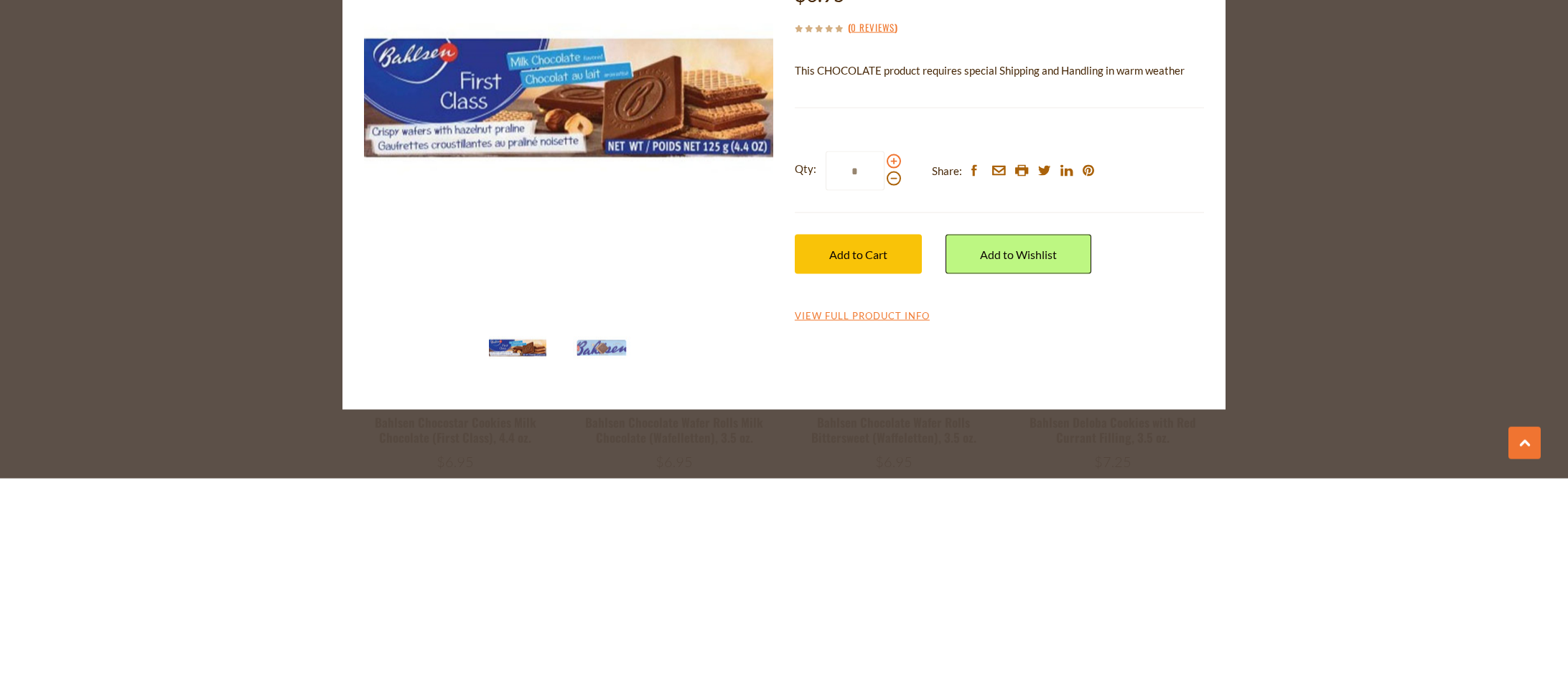
click at [884, 365] on input "*" at bounding box center [855, 378] width 59 height 39
click at [891, 365] on span at bounding box center [893, 368] width 14 height 14
click at [884, 365] on input "*" at bounding box center [855, 378] width 59 height 39
click at [891, 365] on span at bounding box center [893, 368] width 14 height 14
click at [884, 365] on input "*" at bounding box center [855, 378] width 59 height 39
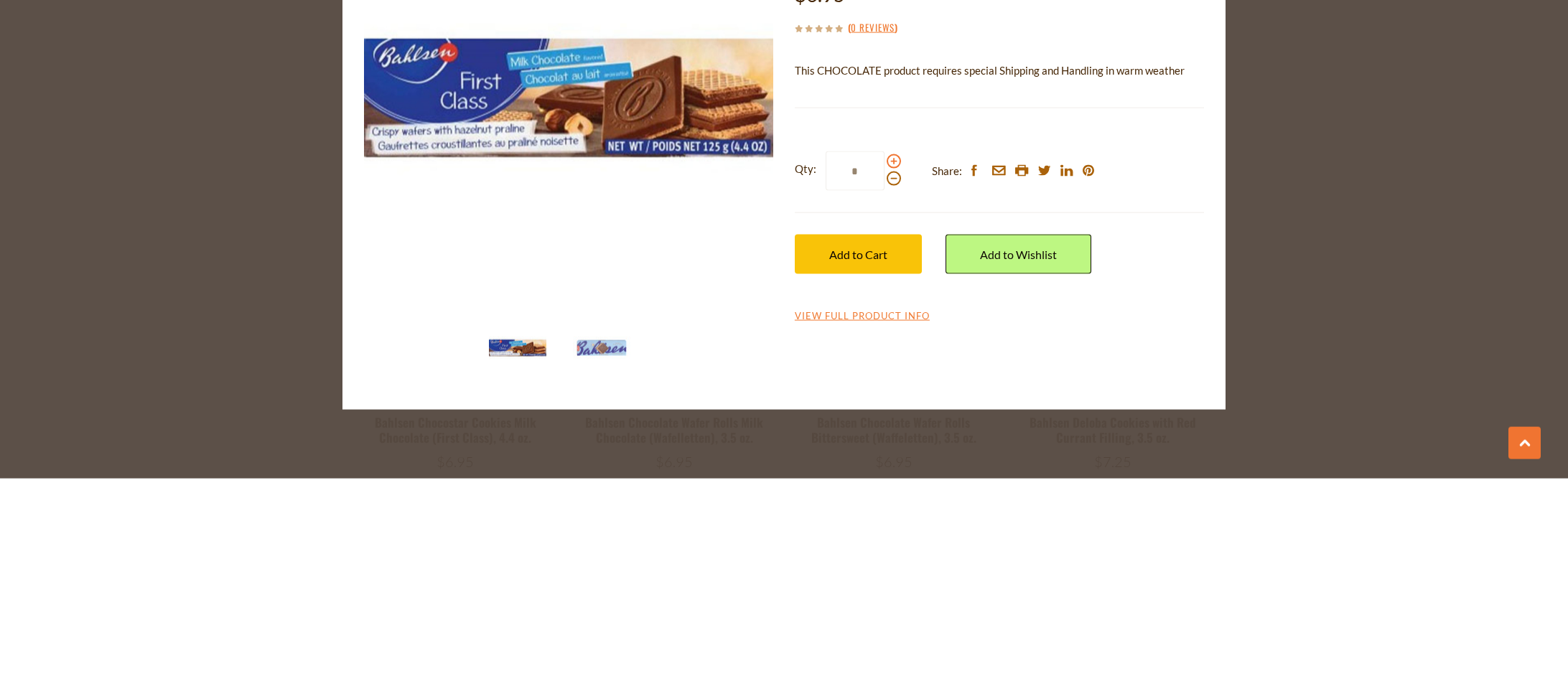
click at [891, 365] on span at bounding box center [893, 368] width 14 height 14
click at [884, 365] on input "*" at bounding box center [855, 378] width 59 height 39
click at [891, 365] on span at bounding box center [893, 368] width 14 height 14
click at [884, 365] on input "*" at bounding box center [855, 378] width 59 height 39
type input "*"
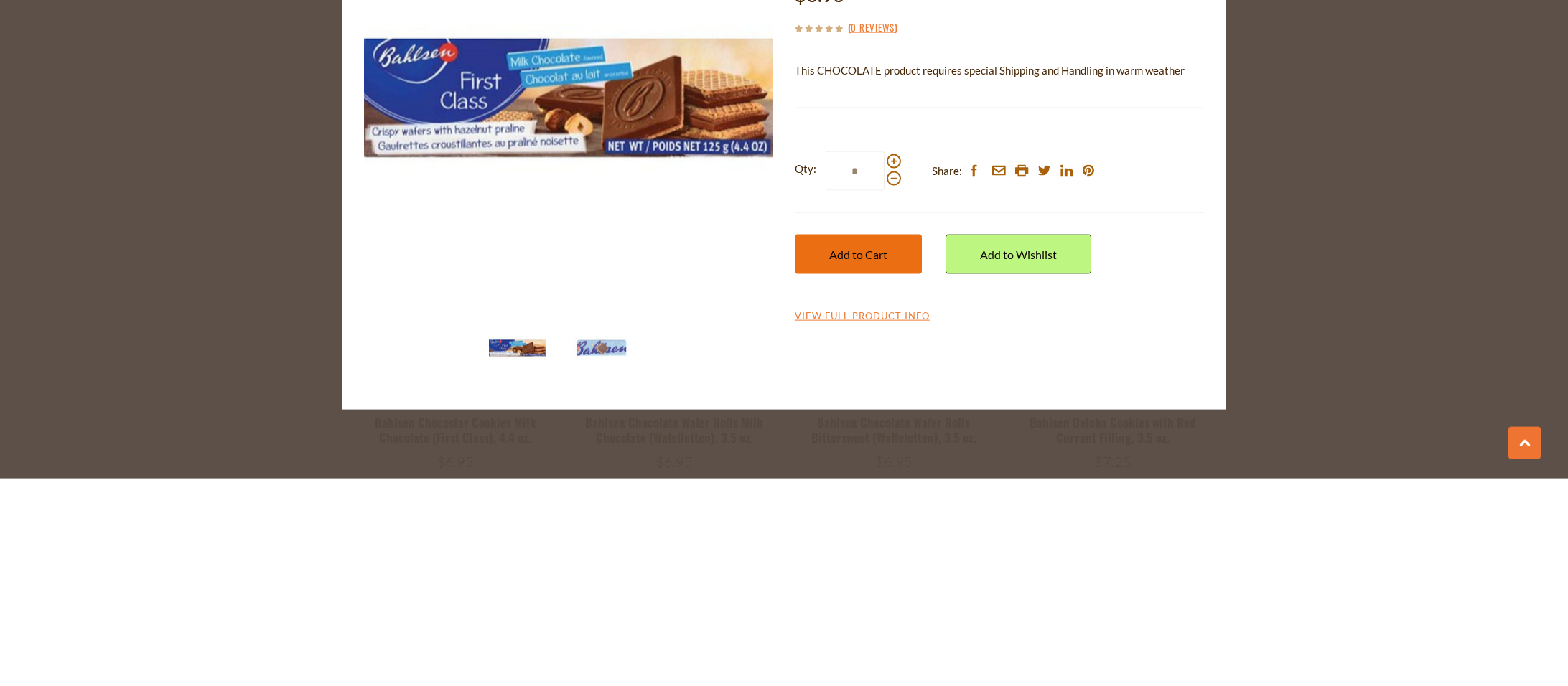
click at [897, 471] on button "Add to Cart" at bounding box center [858, 462] width 127 height 39
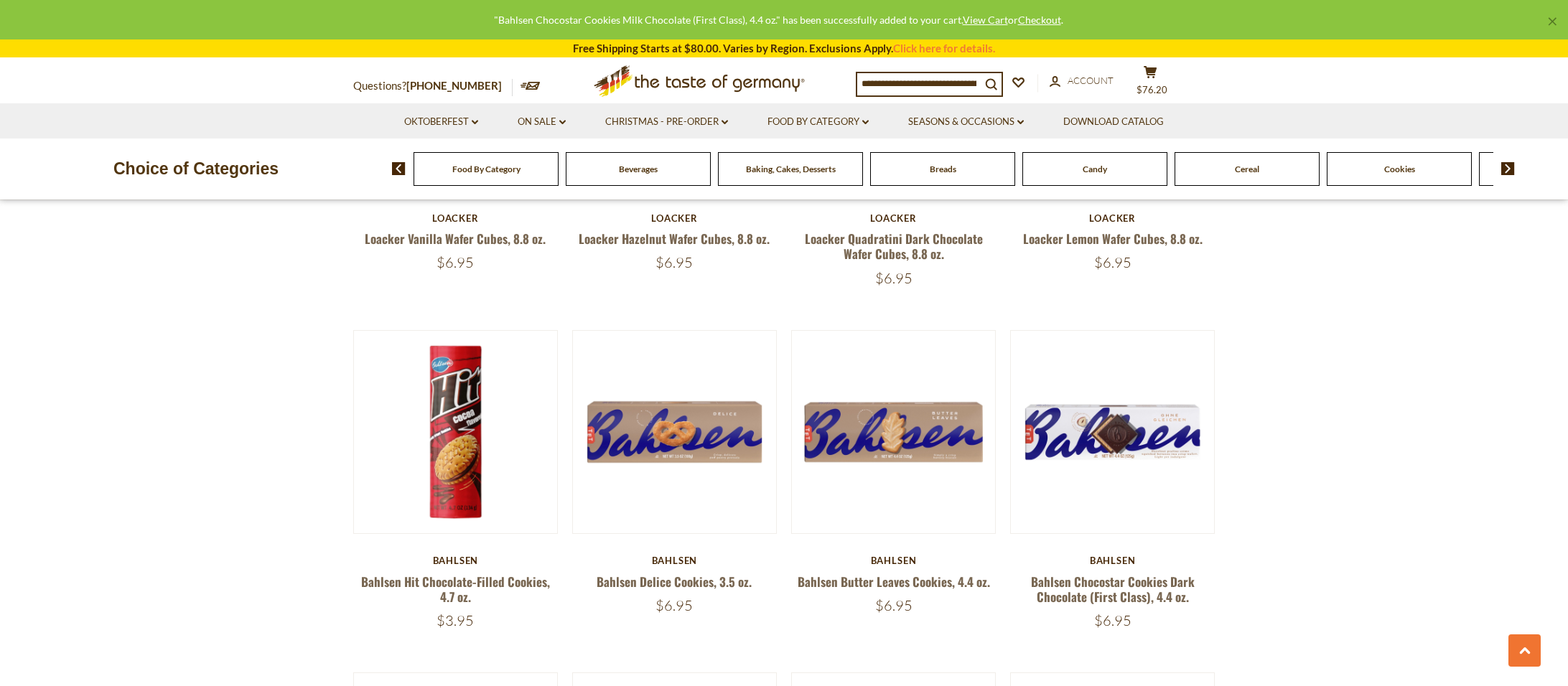
scroll to position [2810, 0]
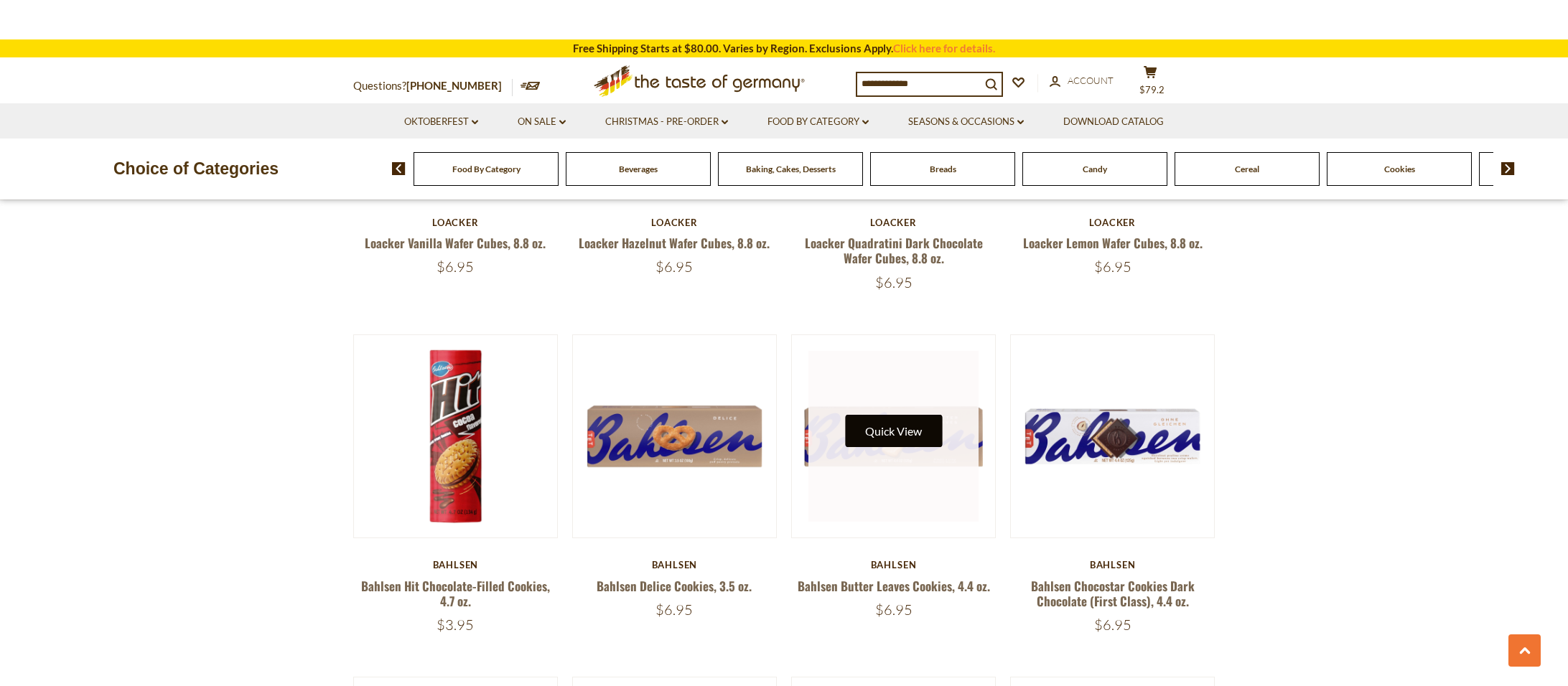
click at [886, 430] on button "Quick View" at bounding box center [893, 431] width 97 height 32
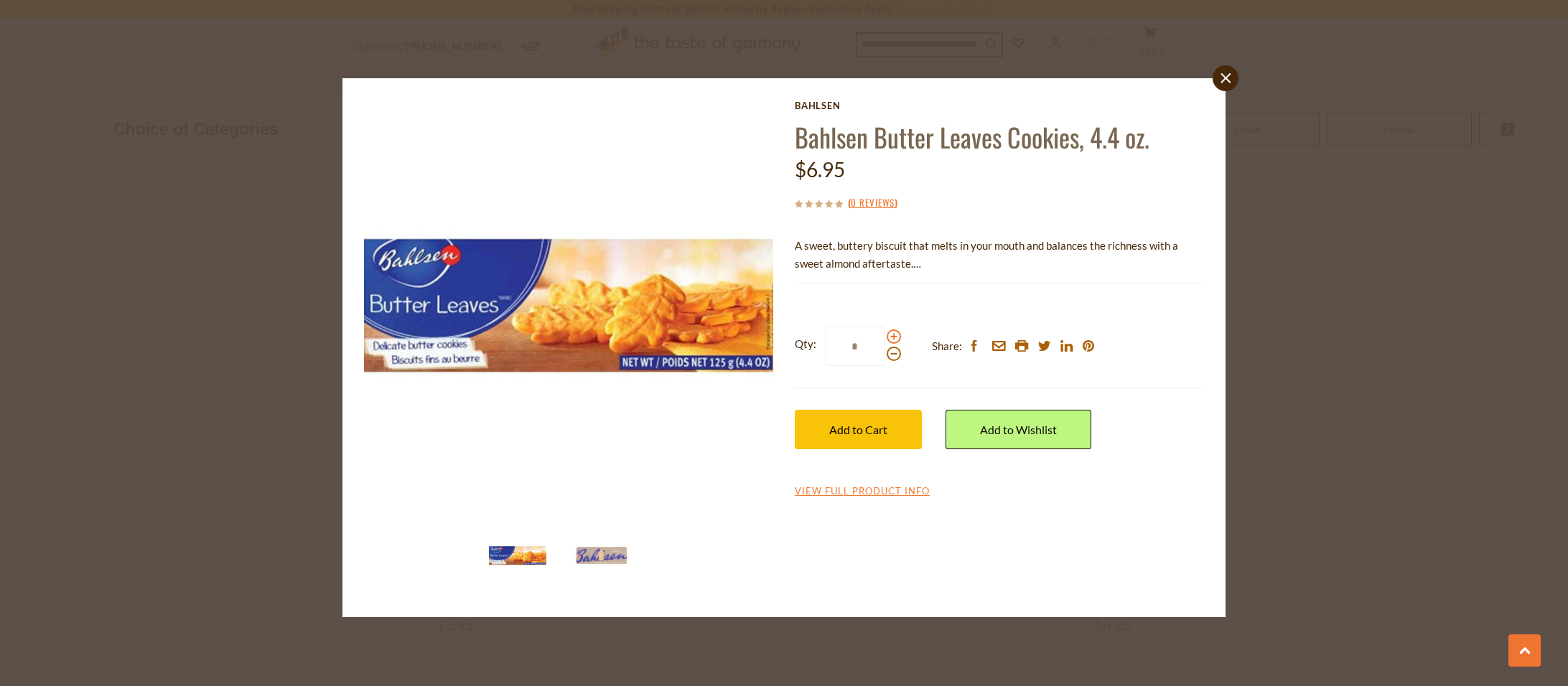
click at [892, 332] on span at bounding box center [893, 336] width 14 height 14
click at [884, 332] on input "*" at bounding box center [855, 346] width 59 height 39
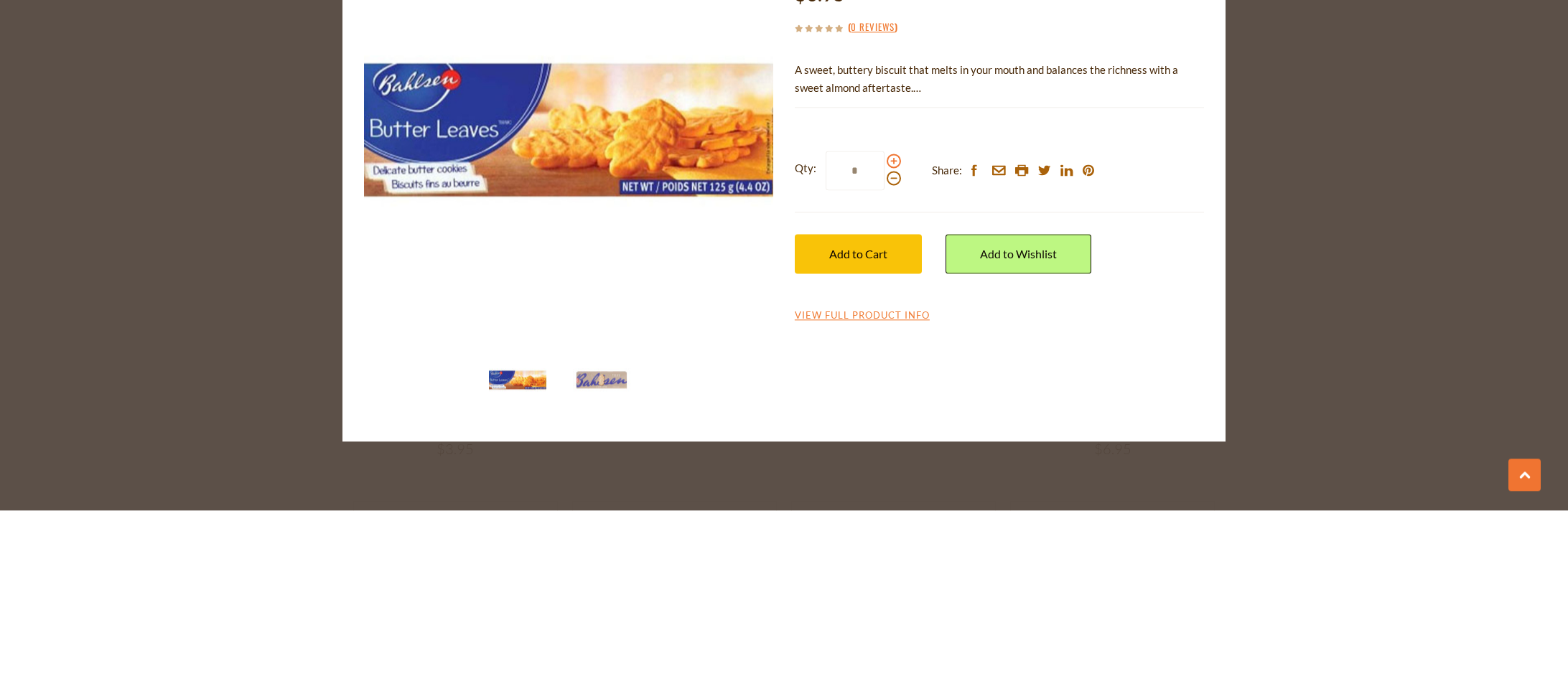
click at [894, 332] on span at bounding box center [893, 336] width 14 height 14
click at [884, 332] on input "*" at bounding box center [855, 346] width 59 height 39
click at [894, 332] on span at bounding box center [893, 336] width 14 height 14
click at [884, 332] on input "*" at bounding box center [855, 346] width 59 height 39
click at [894, 332] on span at bounding box center [893, 336] width 14 height 14
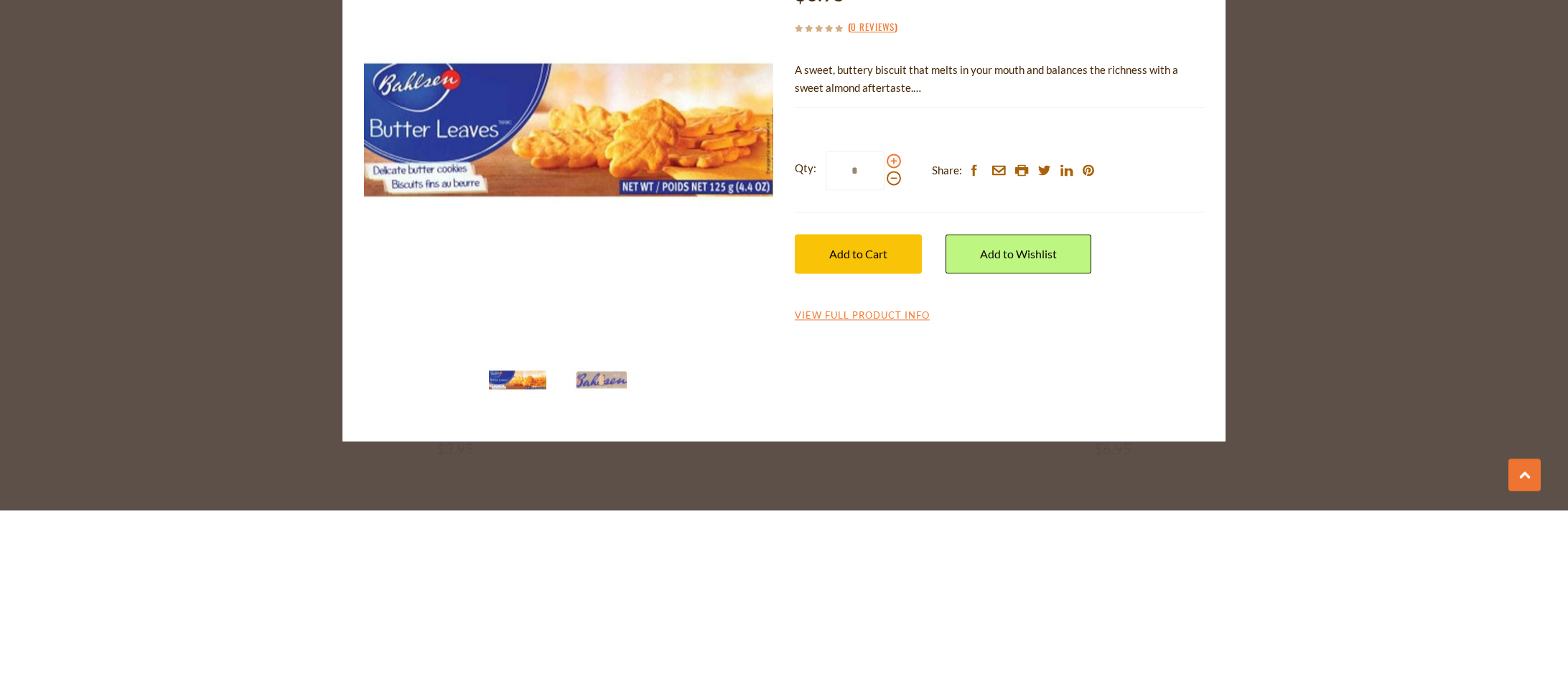
click at [884, 332] on input "*" at bounding box center [855, 346] width 59 height 39
click at [894, 332] on span at bounding box center [893, 336] width 14 height 14
click at [884, 332] on input "*" at bounding box center [855, 346] width 59 height 39
type input "*"
click at [869, 416] on button "Add to Cart" at bounding box center [858, 429] width 127 height 39
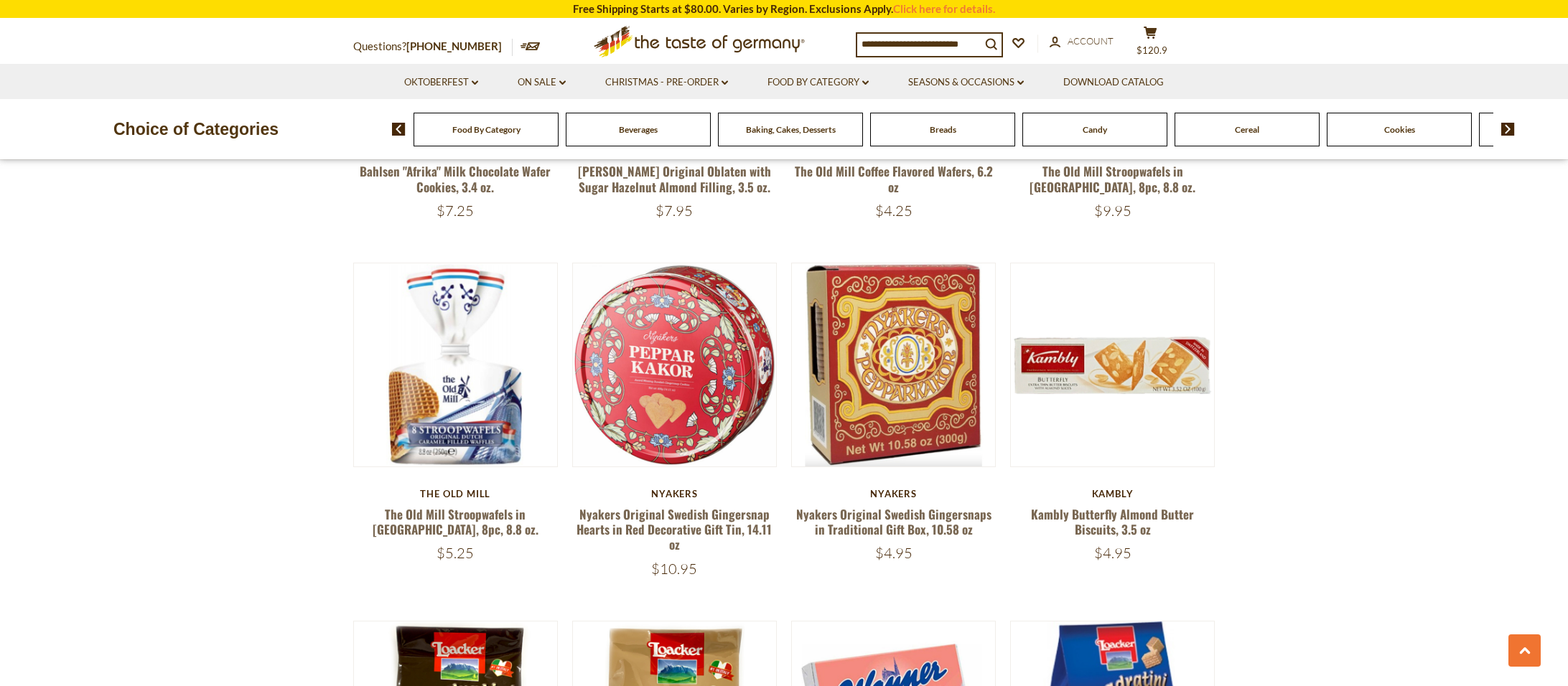
scroll to position [1832, 0]
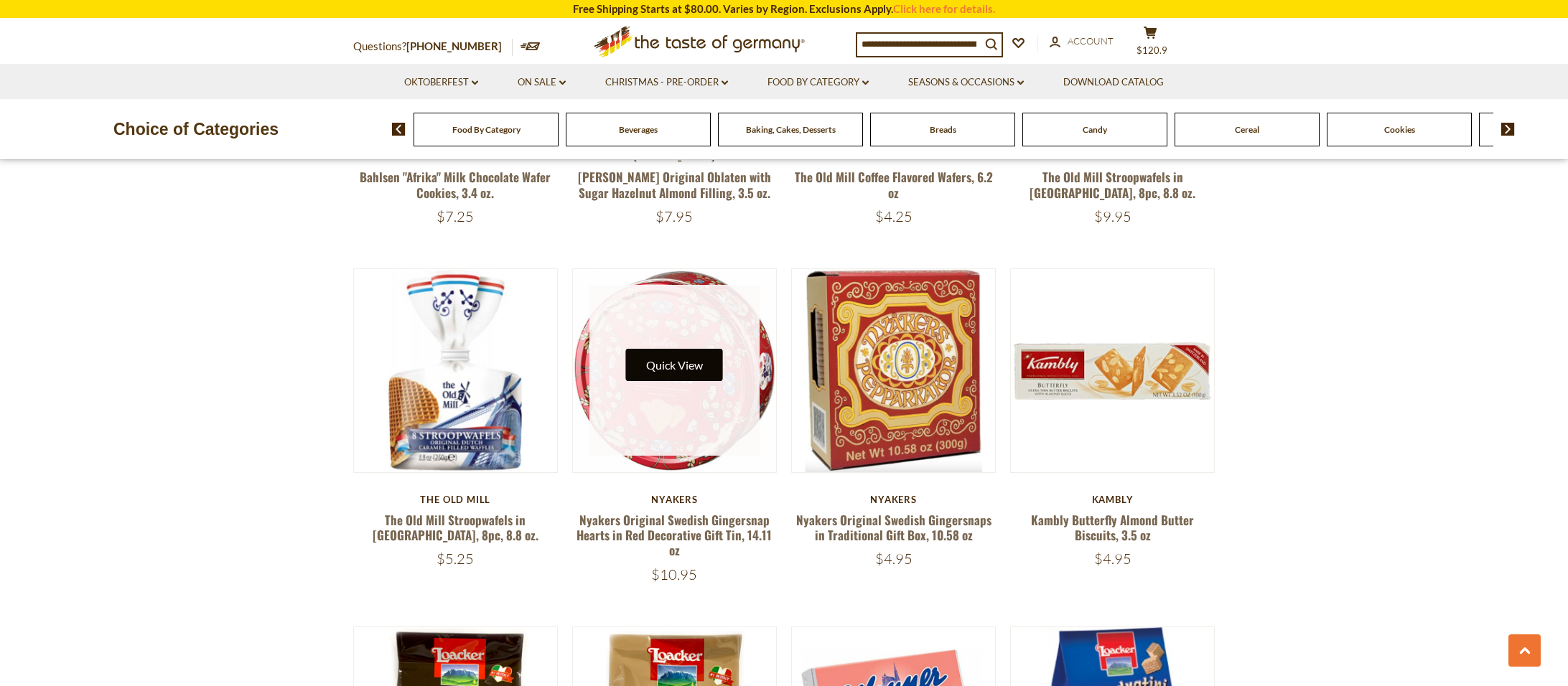
click at [706, 362] on button "Quick View" at bounding box center [674, 365] width 97 height 32
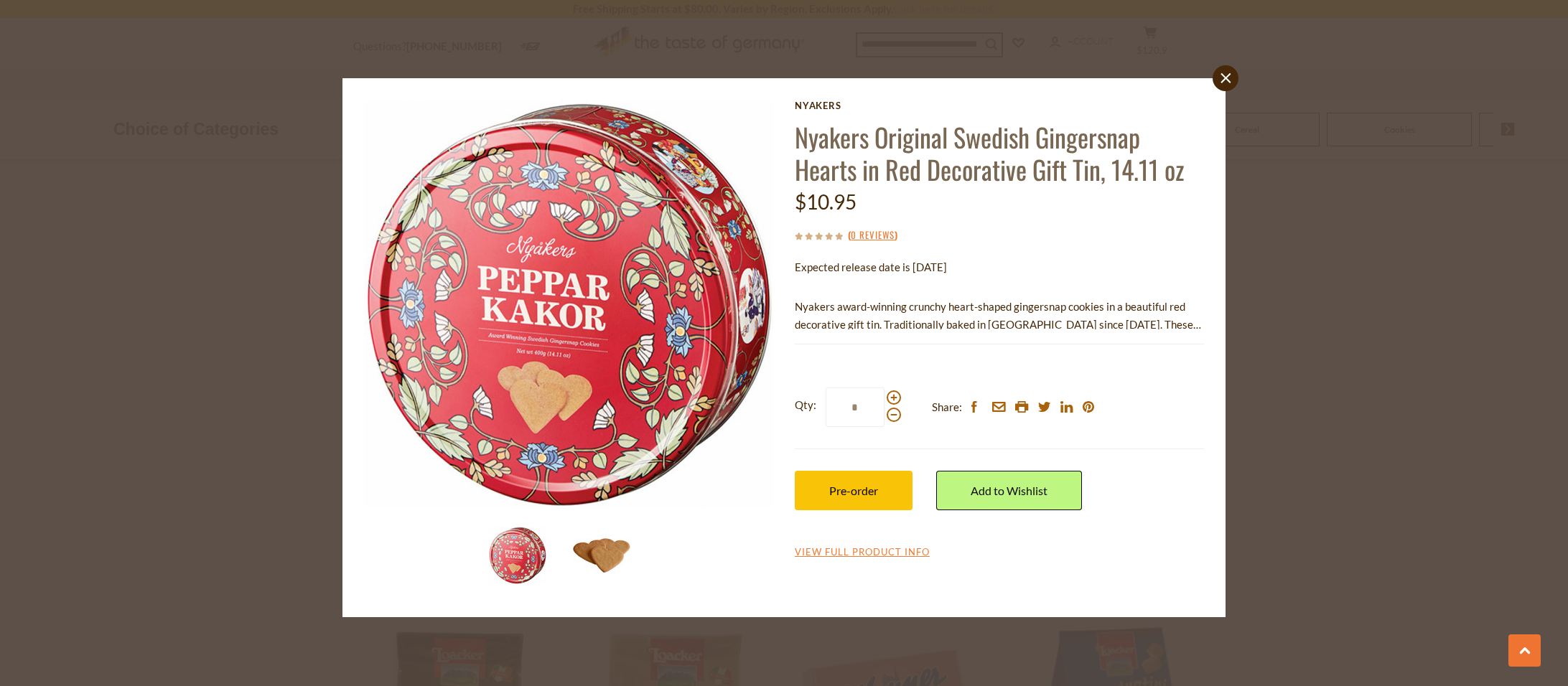
click at [605, 570] on img at bounding box center [602, 555] width 58 height 58
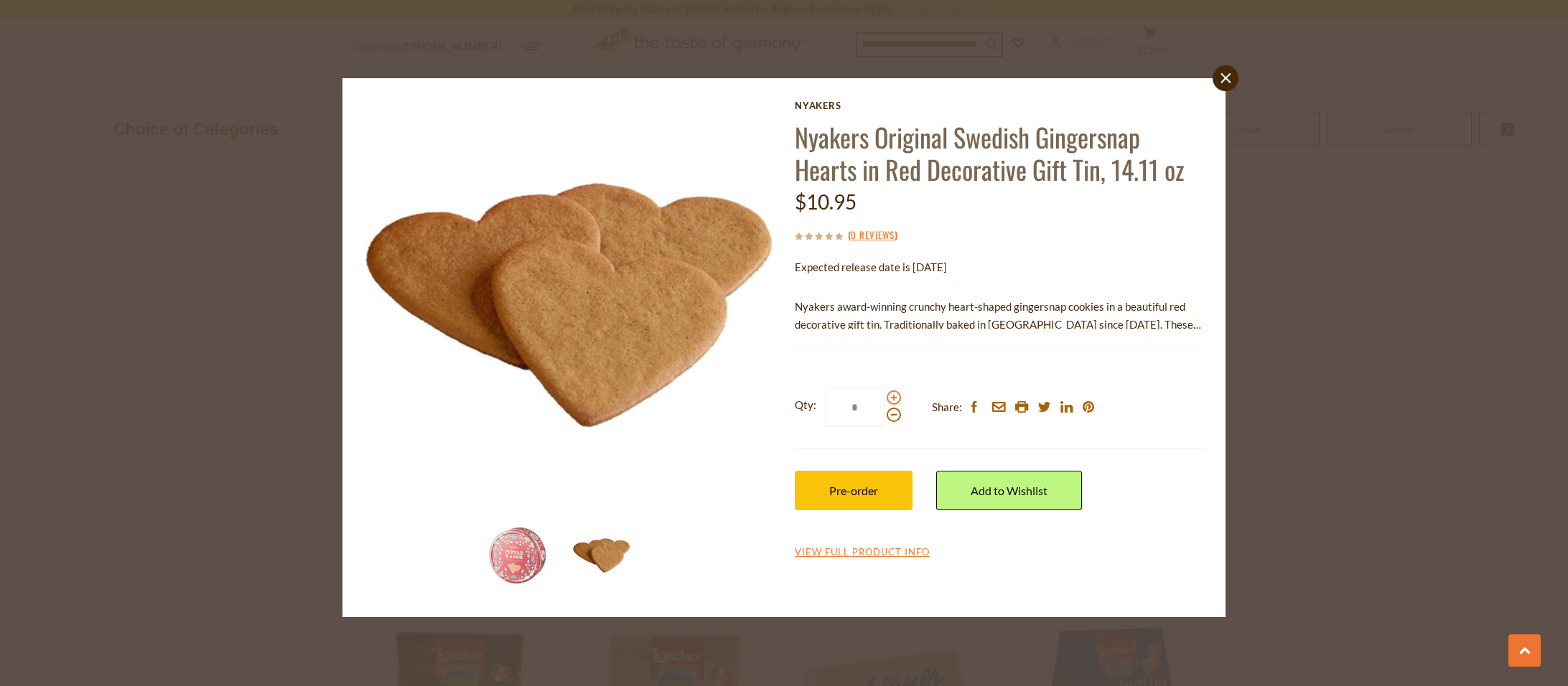
click at [891, 397] on span at bounding box center [893, 397] width 14 height 14
click at [884, 397] on input "*" at bounding box center [855, 407] width 59 height 39
type input "*"
click at [1279, 265] on div "close Nyakers Nyakers Original Swedish Gingersnap Hearts in Red Decorative Gift…" at bounding box center [784, 343] width 1568 height 686
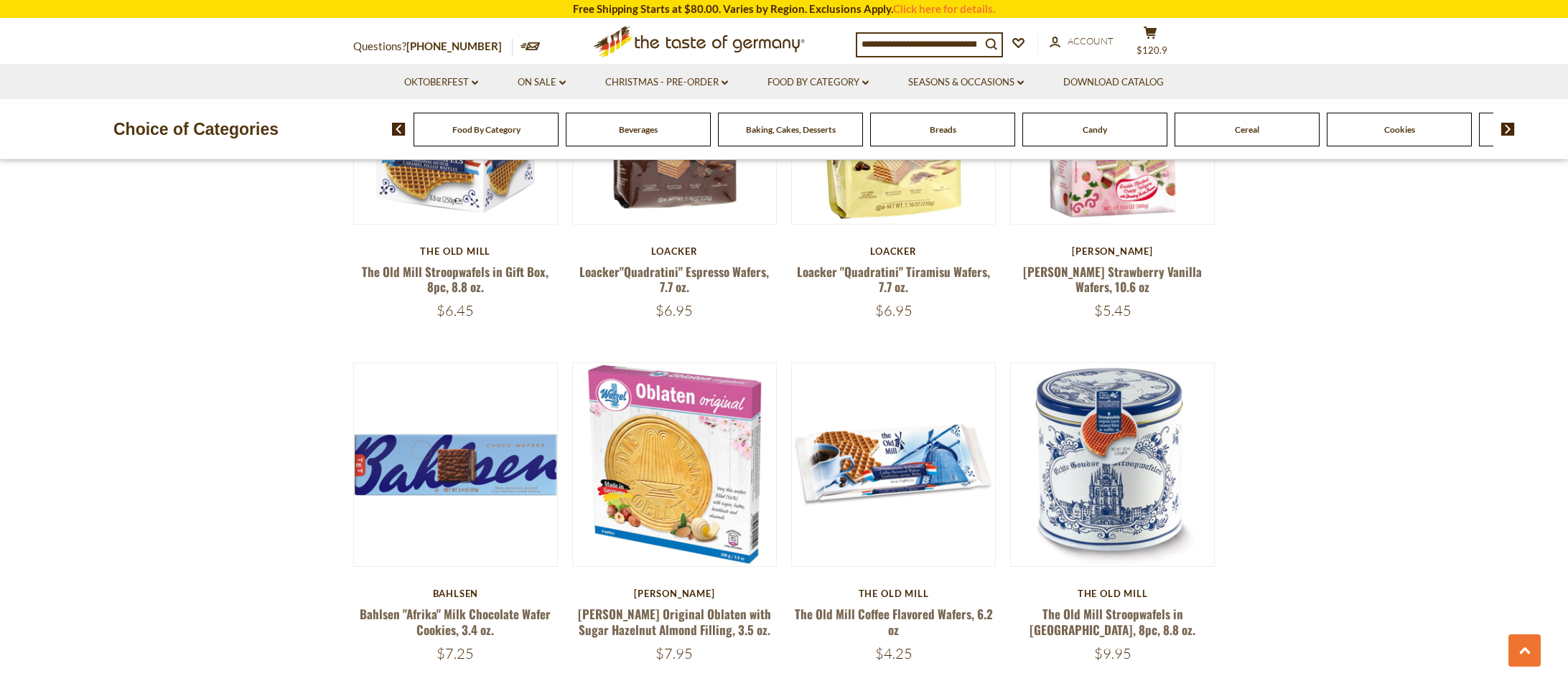
scroll to position [1393, 0]
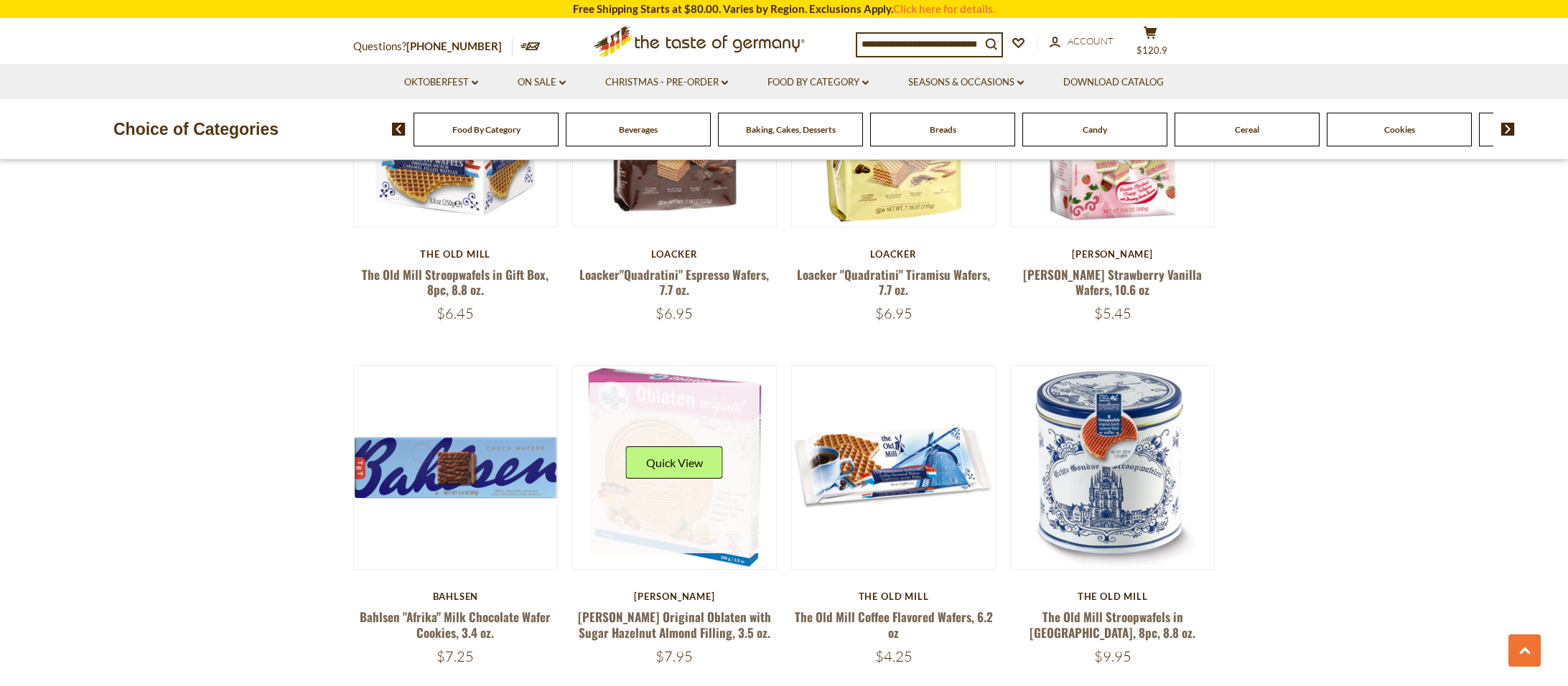
click at [692, 490] on link at bounding box center [674, 467] width 171 height 171
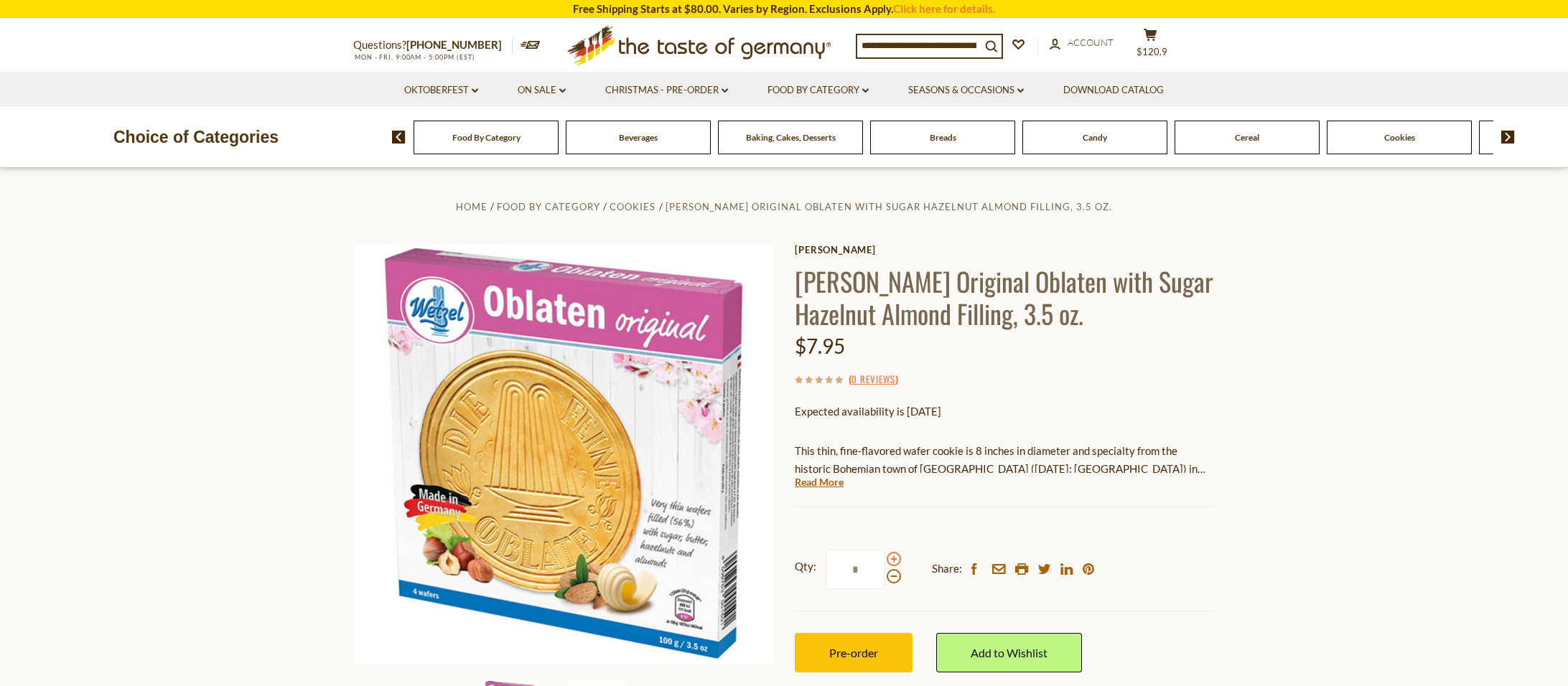
click at [891, 561] on span at bounding box center [893, 558] width 14 height 14
click at [884, 561] on input "*" at bounding box center [855, 569] width 59 height 39
type input "*"
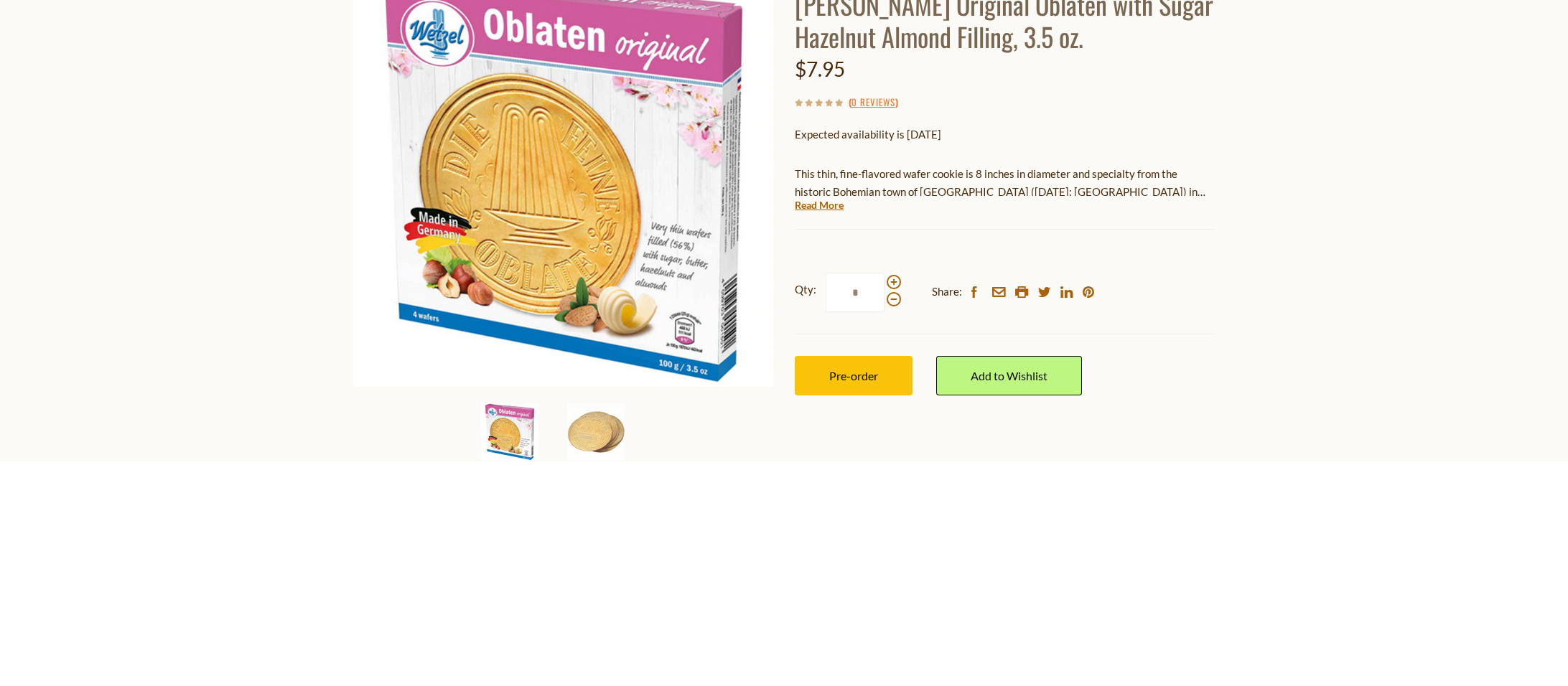
scroll to position [52, 0]
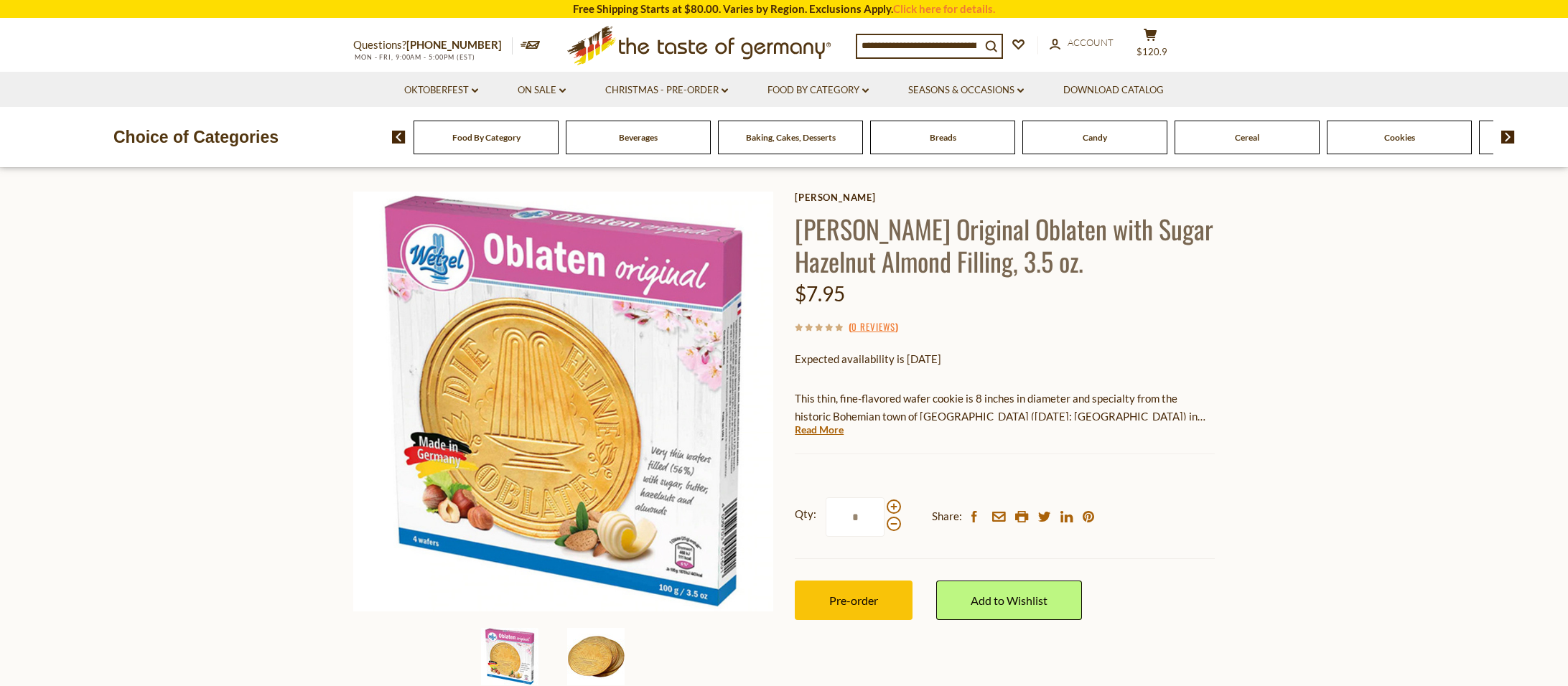
click at [602, 656] on img at bounding box center [596, 656] width 58 height 58
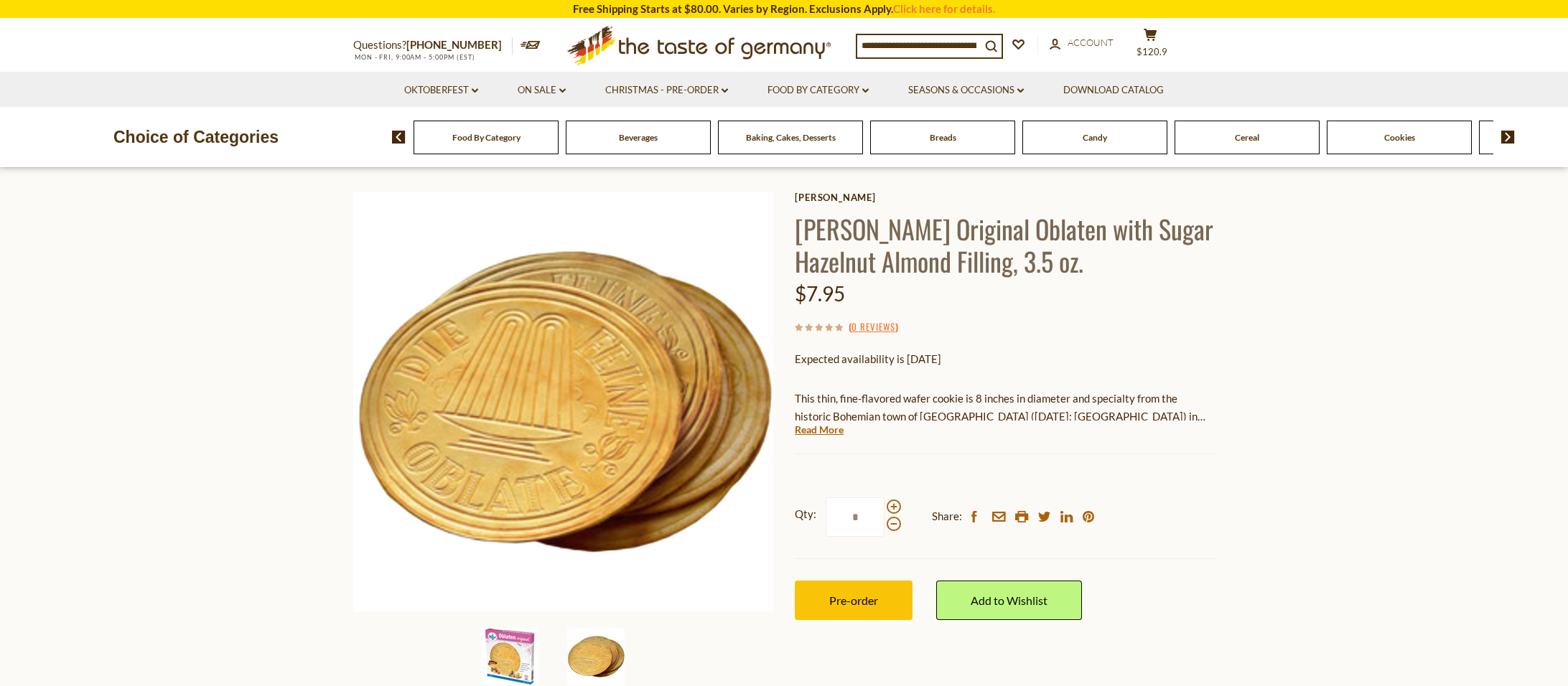
click at [523, 647] on img at bounding box center [510, 656] width 58 height 58
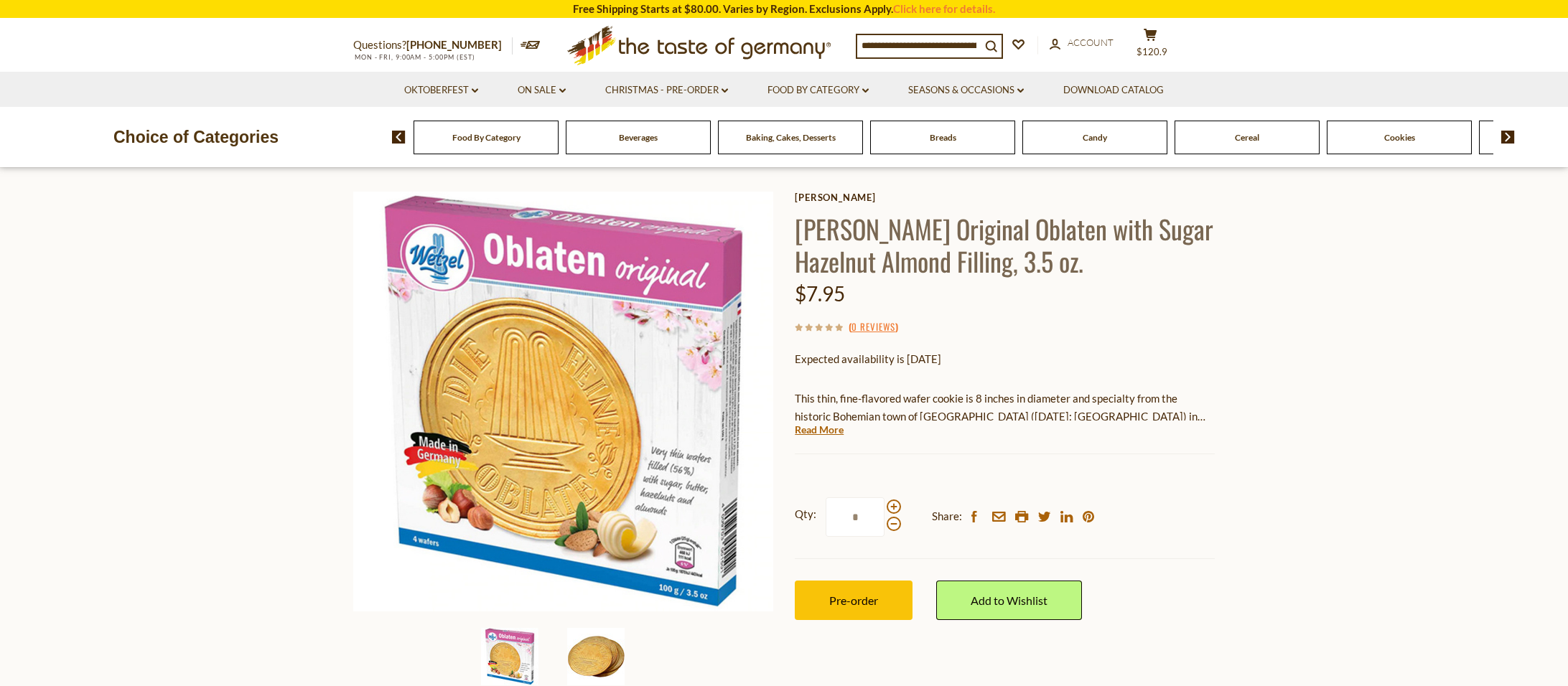
click at [587, 655] on img at bounding box center [596, 656] width 58 height 58
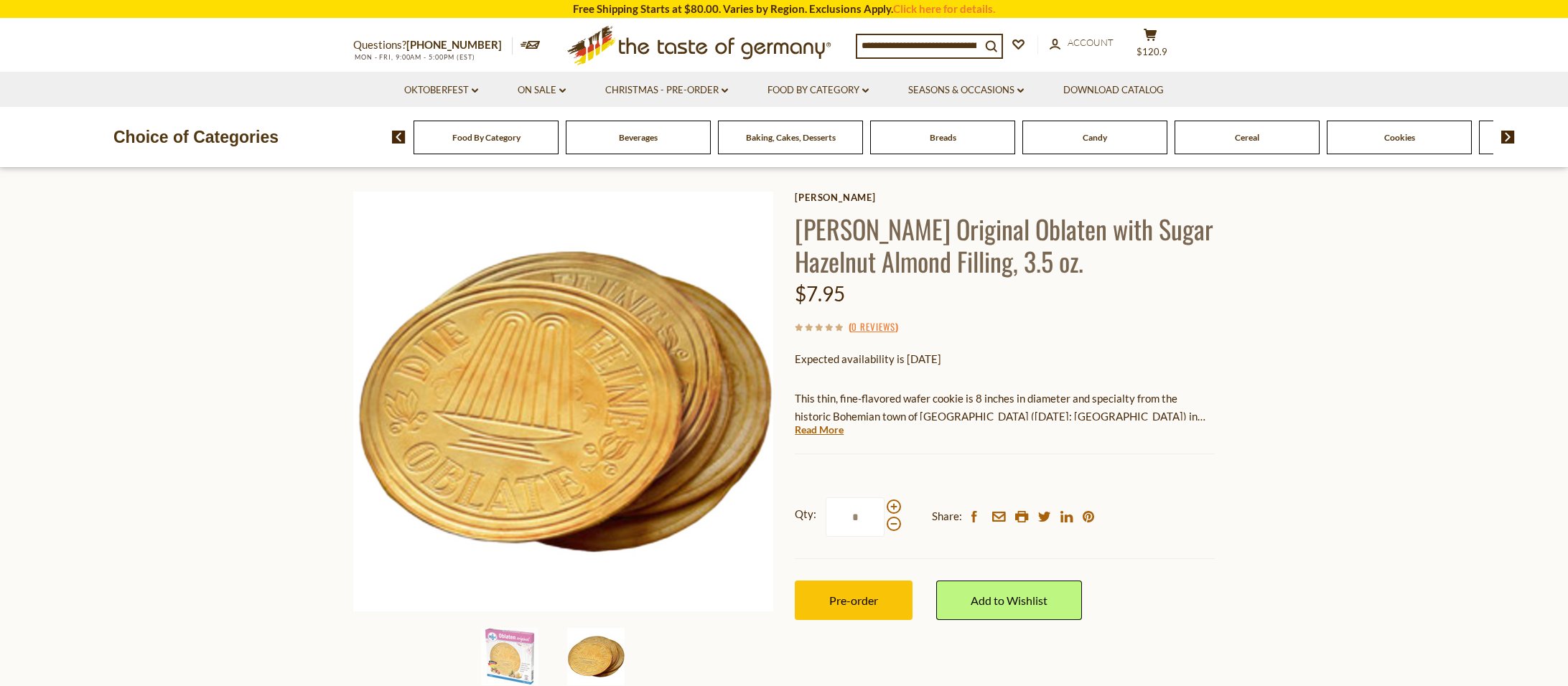
click at [826, 498] on input "*" at bounding box center [855, 517] width 59 height 39
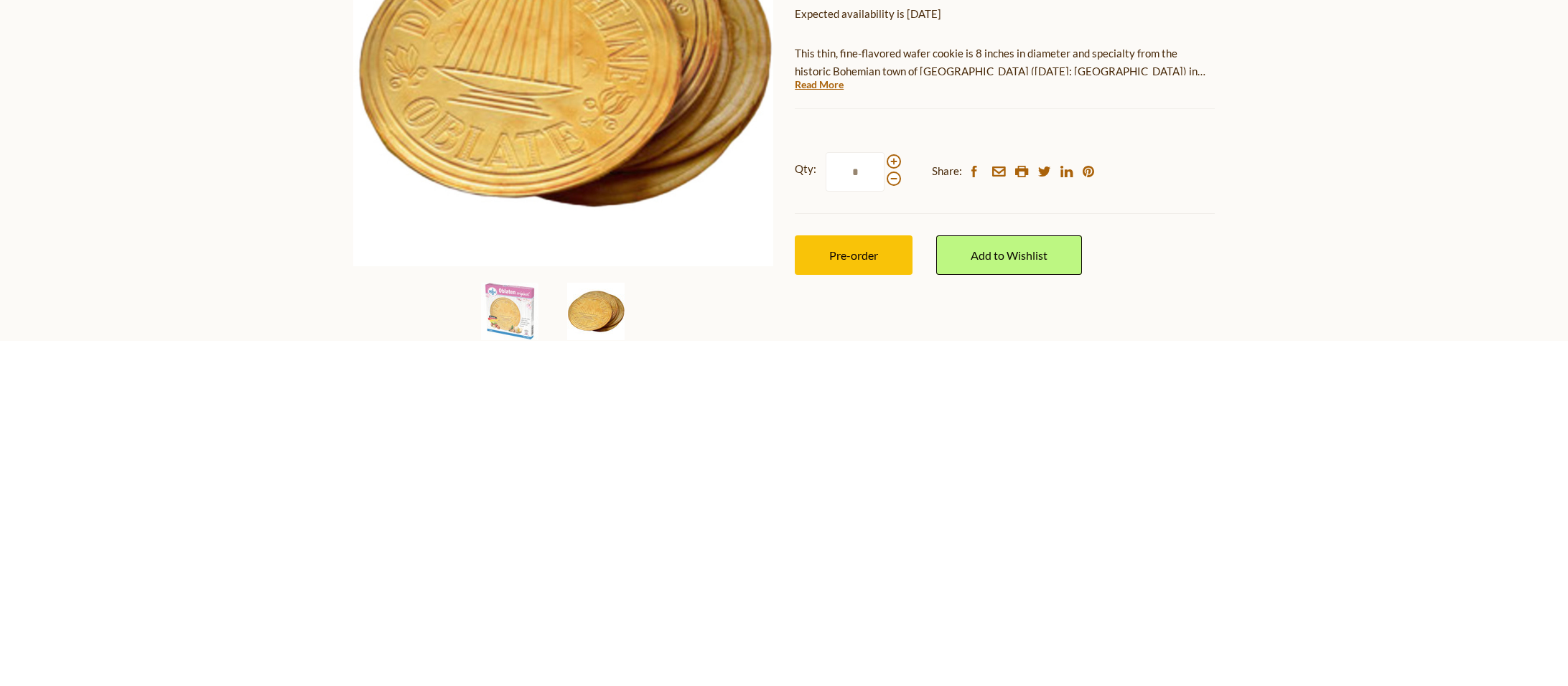
click at [850, 642] on div "[PERSON_NAME] Original Oblaten with Sugar Hazelnut Almond Filling, 3.5 oz. $7.9…" at bounding box center [1004, 422] width 420 height 461
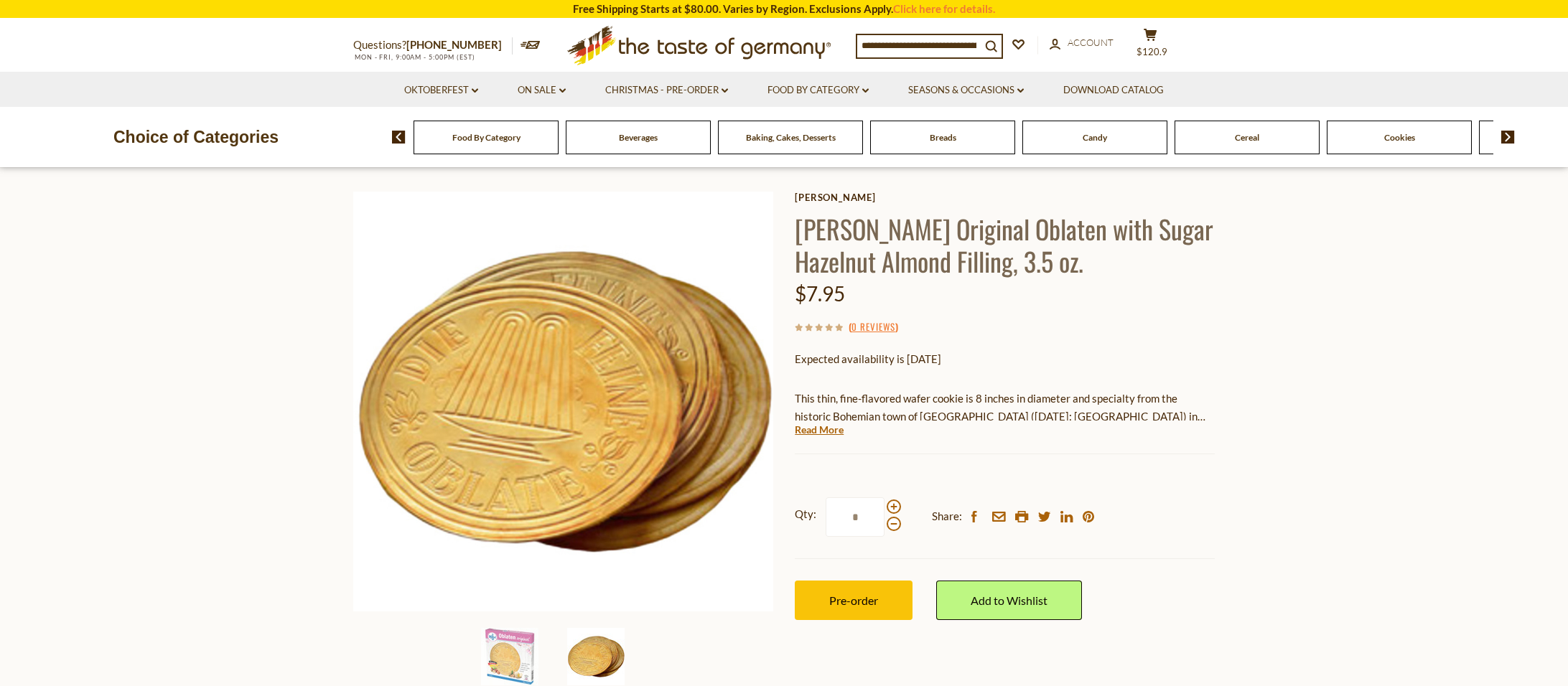
click at [759, 137] on span "Baking, Cakes, Desserts" at bounding box center [790, 137] width 89 height 11
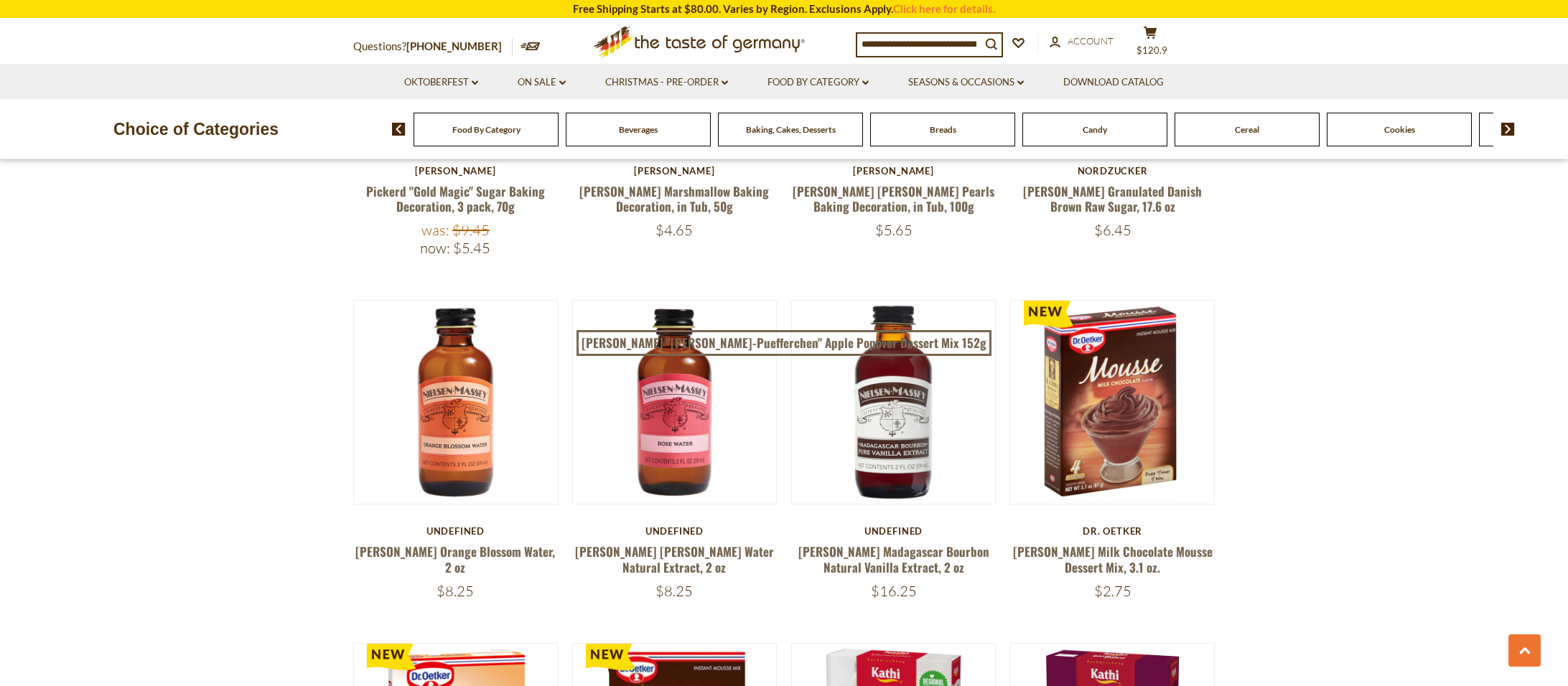
scroll to position [784, 0]
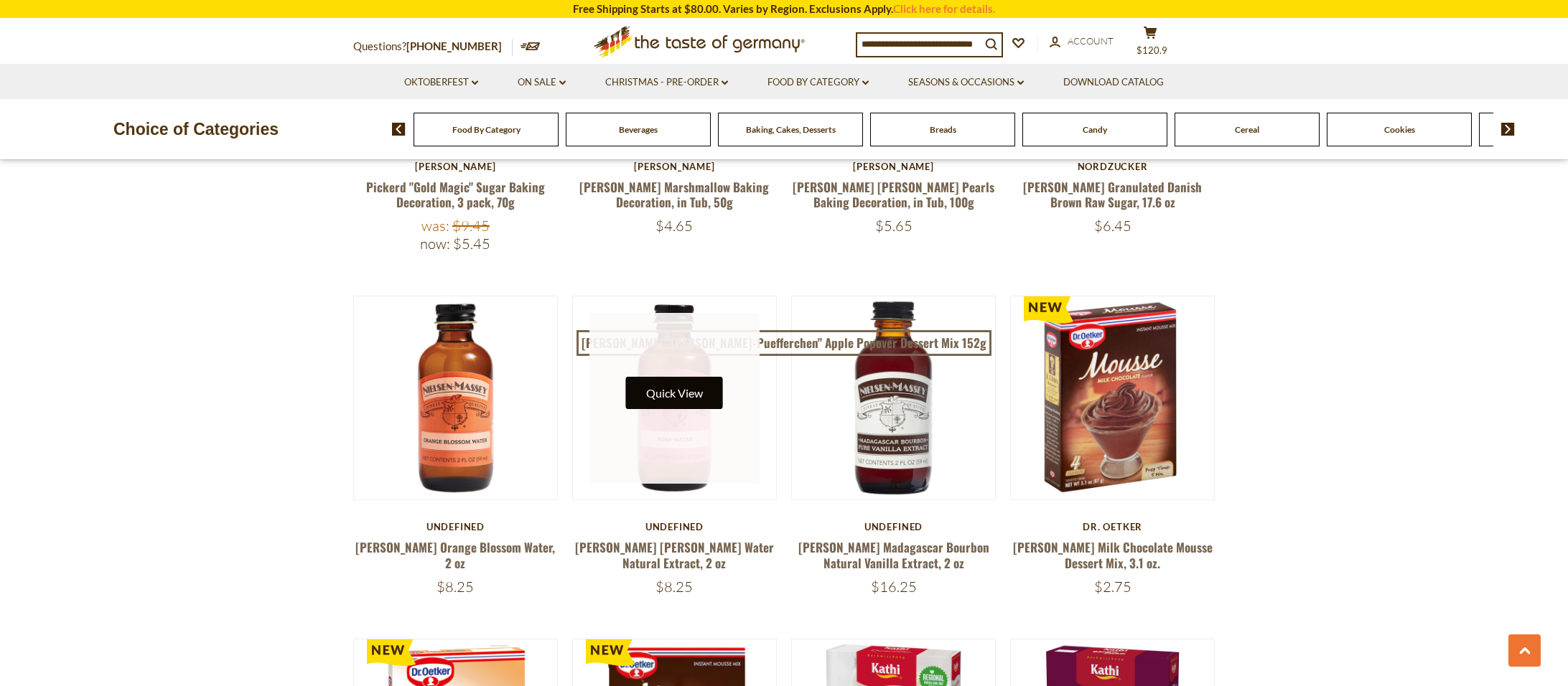
click at [699, 384] on button "Quick View" at bounding box center [674, 393] width 97 height 32
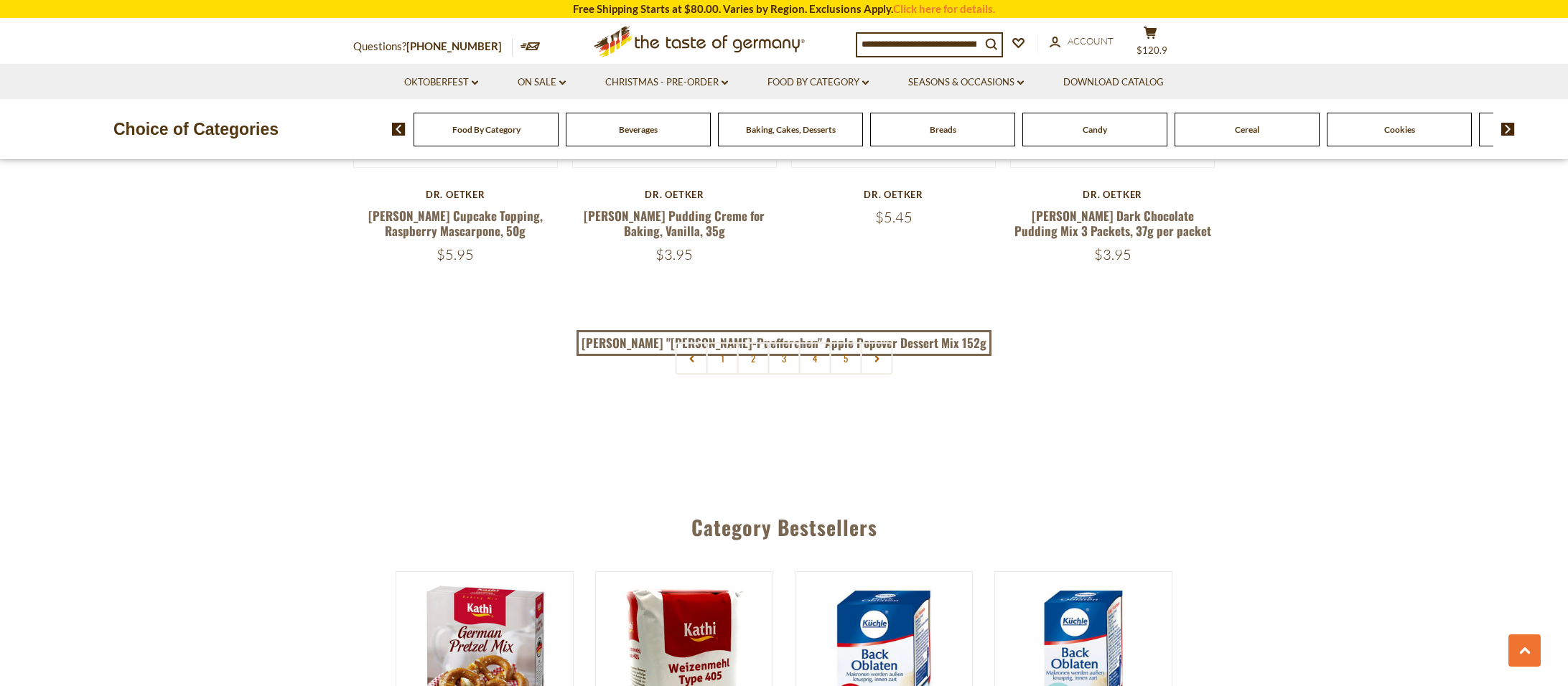
scroll to position [3567, 0]
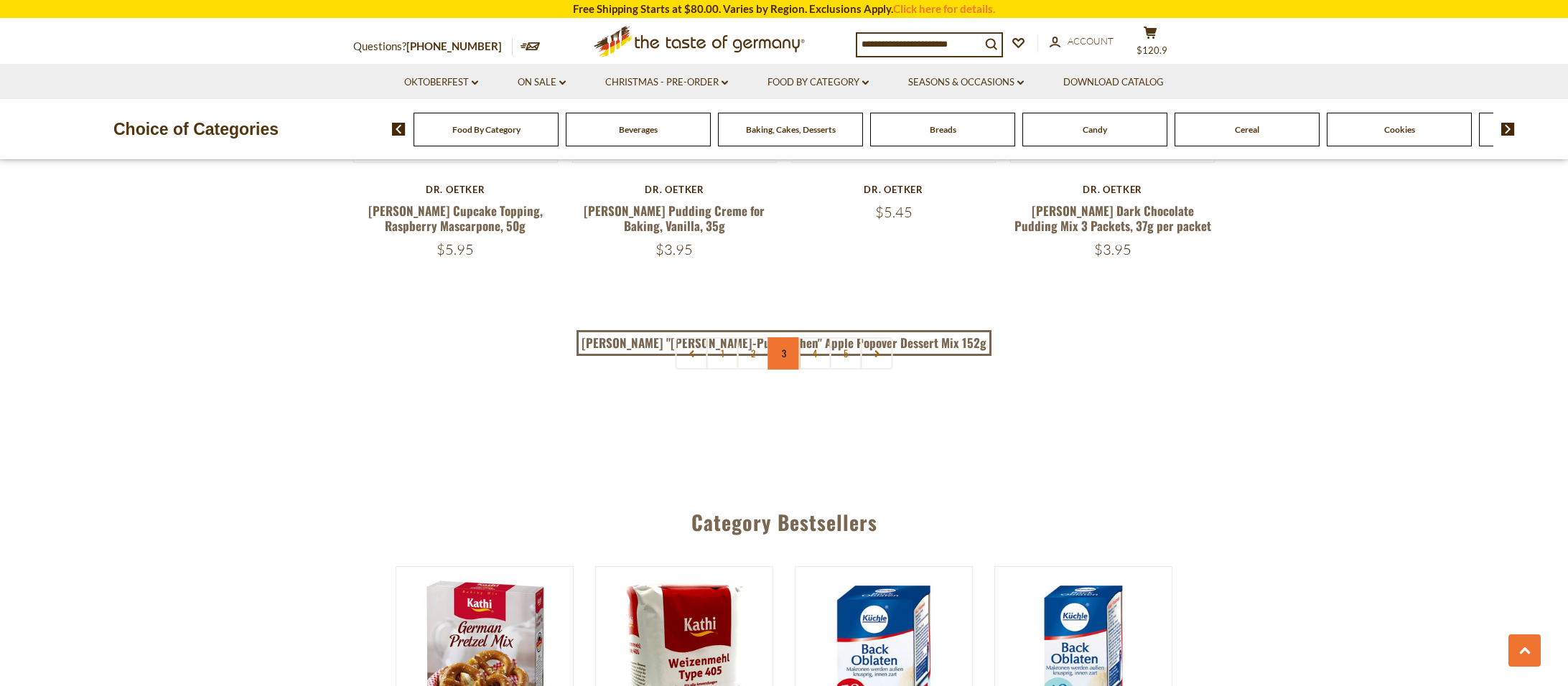
click at [787, 337] on link "3" at bounding box center [784, 354] width 32 height 32
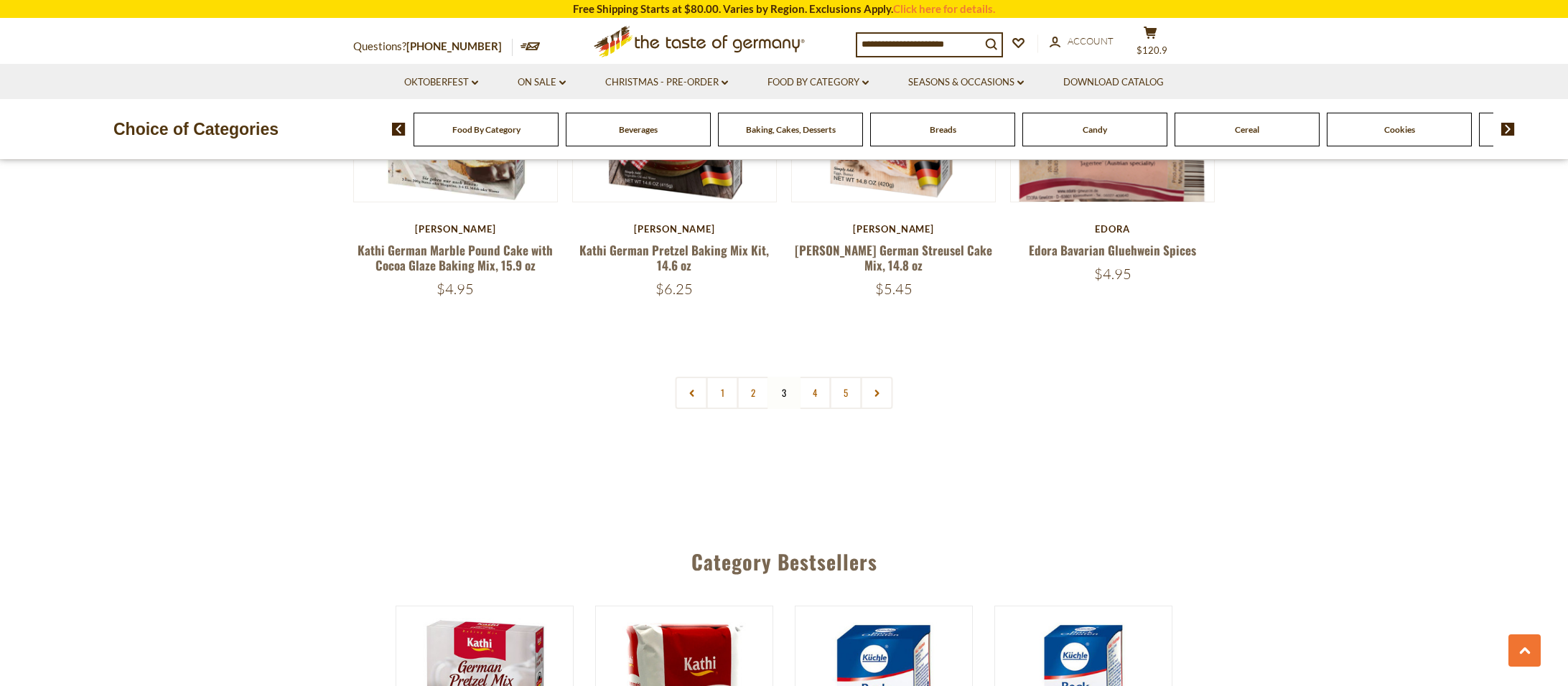
scroll to position [3513, 0]
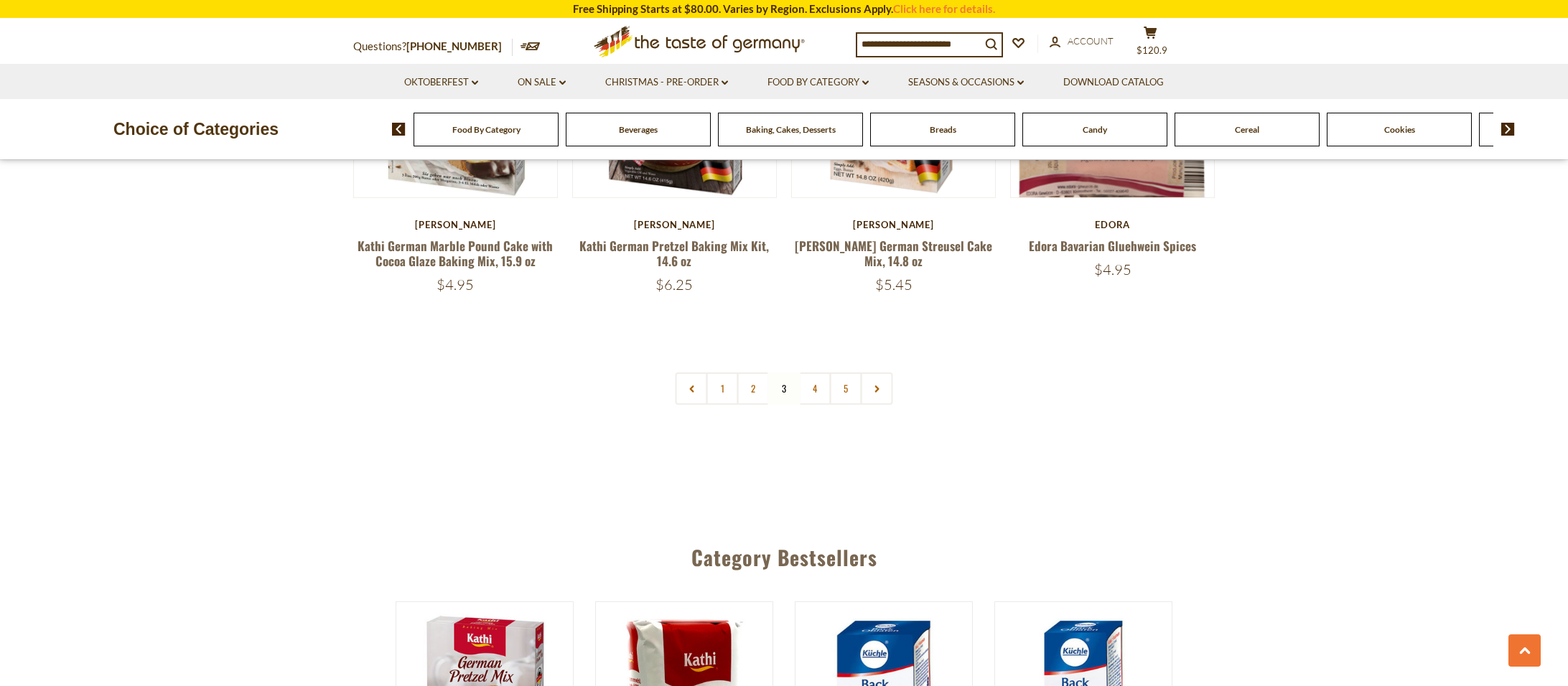
click at [833, 372] on link "5" at bounding box center [846, 388] width 32 height 32
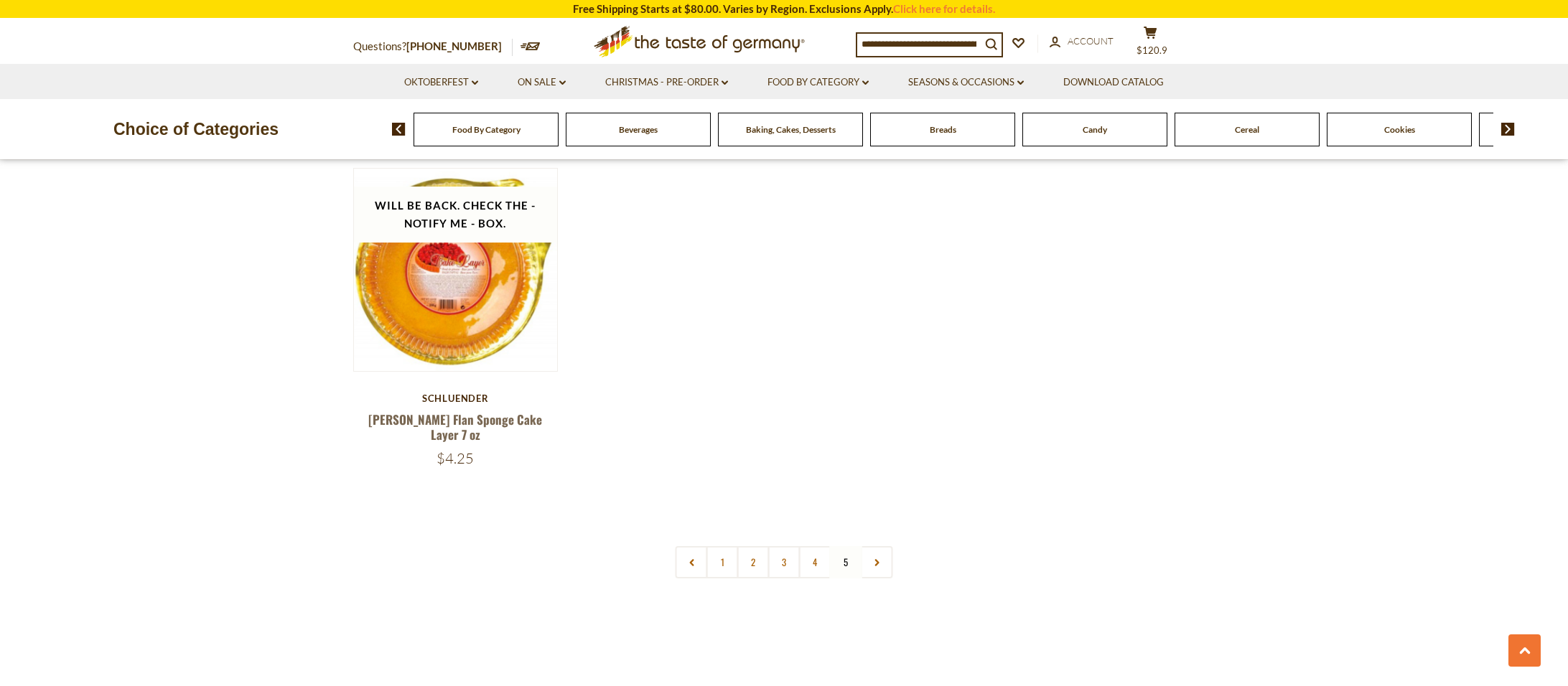
scroll to position [2655, 0]
click at [726, 546] on link "1" at bounding box center [722, 562] width 32 height 32
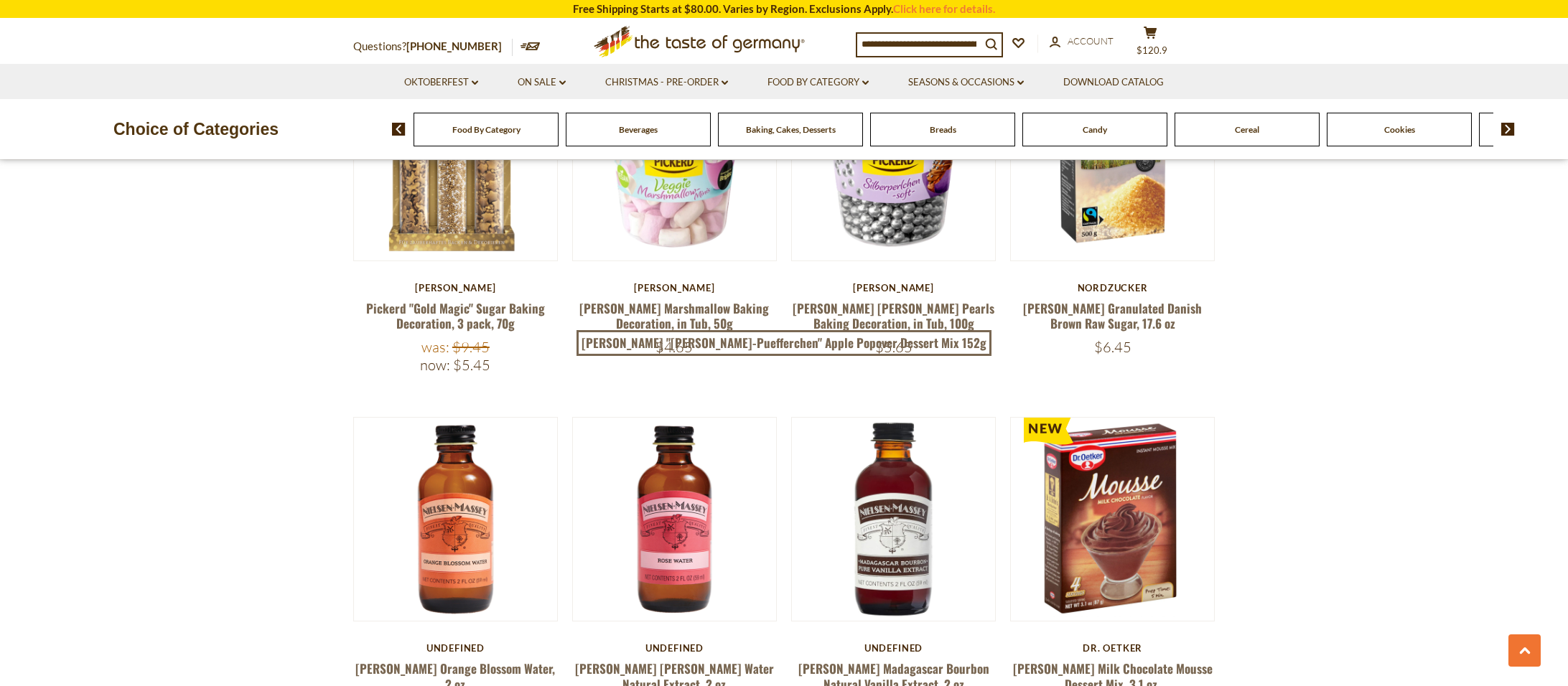
scroll to position [654, 0]
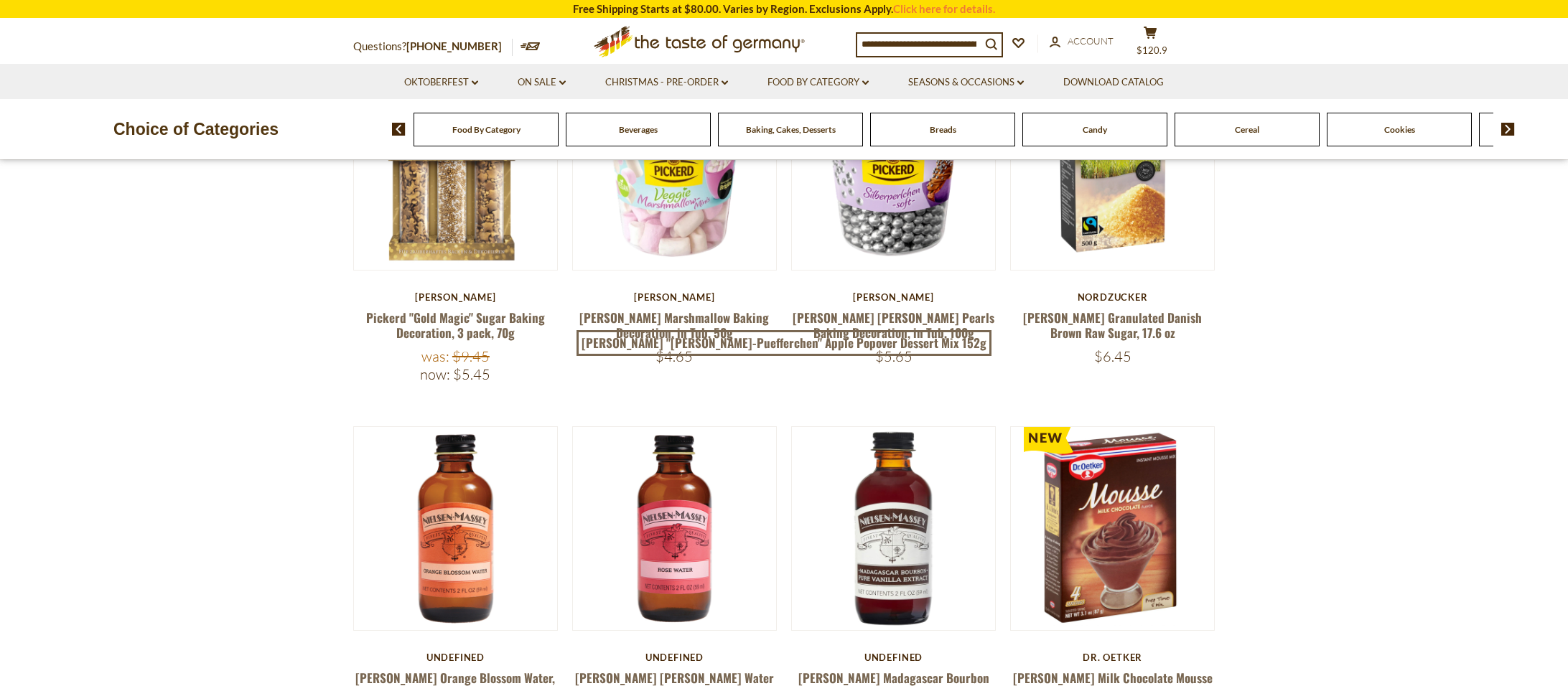
click at [558, 118] on div "Cookies" at bounding box center [486, 130] width 145 height 34
click at [1403, 131] on span "Cookies" at bounding box center [1400, 129] width 31 height 11
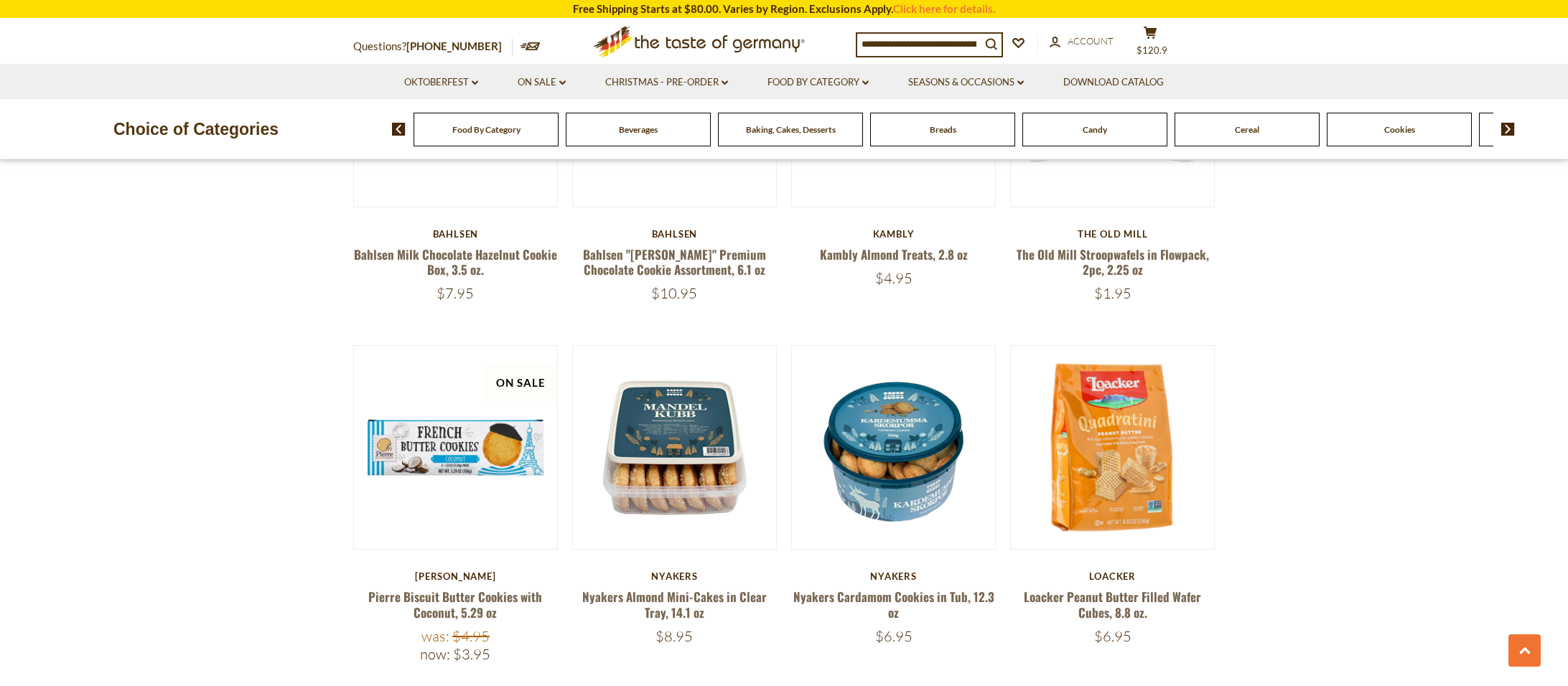
scroll to position [730, 0]
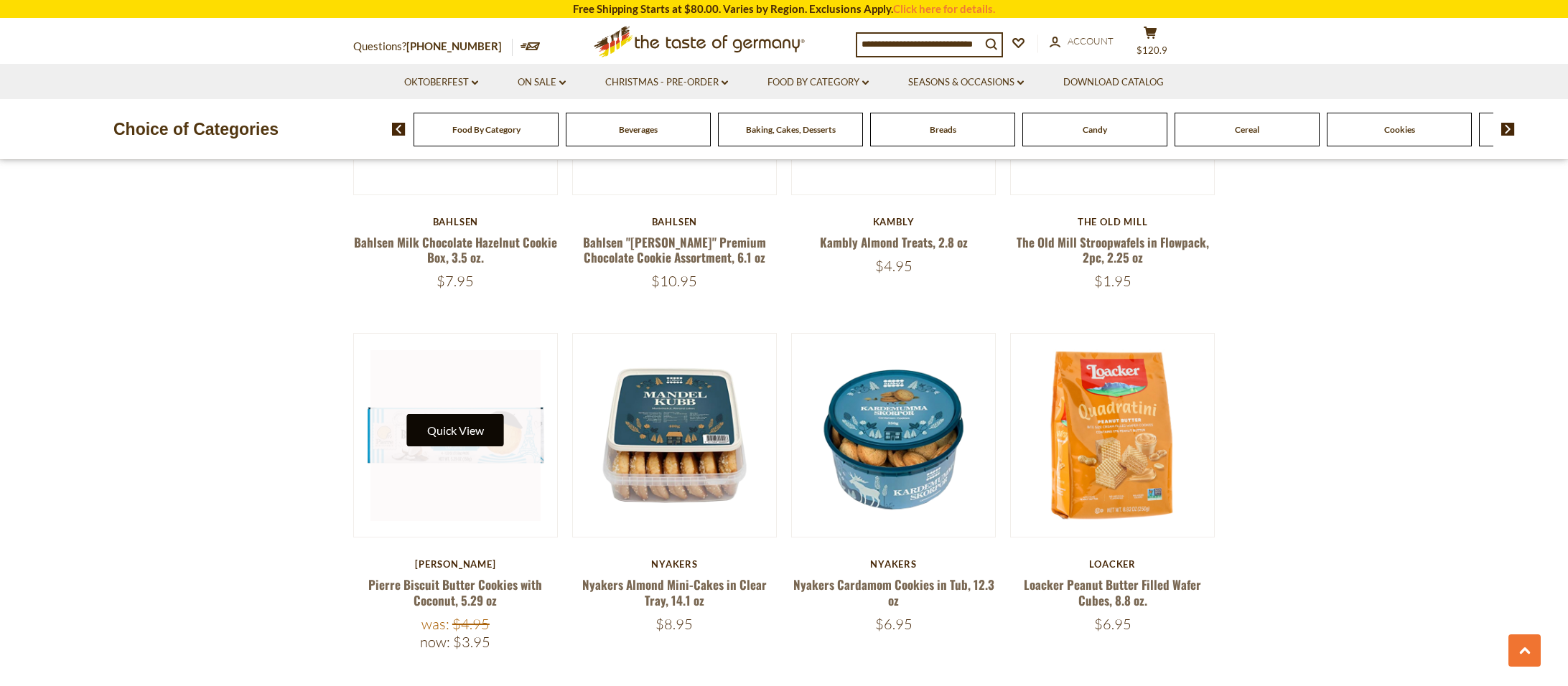
click at [463, 426] on button "Quick View" at bounding box center [455, 431] width 97 height 32
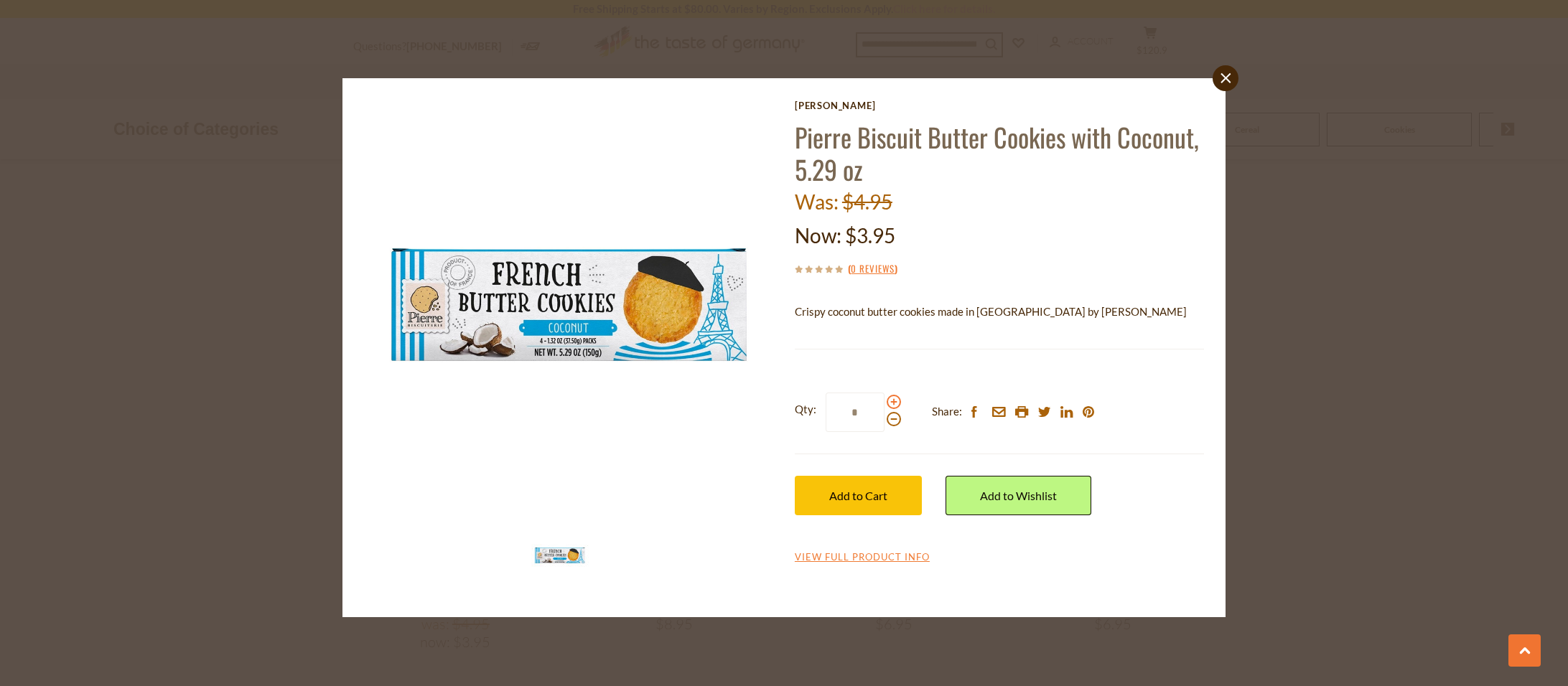
click at [896, 405] on span at bounding box center [893, 402] width 14 height 14
click at [884, 405] on input "*" at bounding box center [855, 412] width 59 height 39
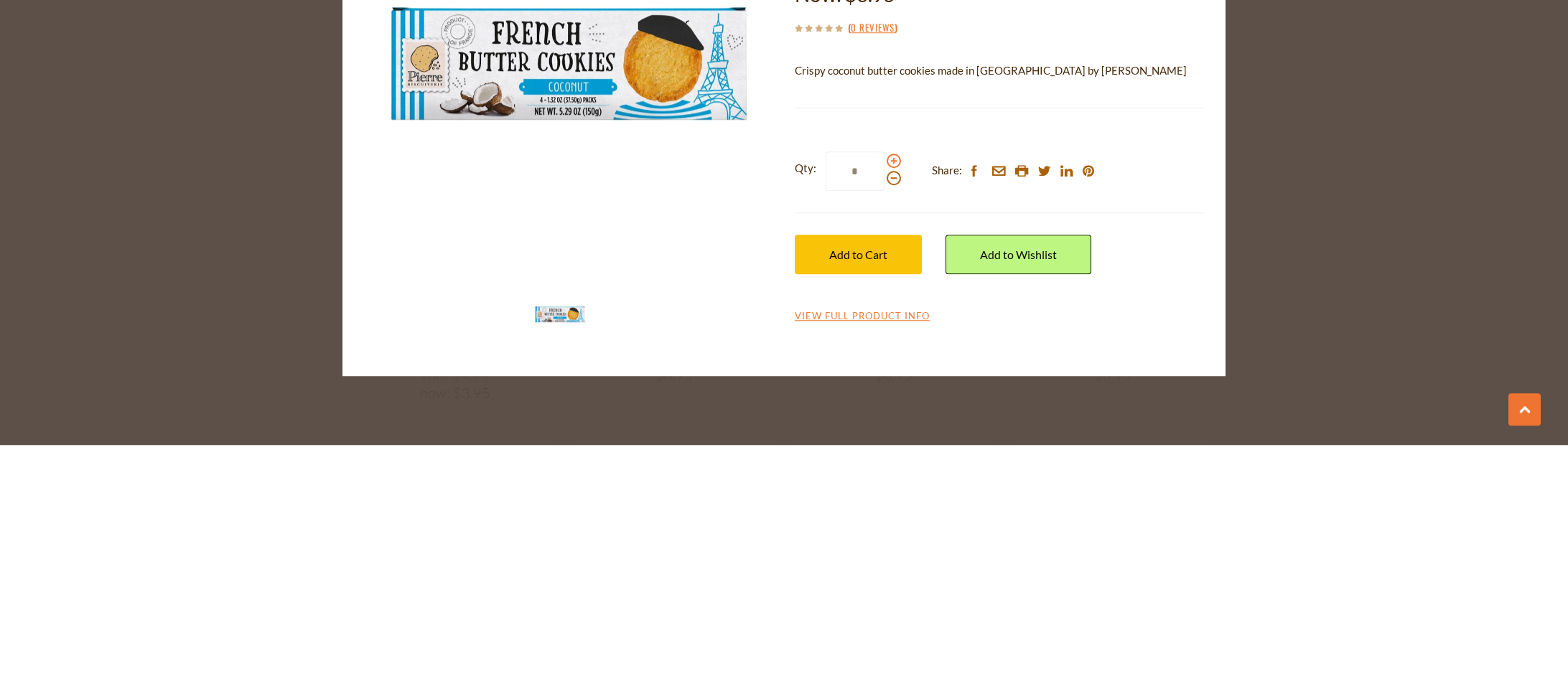
click at [896, 397] on span at bounding box center [893, 402] width 14 height 14
click at [884, 397] on input "*" at bounding box center [855, 412] width 59 height 39
type input "*"
click at [874, 507] on button "Add to Cart" at bounding box center [858, 495] width 127 height 39
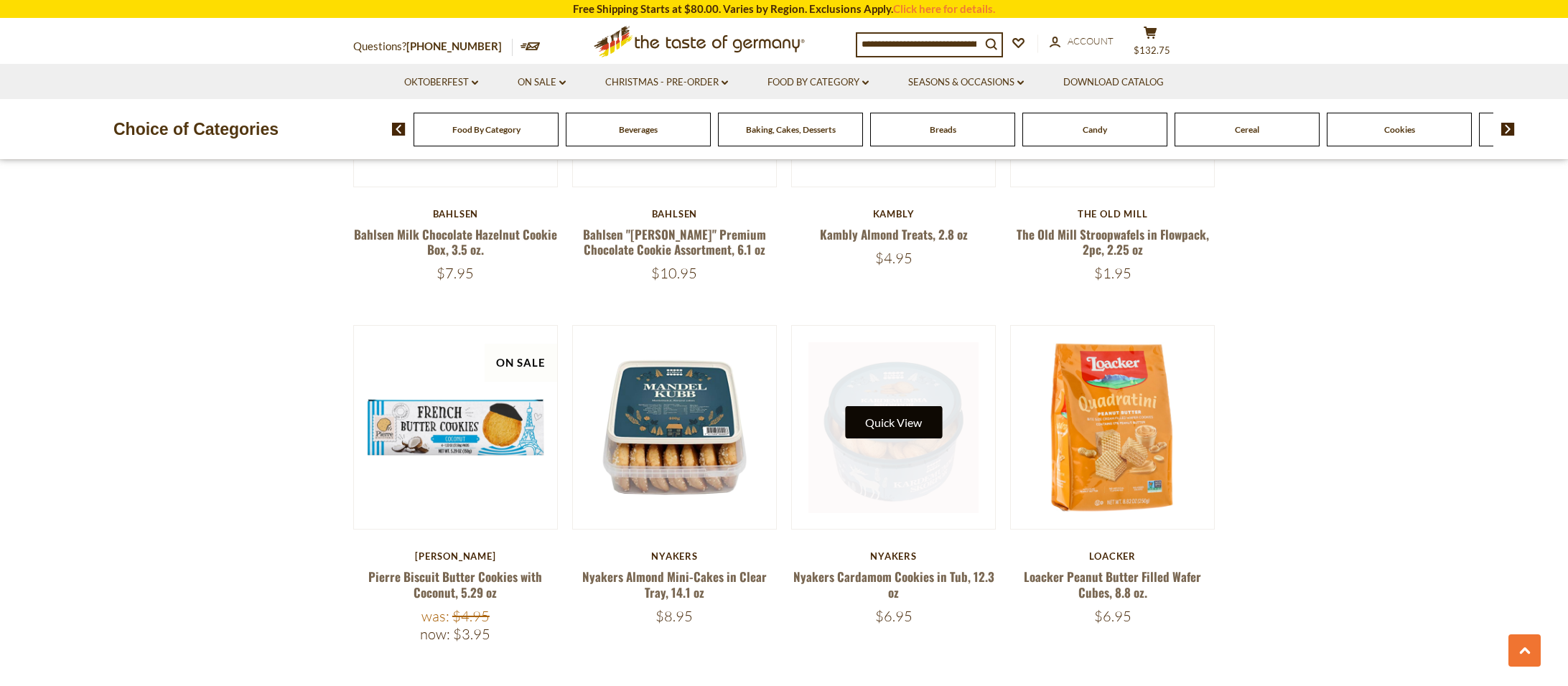
click at [905, 421] on button "Quick View" at bounding box center [893, 422] width 97 height 32
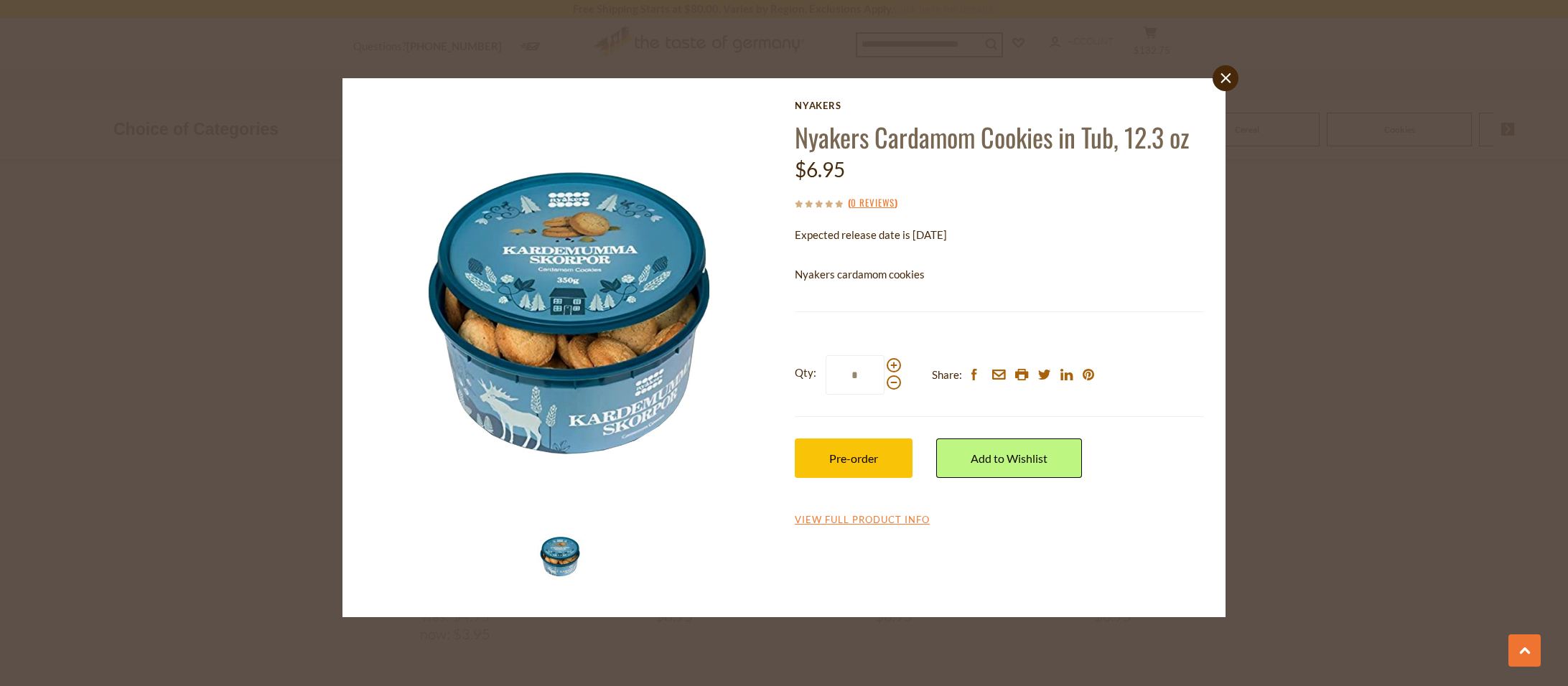
click at [886, 359] on div at bounding box center [893, 374] width 14 height 32
click at [884, 359] on input "*" at bounding box center [855, 374] width 59 height 39
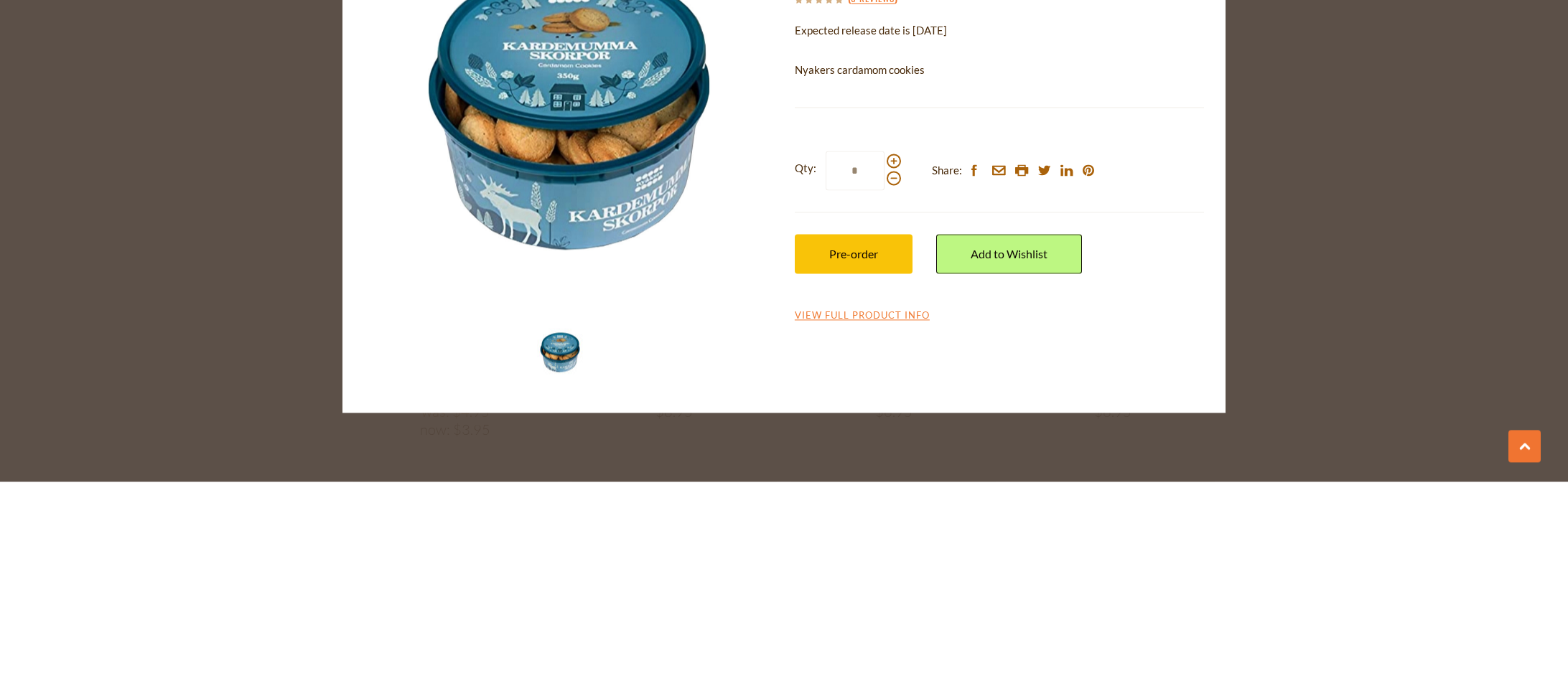
click at [1304, 292] on div "close Nyakers Nyakers Cardamom Cookies in Tub, 12.3 oz $6.95 ( 0 Reviews ) Expe…" at bounding box center [784, 343] width 1568 height 686
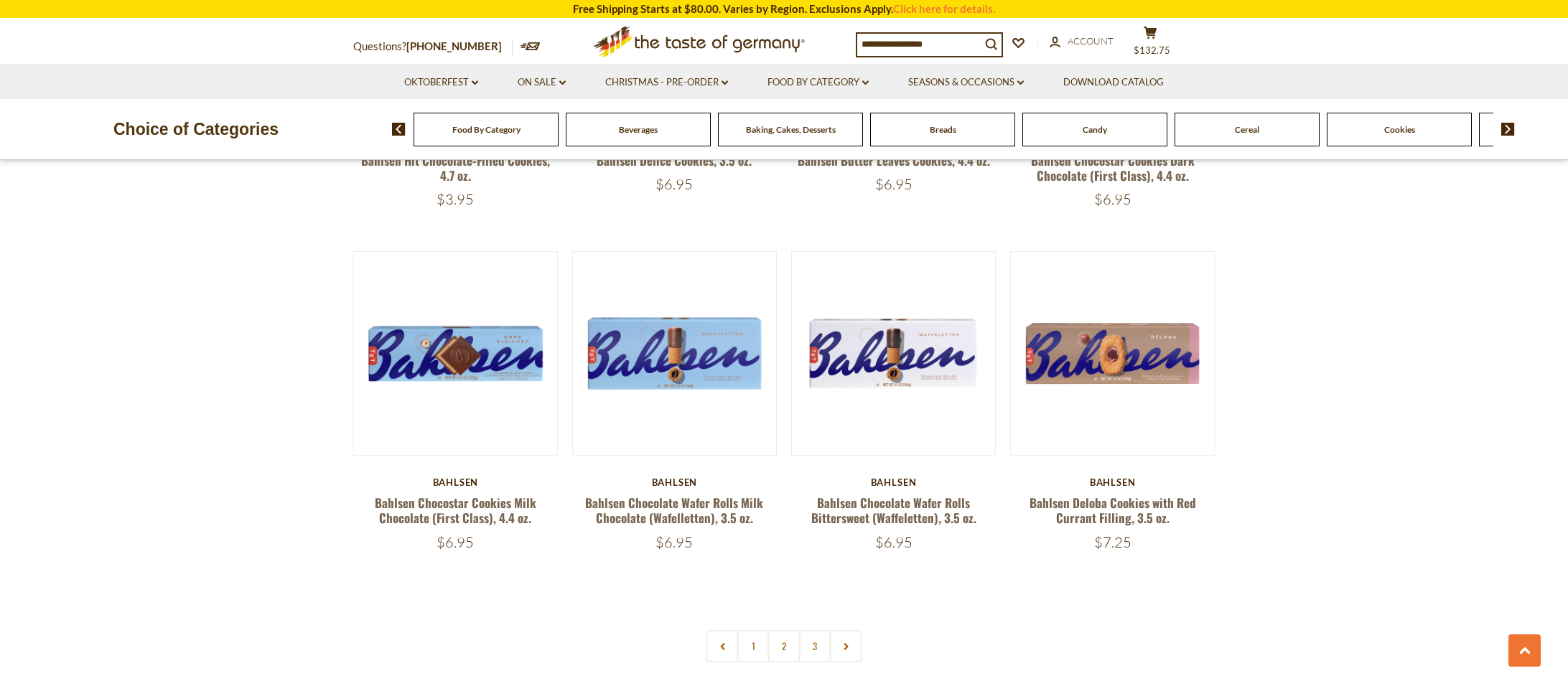
scroll to position [3235, 0]
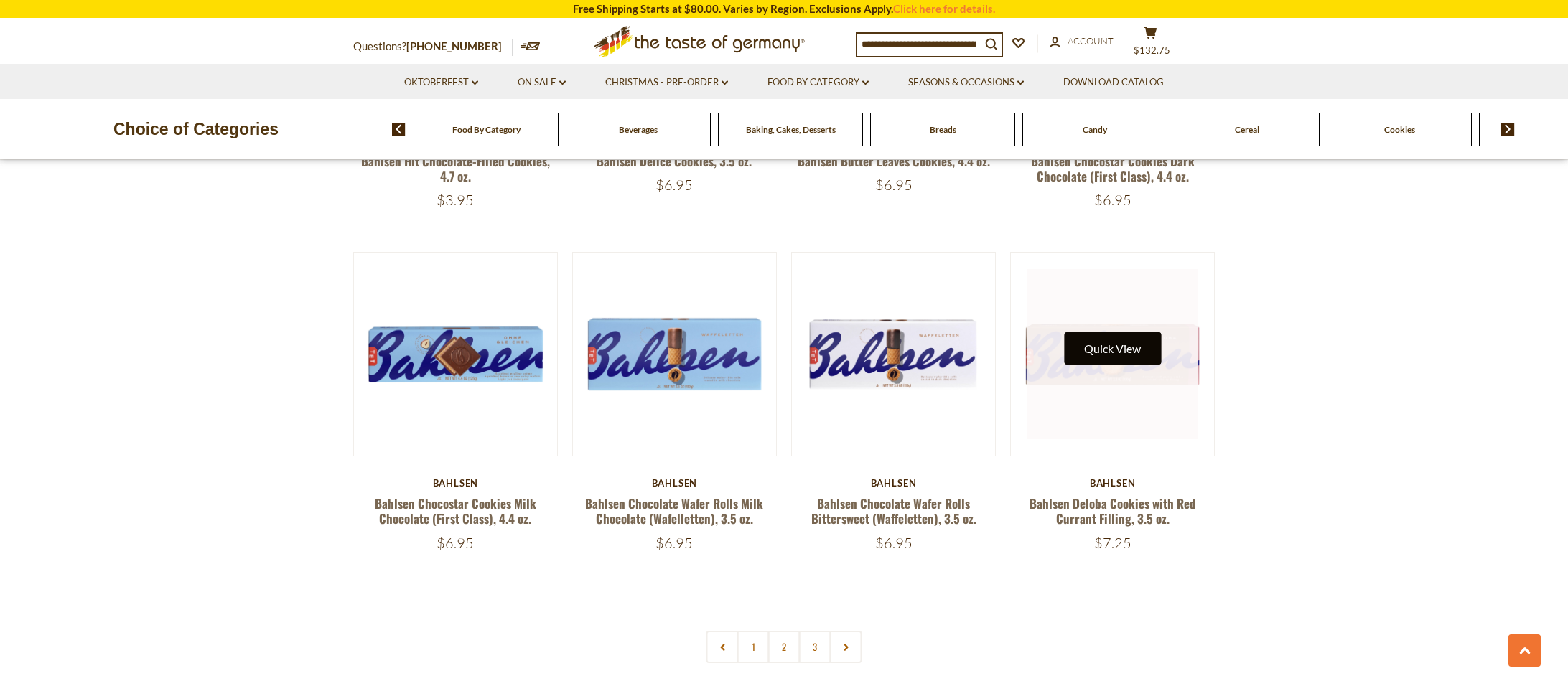
click at [1124, 353] on button "Quick View" at bounding box center [1112, 349] width 97 height 32
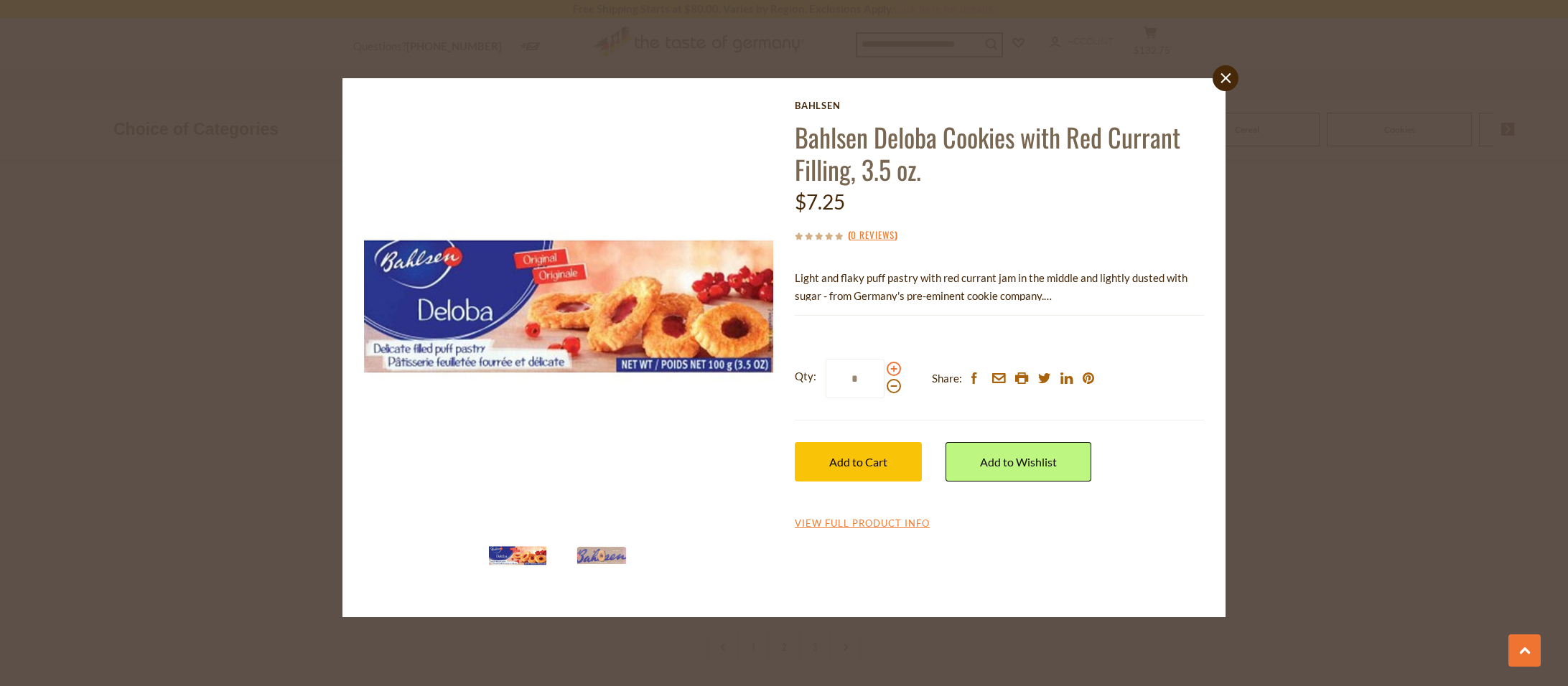
click at [888, 368] on span at bounding box center [893, 368] width 14 height 14
click at [884, 368] on input "*" at bounding box center [855, 378] width 59 height 39
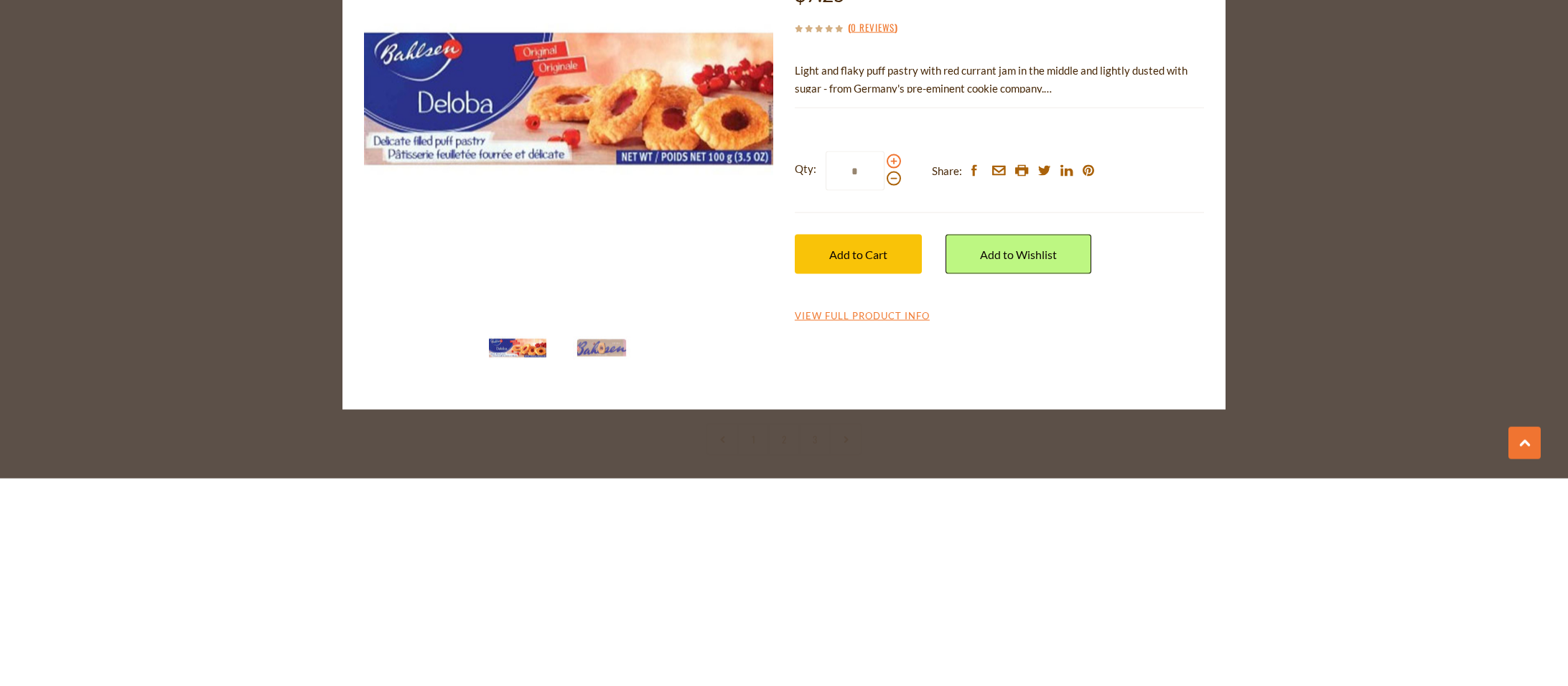
click at [891, 365] on span at bounding box center [893, 368] width 14 height 14
click at [884, 365] on input "*" at bounding box center [855, 378] width 59 height 39
click at [891, 365] on span at bounding box center [893, 368] width 14 height 14
click at [884, 365] on input "*" at bounding box center [855, 378] width 59 height 39
click at [891, 365] on span at bounding box center [893, 368] width 14 height 14
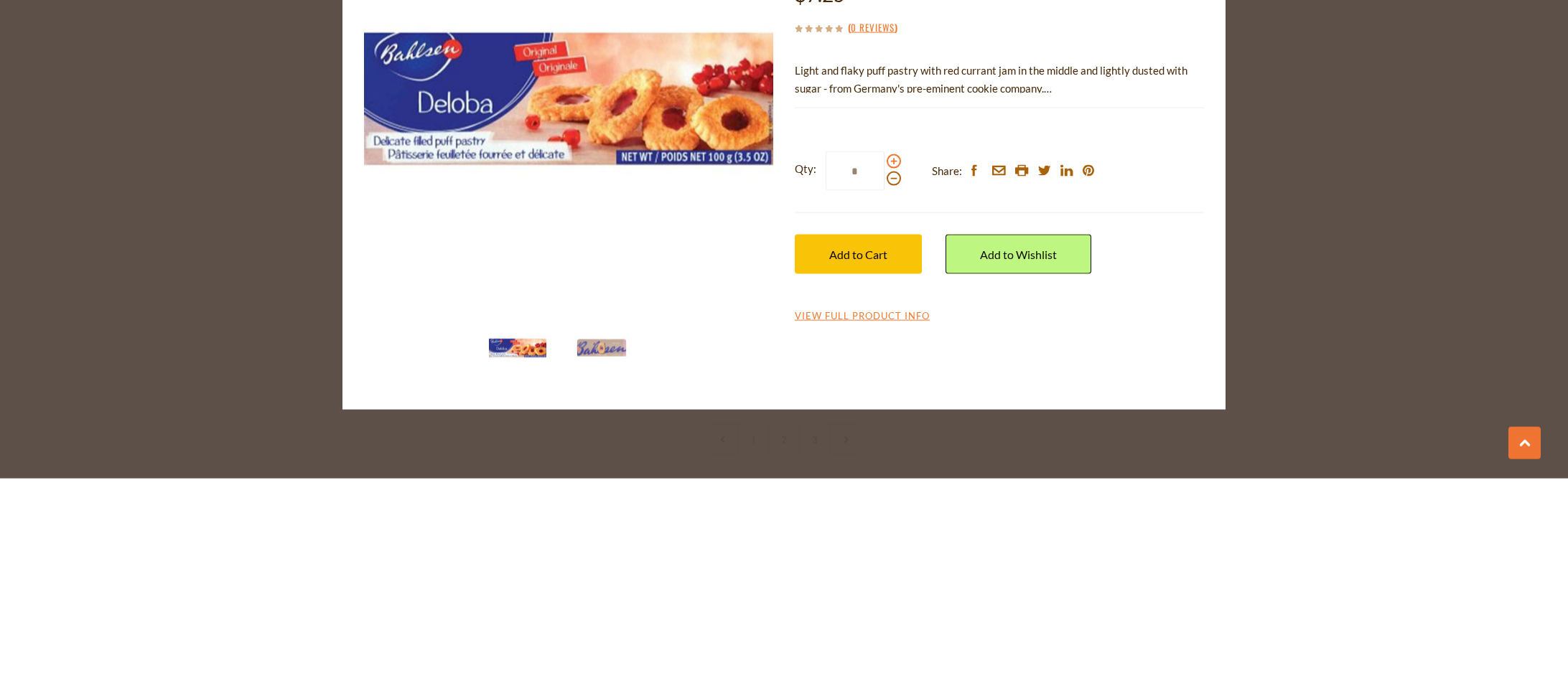
click at [884, 365] on input "*" at bounding box center [855, 378] width 59 height 39
type input "*"
click at [896, 449] on button "Add to Cart" at bounding box center [858, 462] width 127 height 39
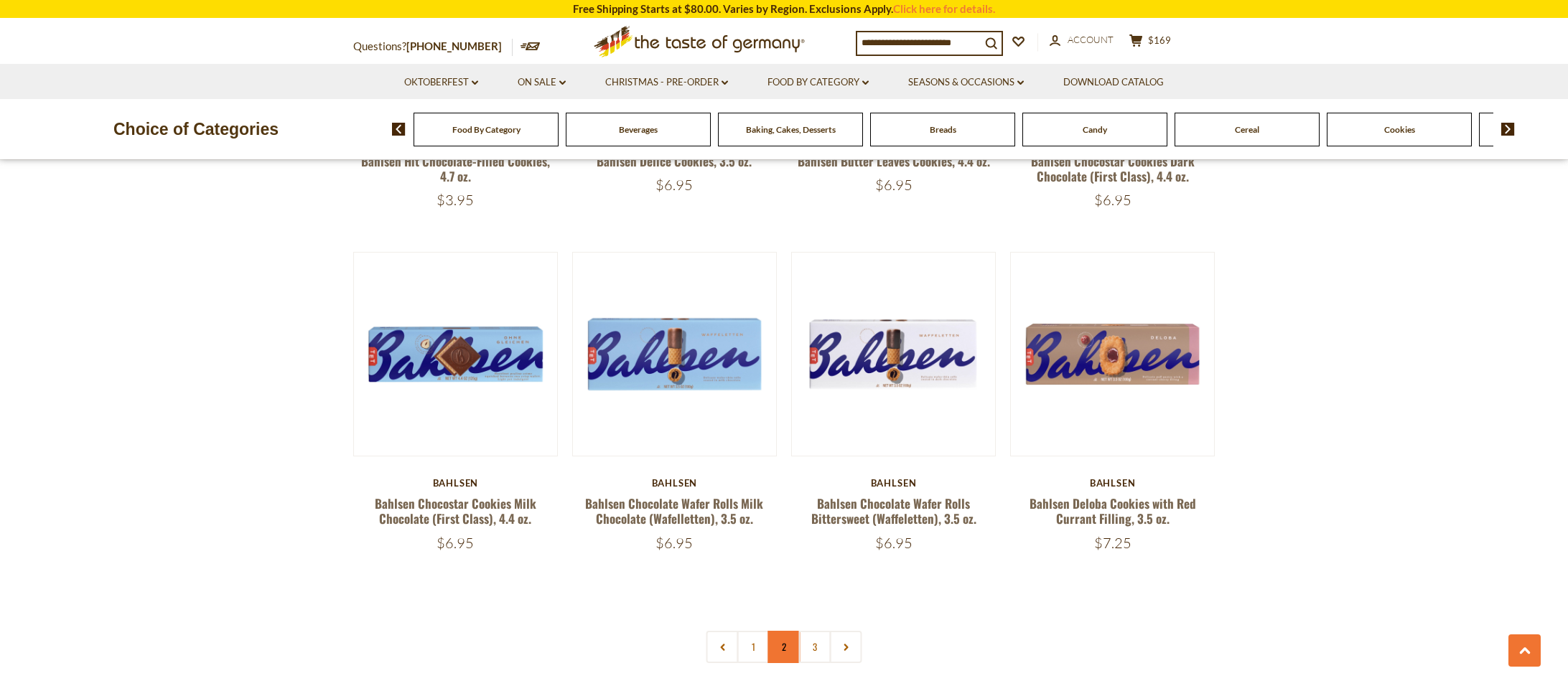
click at [793, 654] on link "2" at bounding box center [784, 647] width 32 height 32
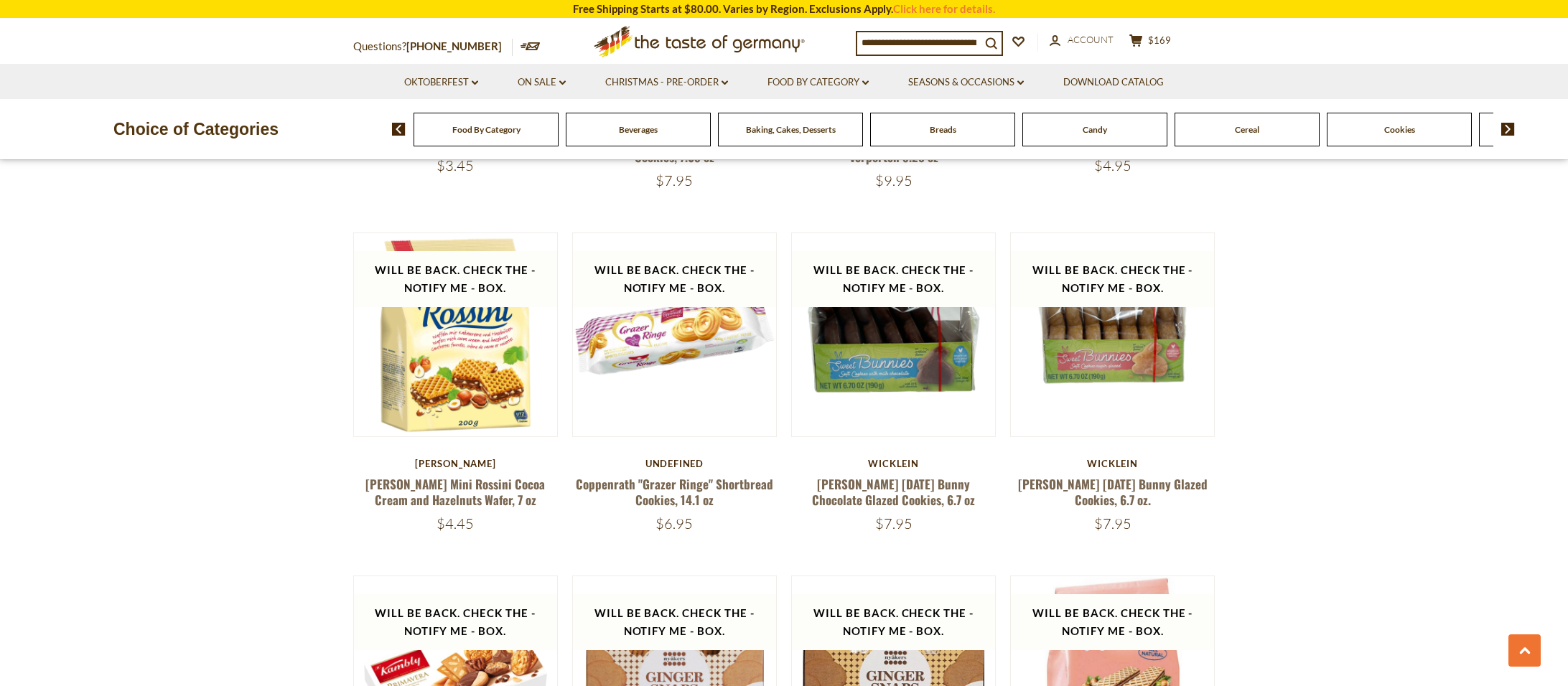
scroll to position [646, 0]
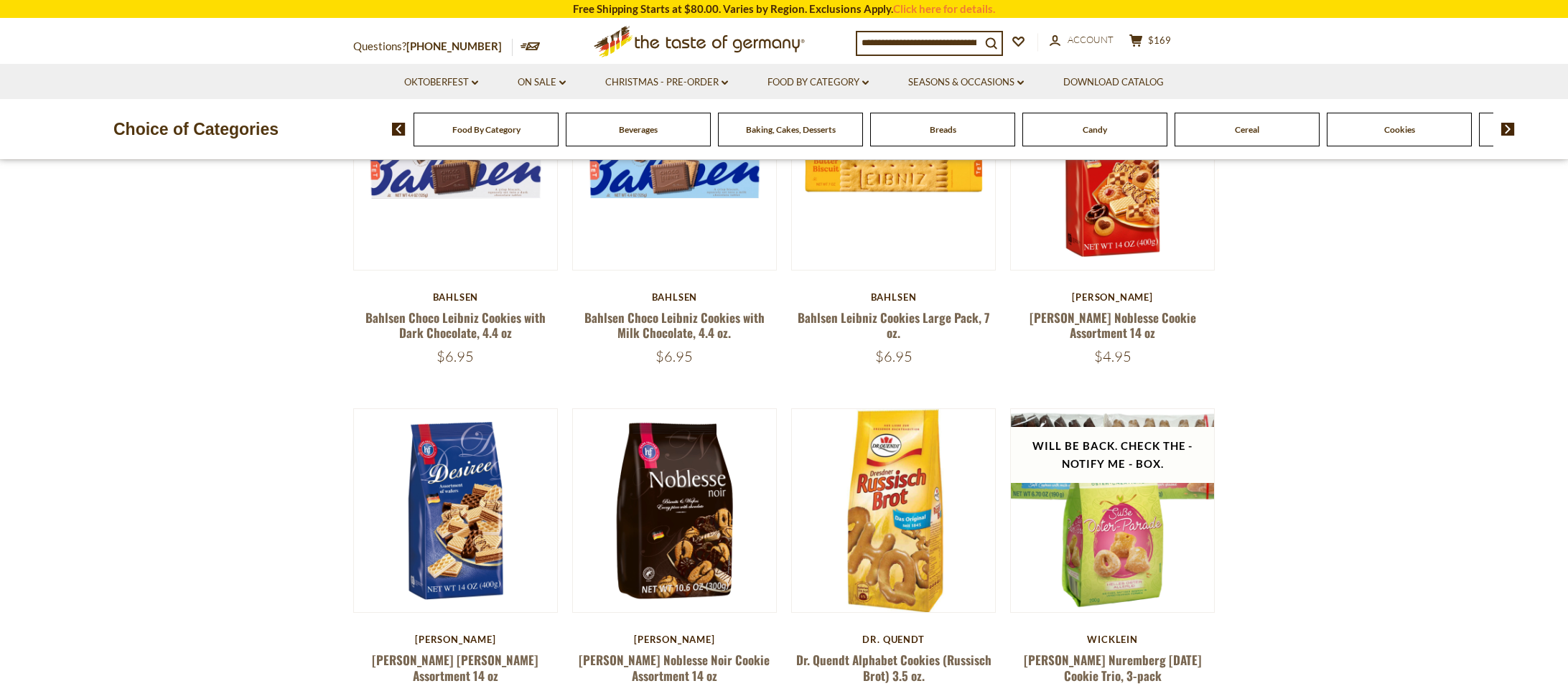
click at [793, 654] on h5 "Dr. Quendt Alphabet Cookies (Russisch Brot) 3.5 oz." at bounding box center [893, 668] width 205 height 31
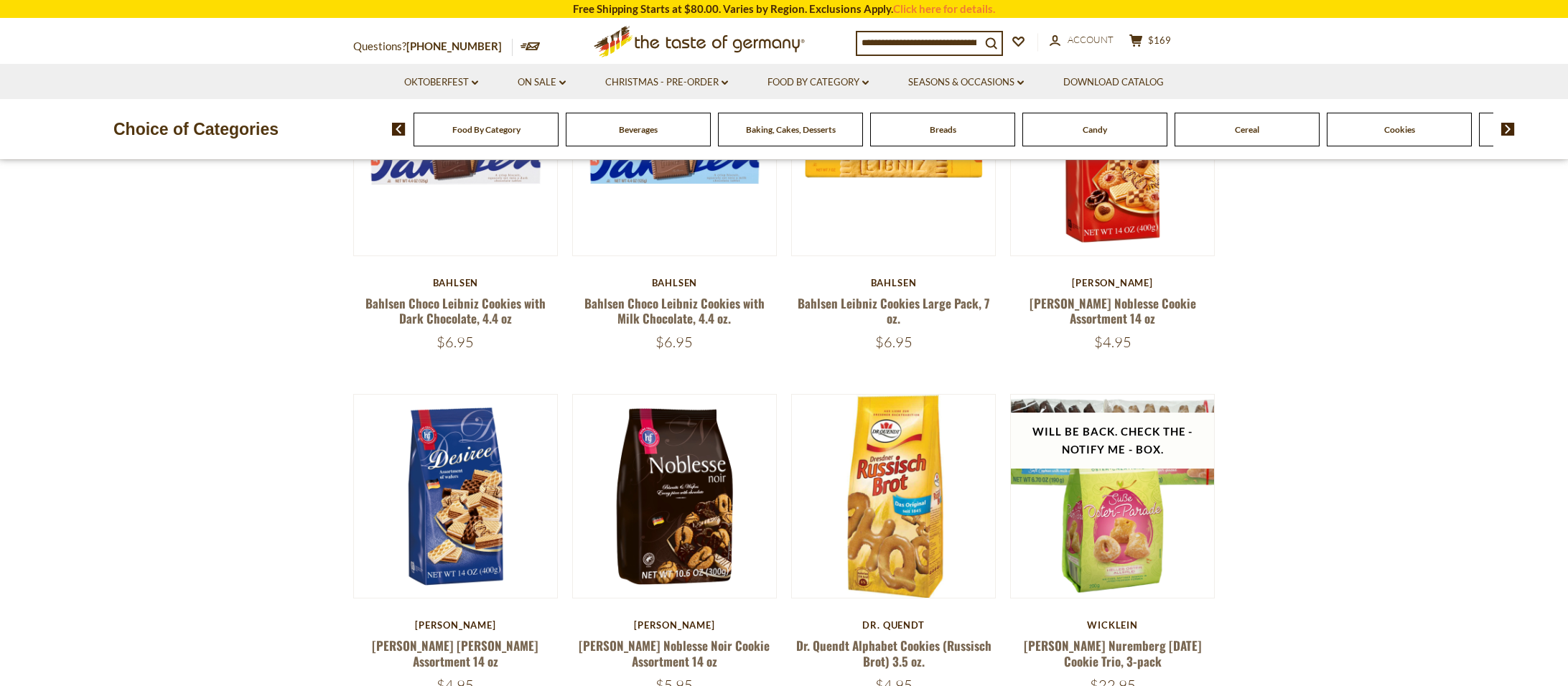
scroll to position [0, 0]
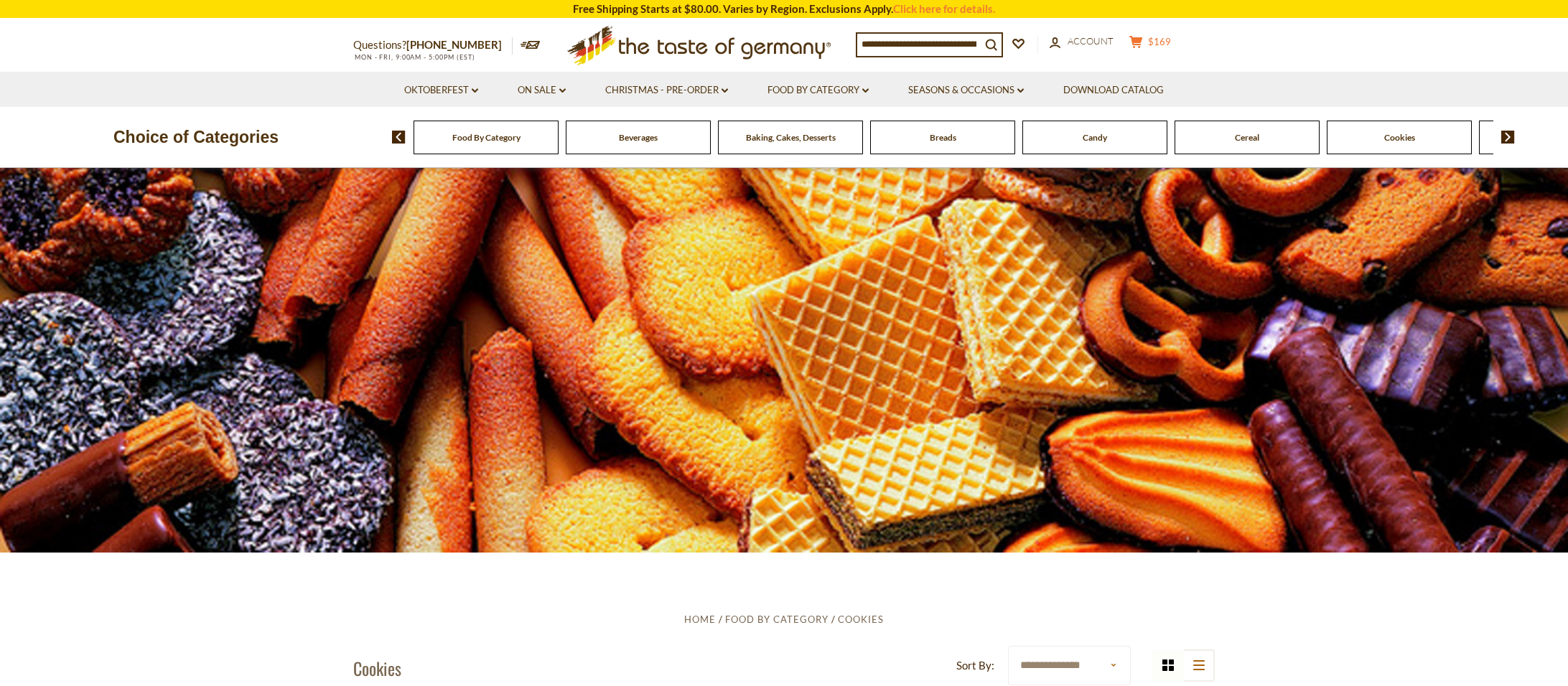
click at [1167, 38] on span "$169" at bounding box center [1159, 42] width 23 height 12
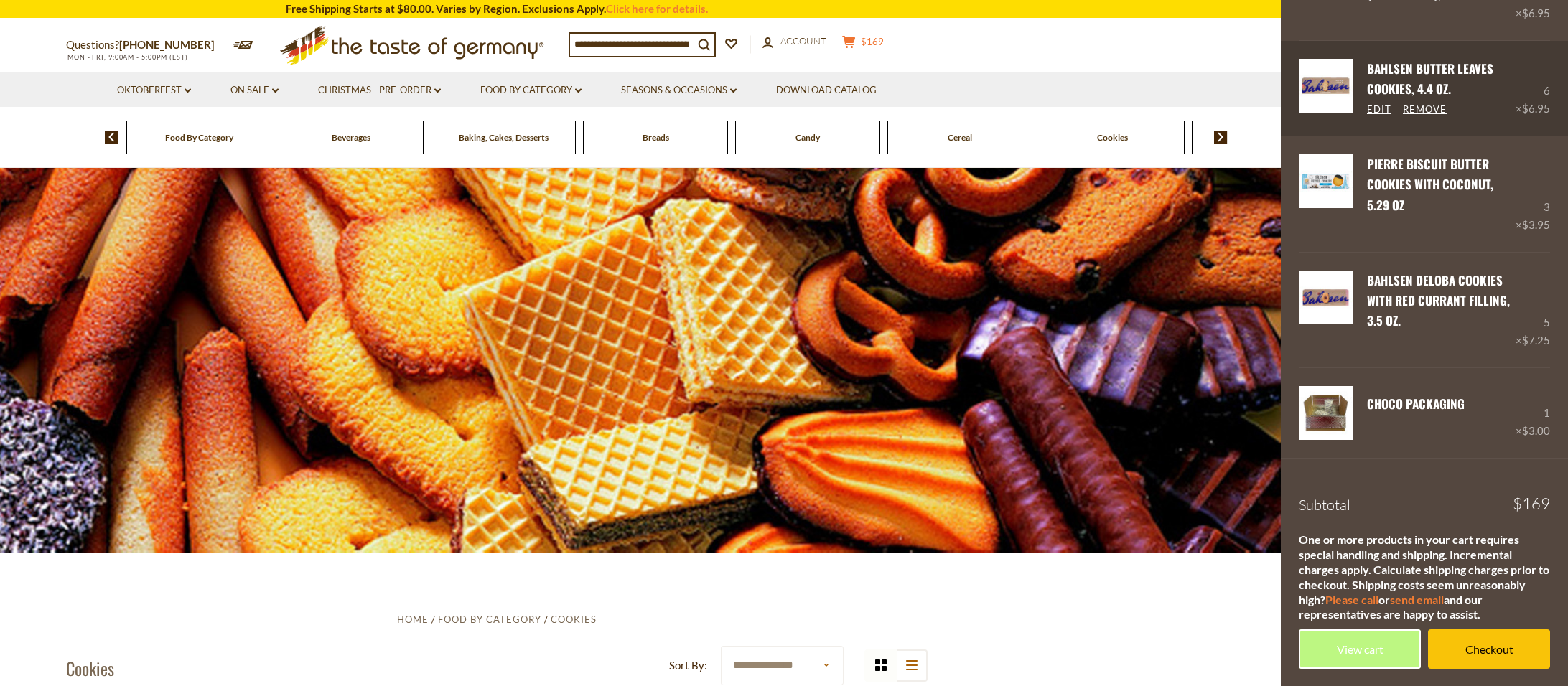
scroll to position [260, 0]
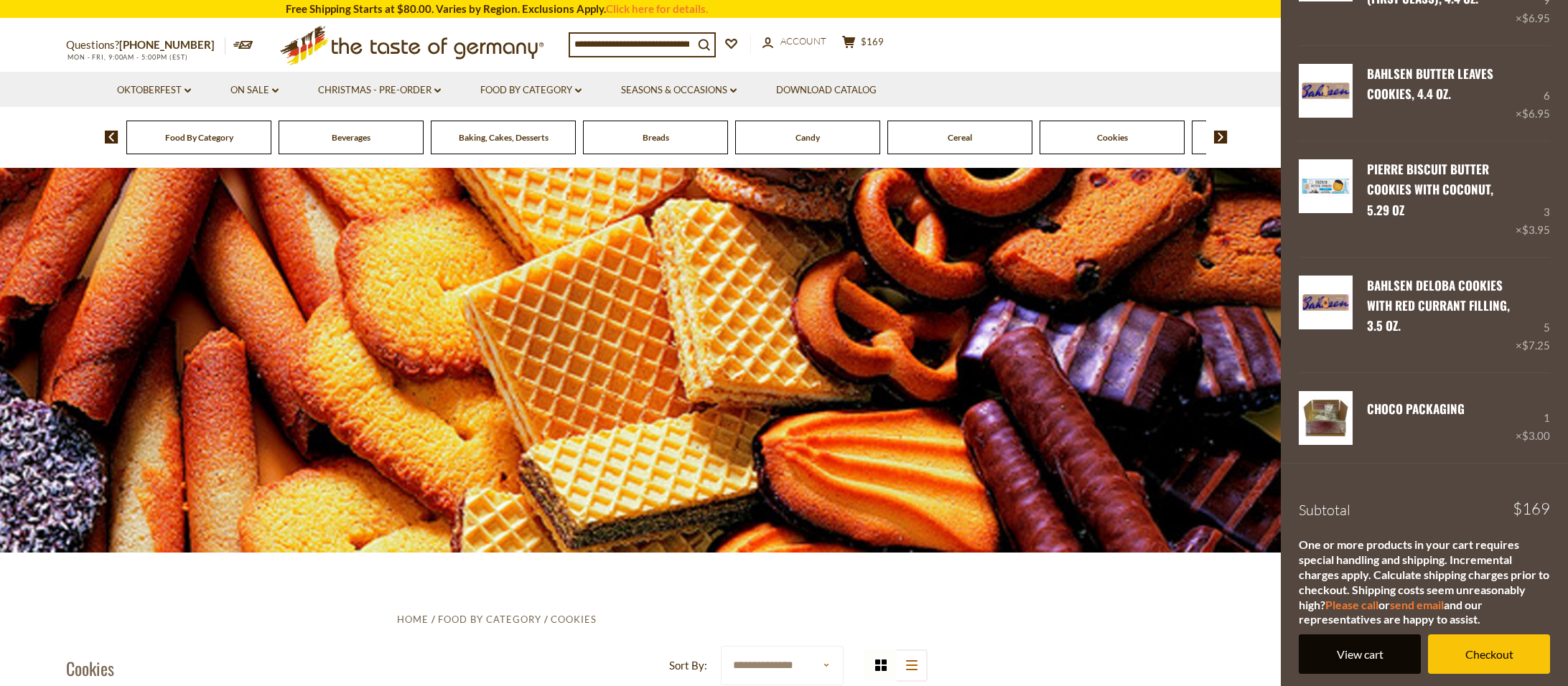
click at [1343, 663] on link "View cart" at bounding box center [1359, 654] width 122 height 39
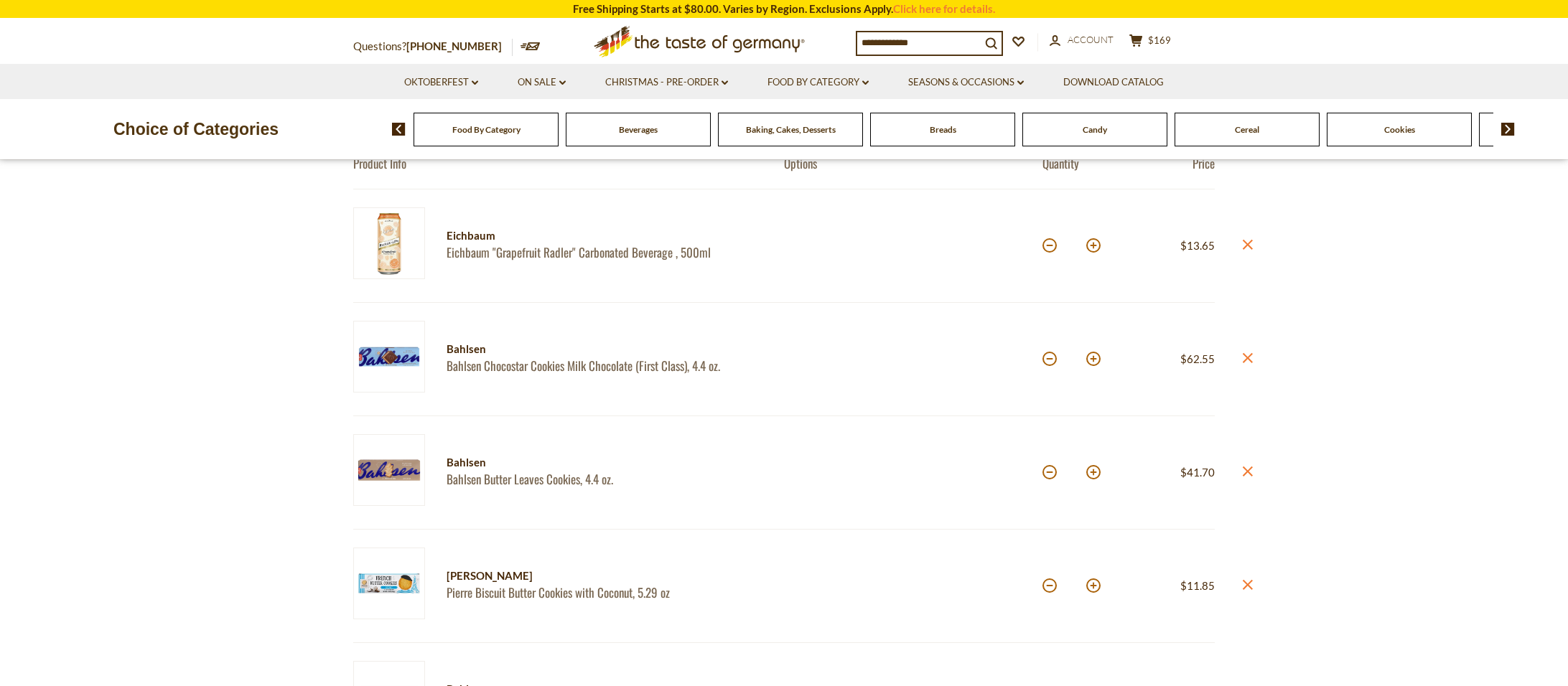
scroll to position [198, 0]
